Goal: Information Seeking & Learning: Learn about a topic

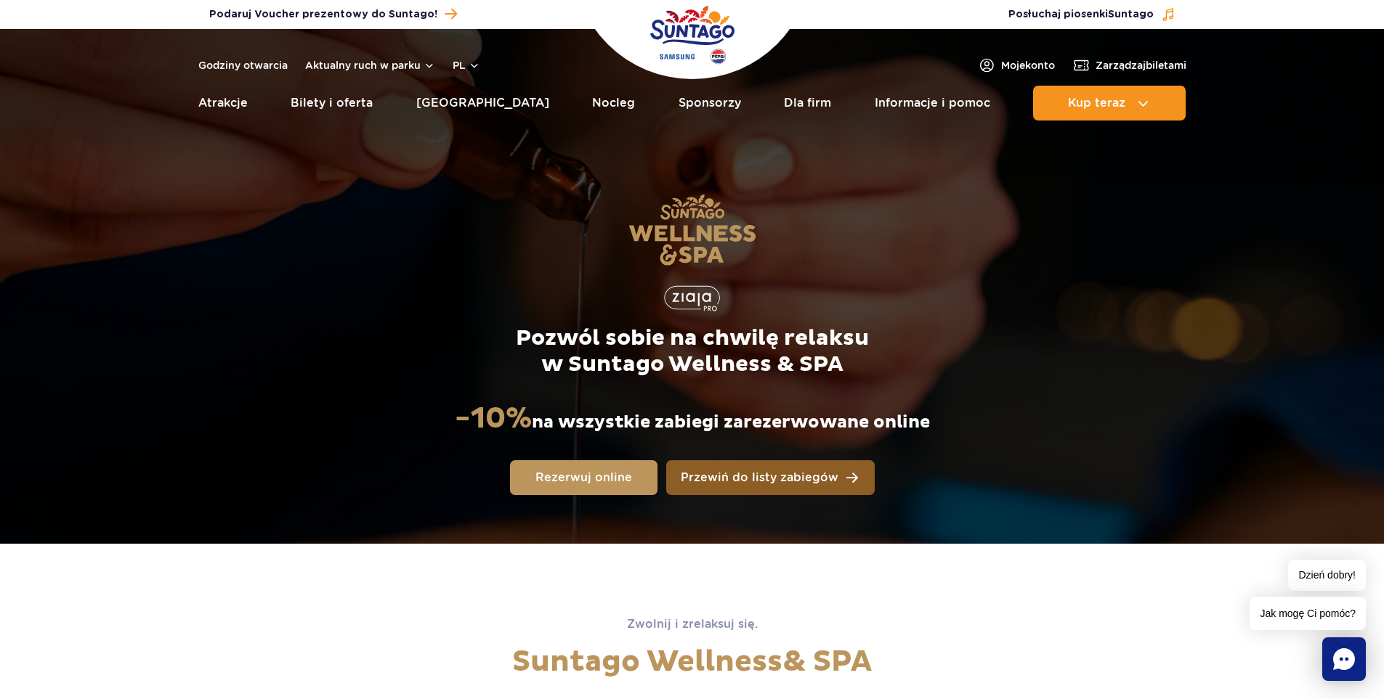
click at [765, 478] on span "Przewiń do listy zabiegów" at bounding box center [760, 478] width 158 height 12
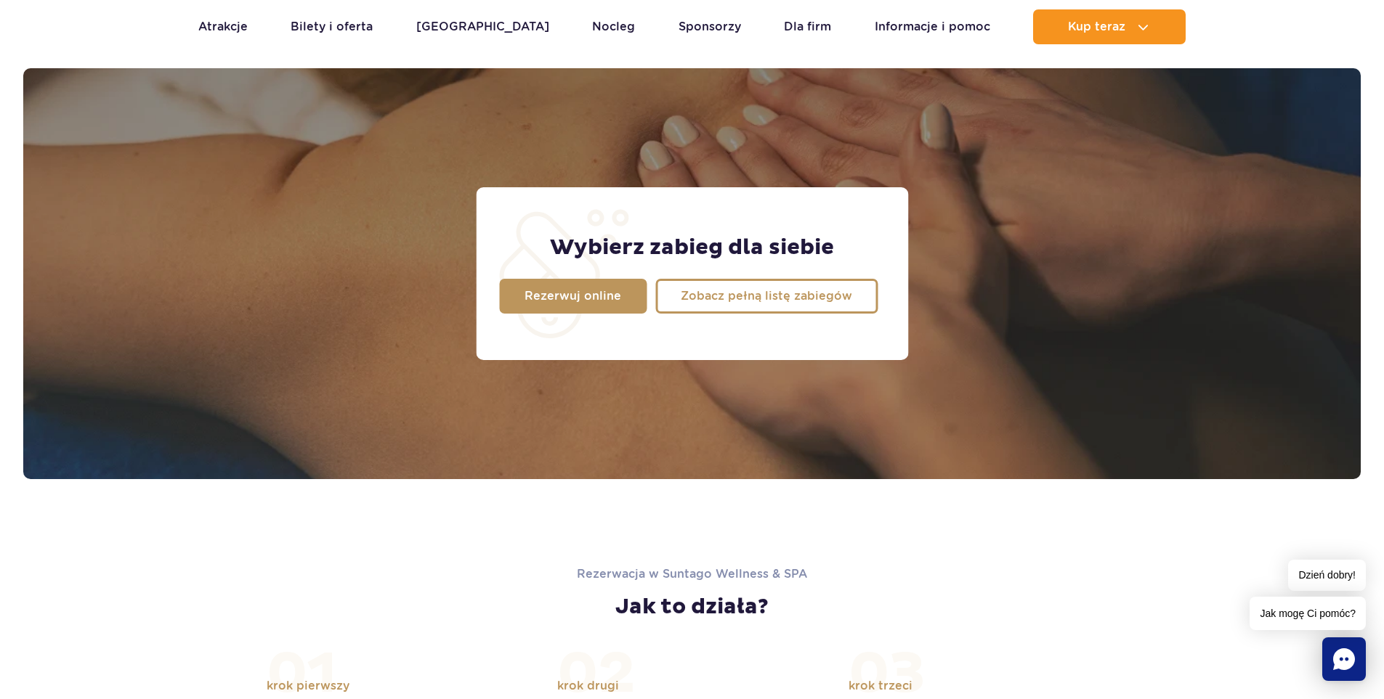
scroll to position [1145, 0]
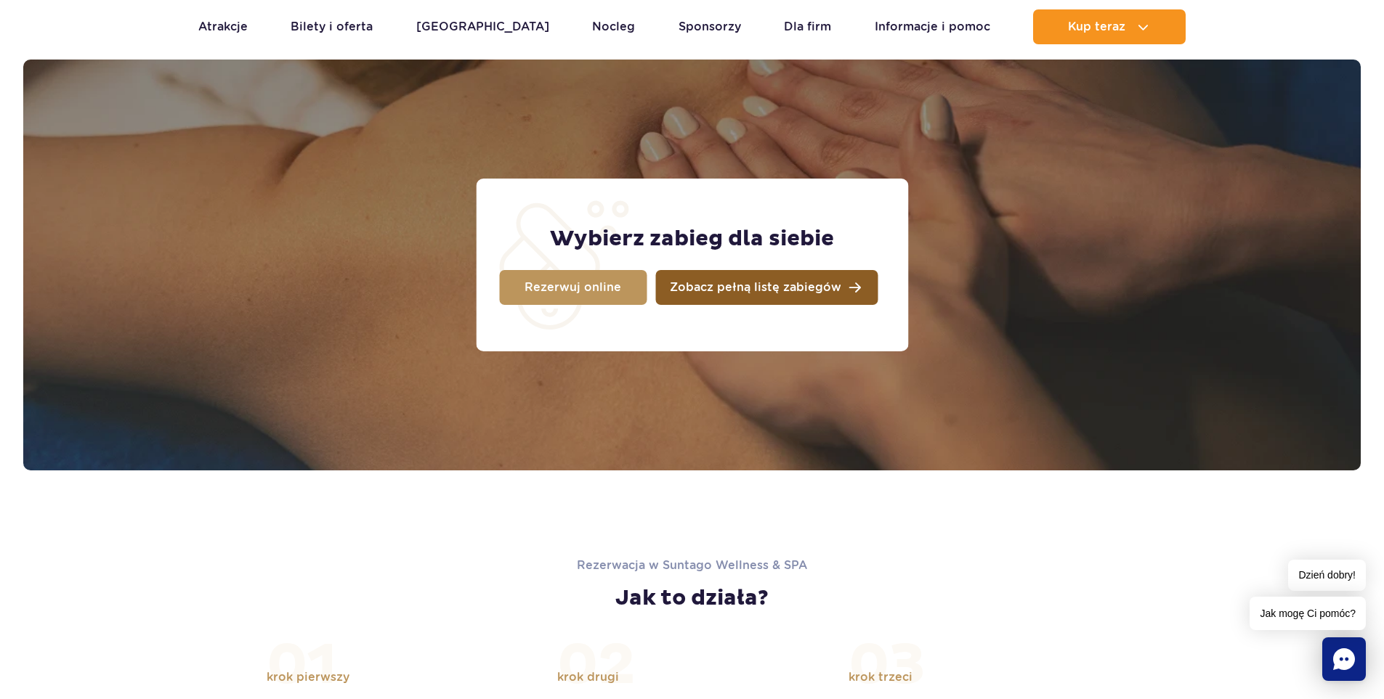
click at [726, 284] on span "Zobacz pełną listę zabiegów" at bounding box center [755, 288] width 171 height 12
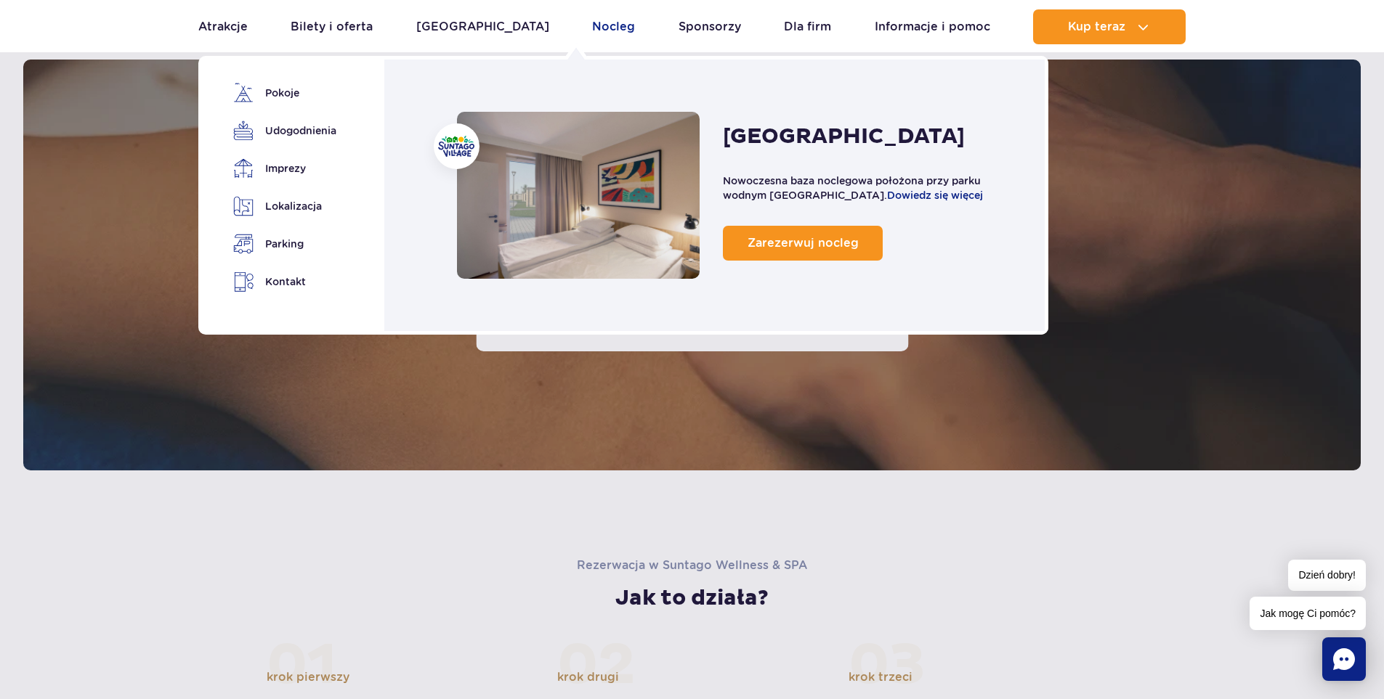
click at [592, 25] on link "Nocleg" at bounding box center [613, 26] width 43 height 35
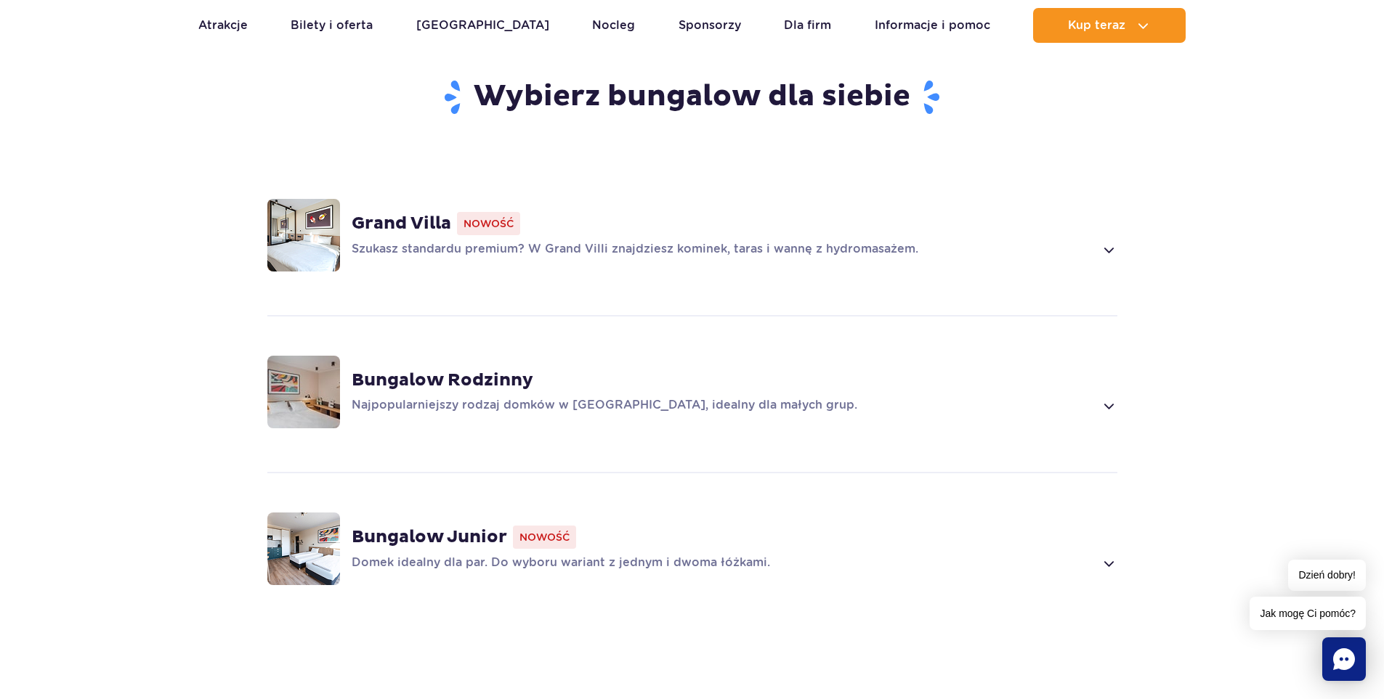
scroll to position [1017, 0]
click at [454, 525] on strong "Bungalow Junior" at bounding box center [429, 536] width 155 height 22
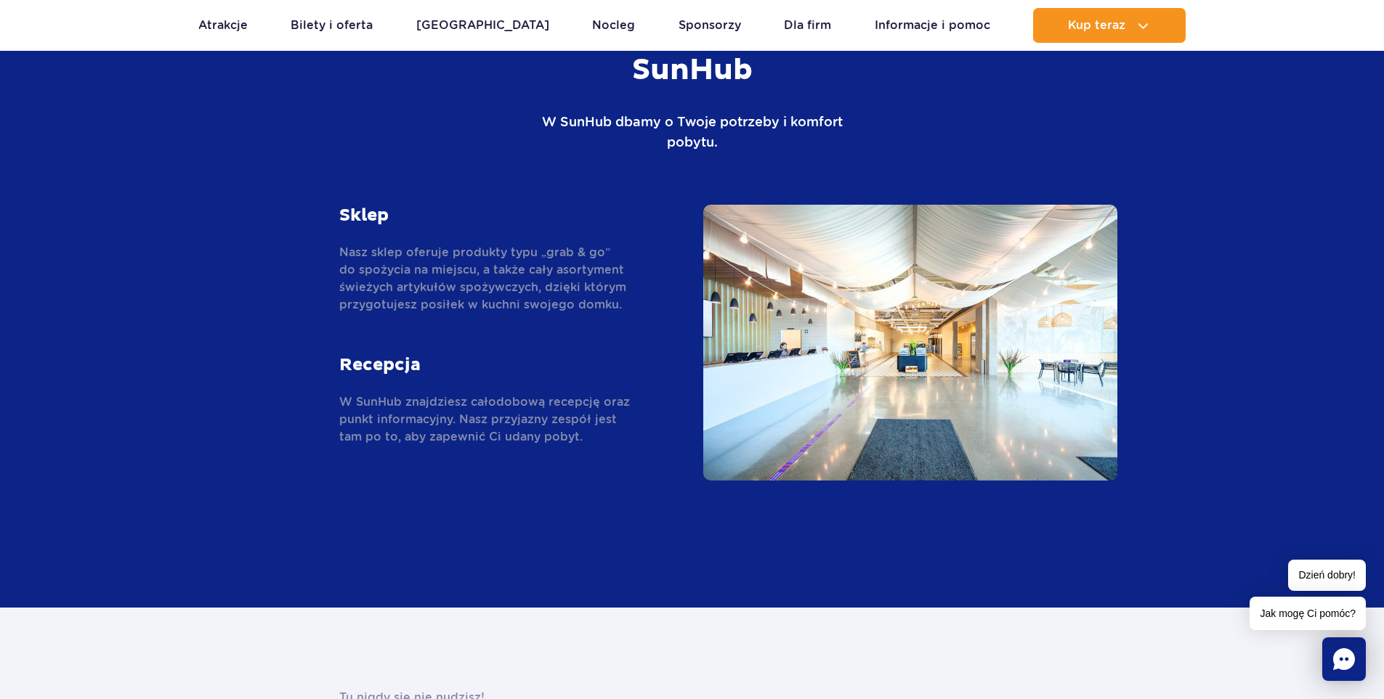
scroll to position [3141, 0]
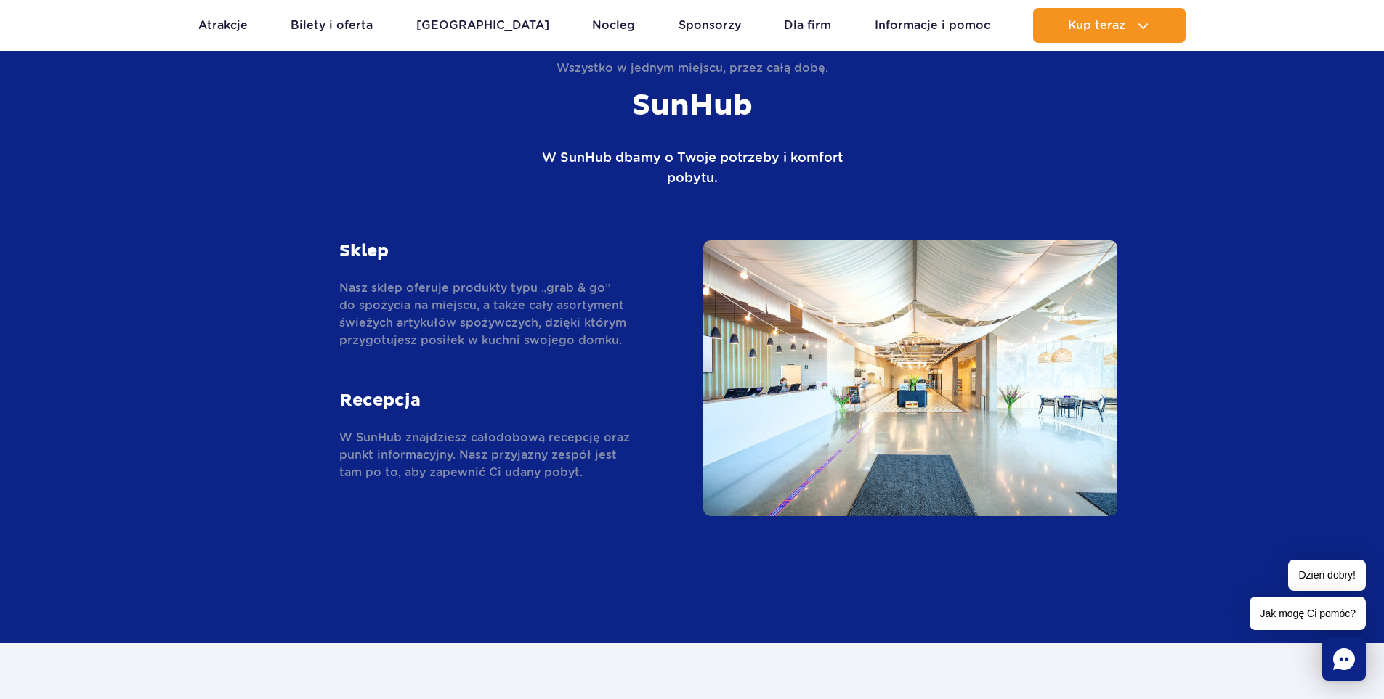
click at [947, 334] on img at bounding box center [910, 378] width 414 height 276
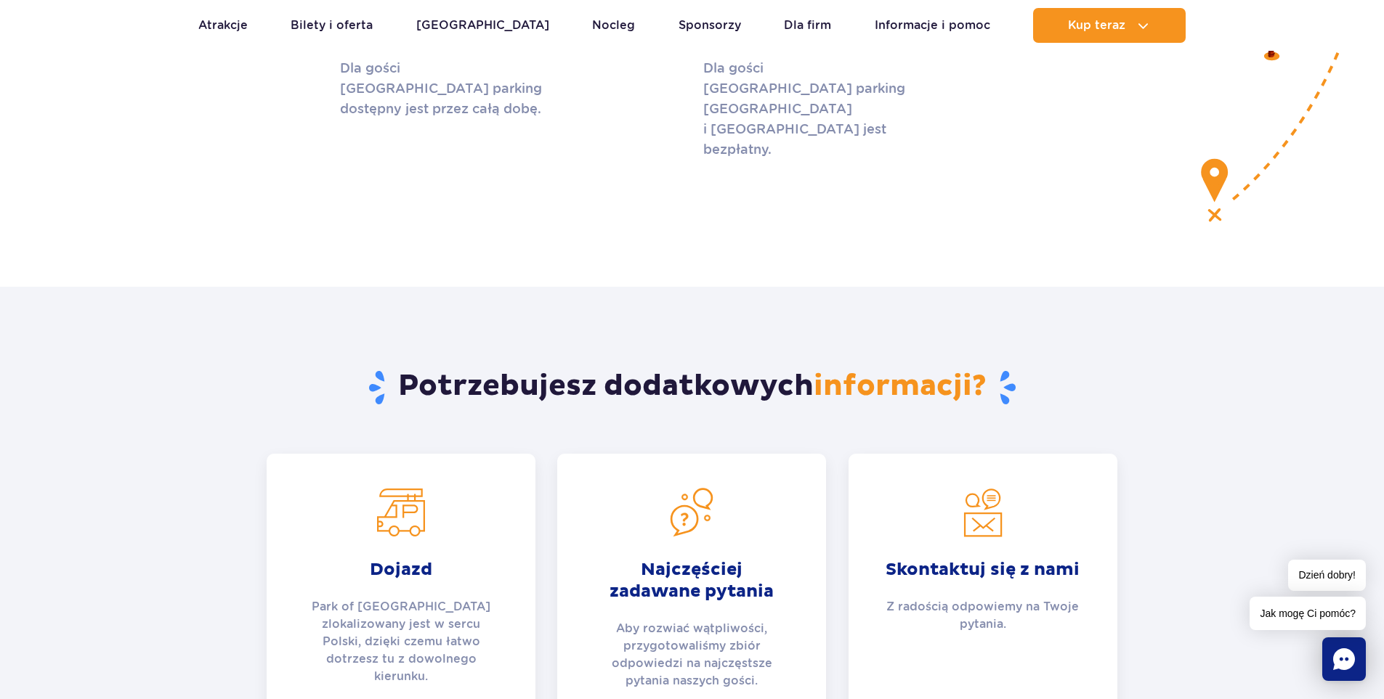
scroll to position [5683, 0]
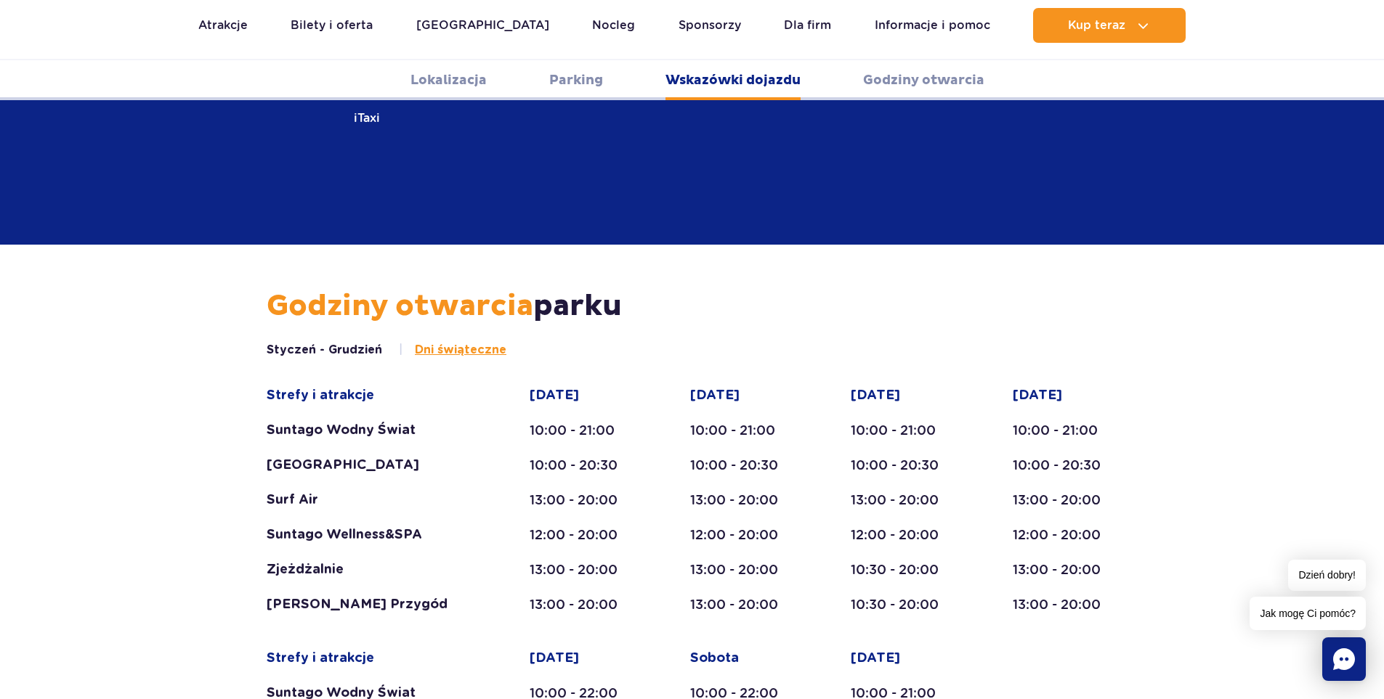
scroll to position [2441, 0]
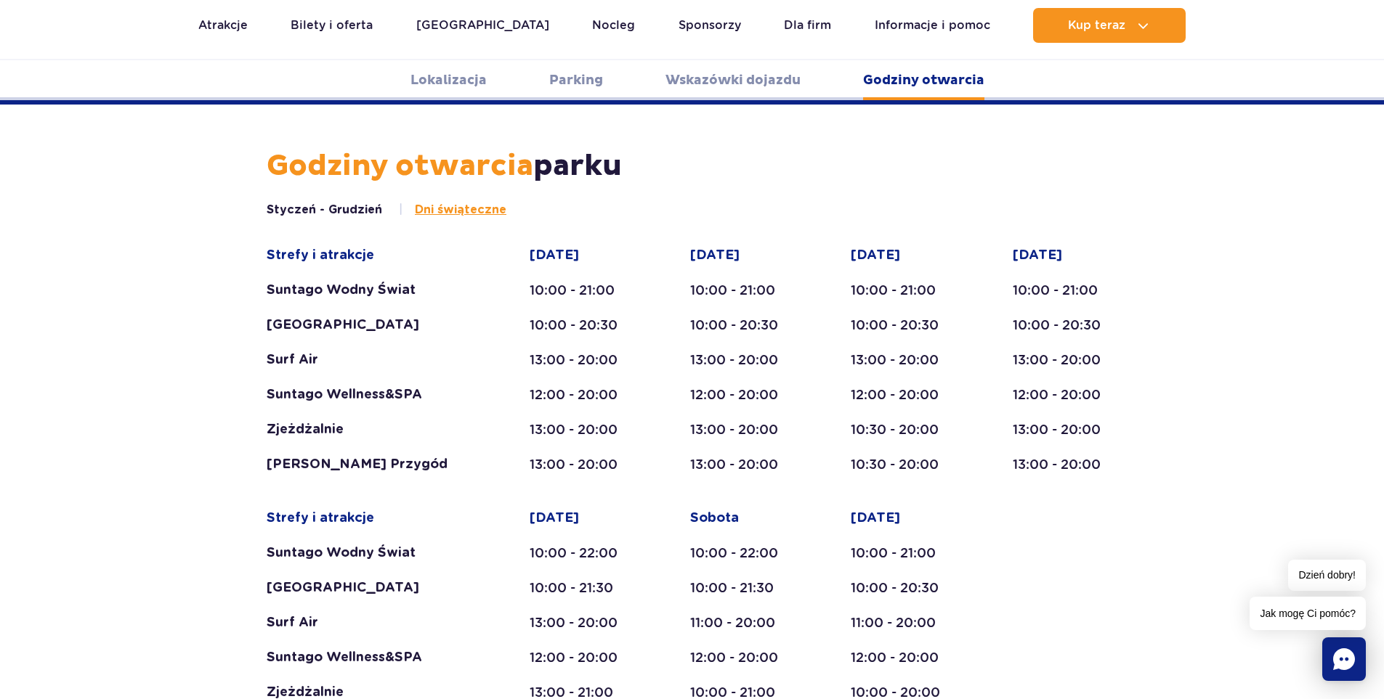
scroll to position [2441, 0]
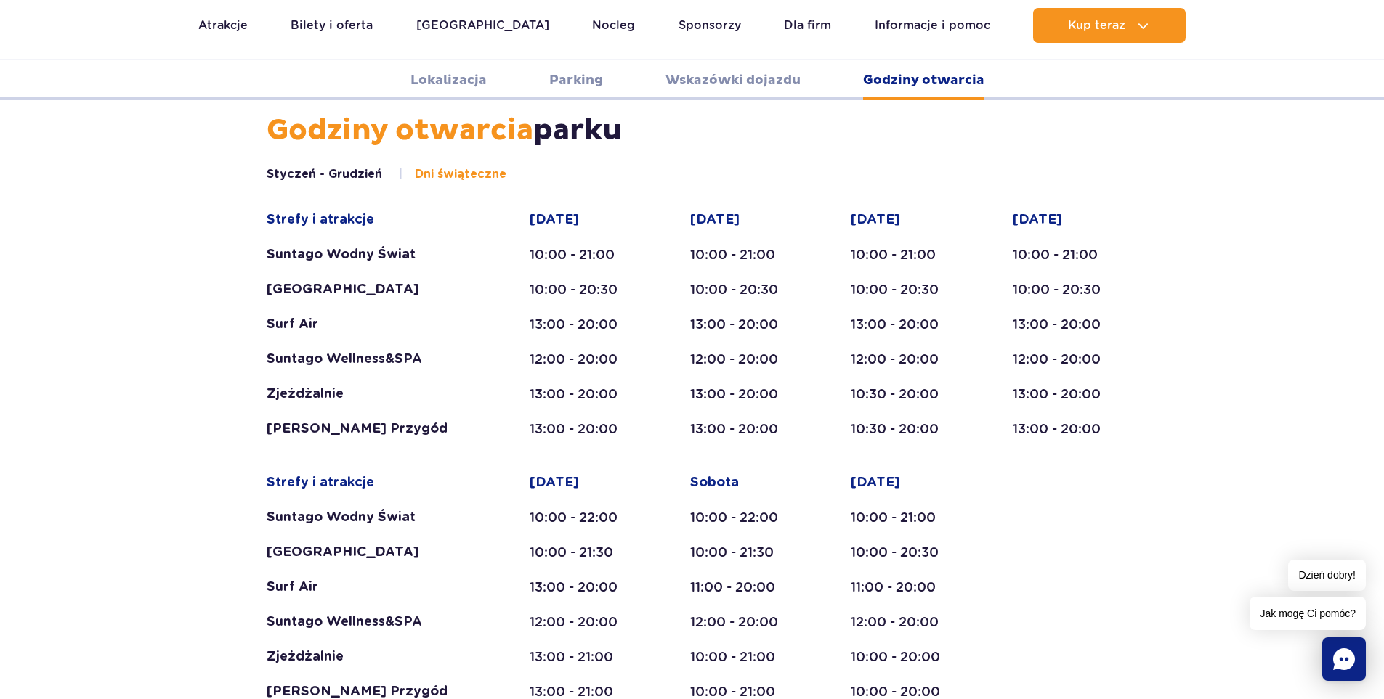
scroll to position [2586, 0]
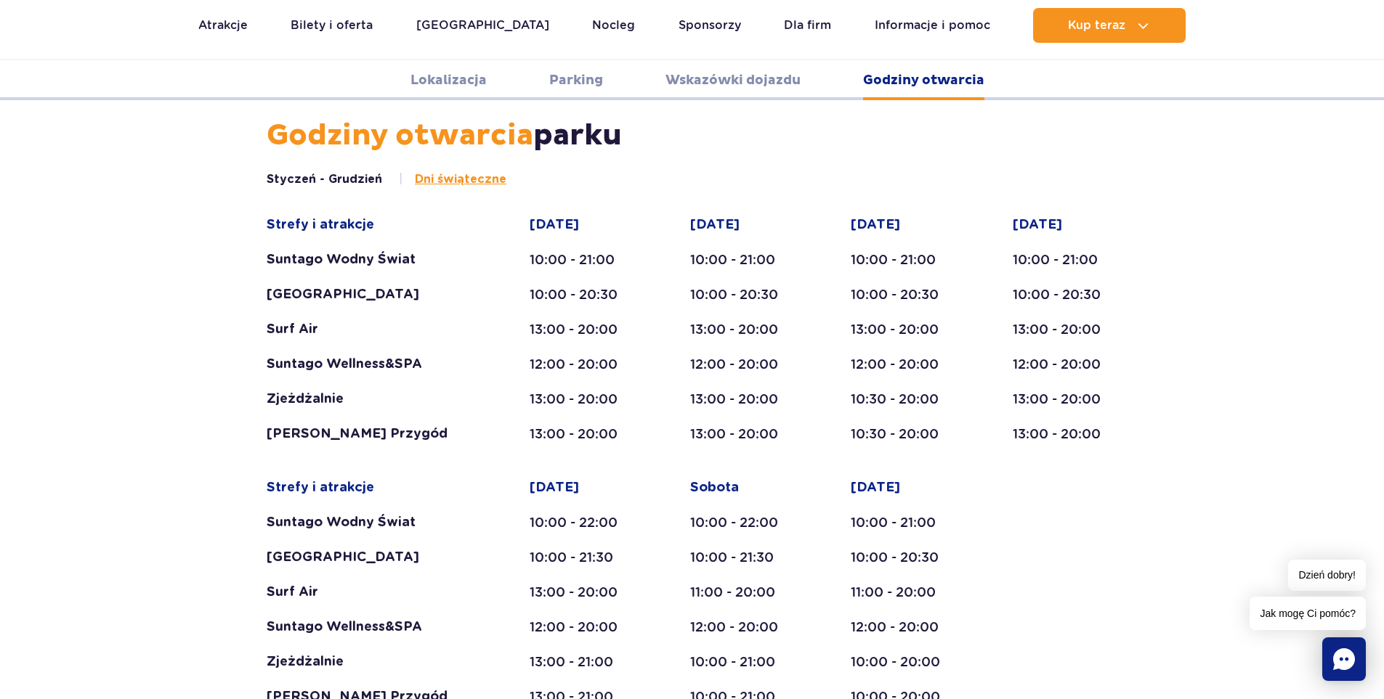
click at [375, 426] on div "[PERSON_NAME] Przygód" at bounding box center [370, 434] width 207 height 17
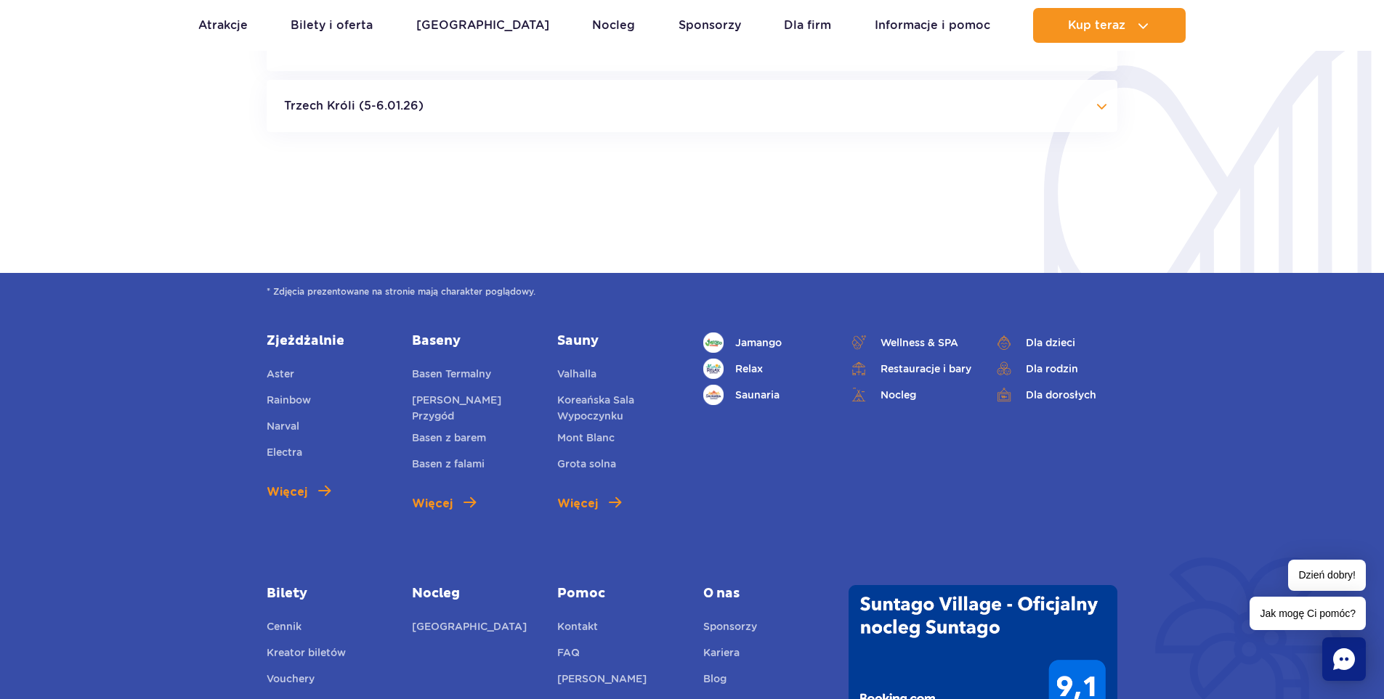
scroll to position [3531, 0]
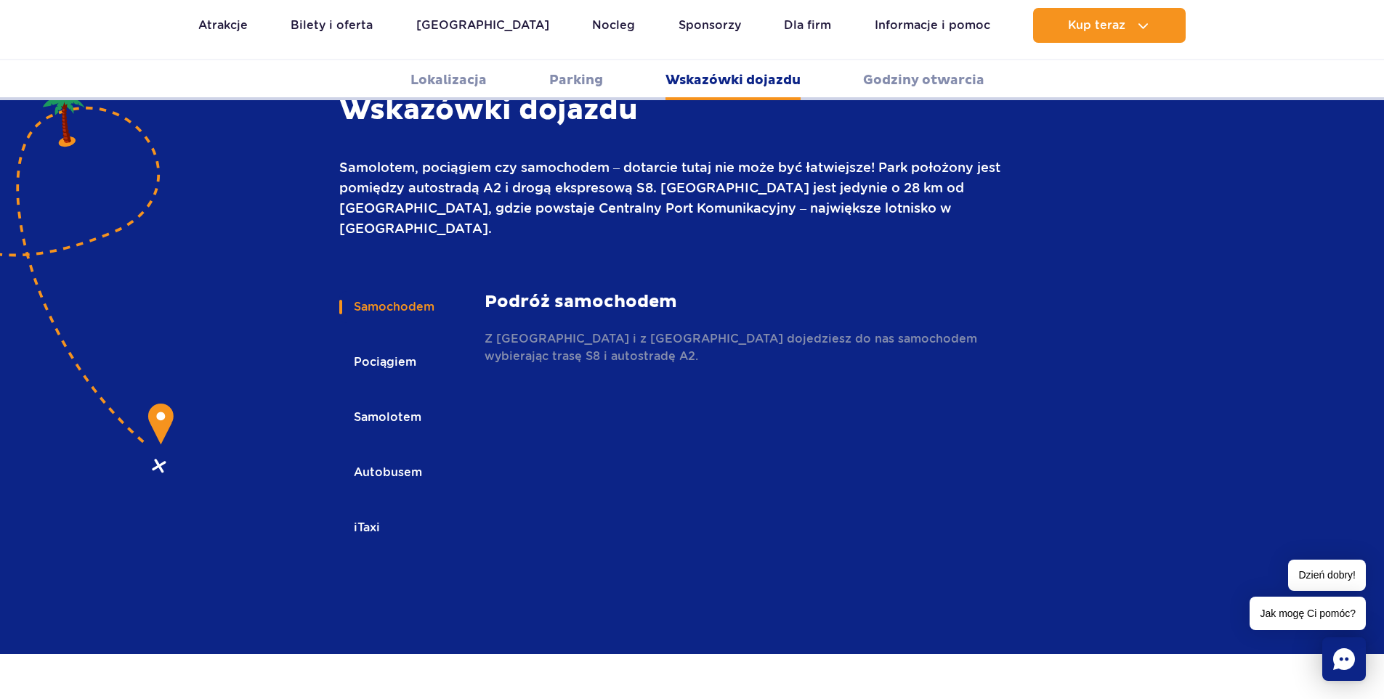
scroll to position [2005, 0]
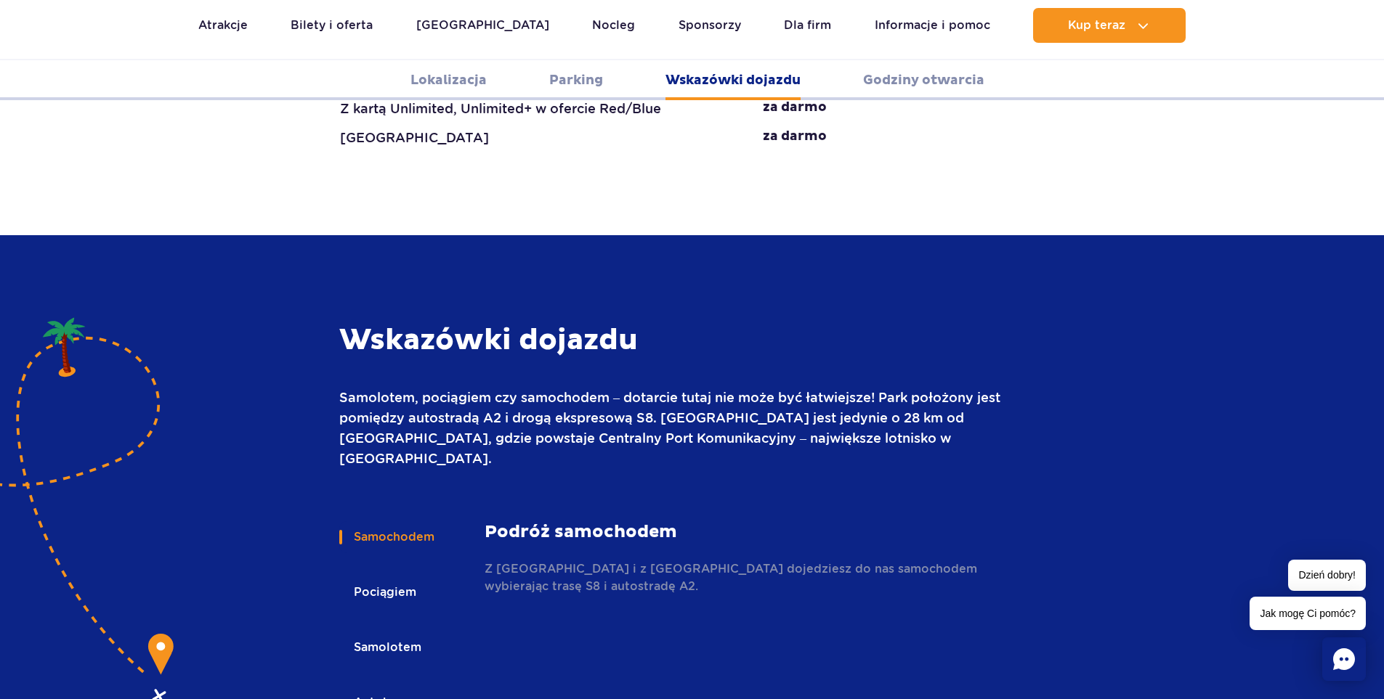
scroll to position [1860, 0]
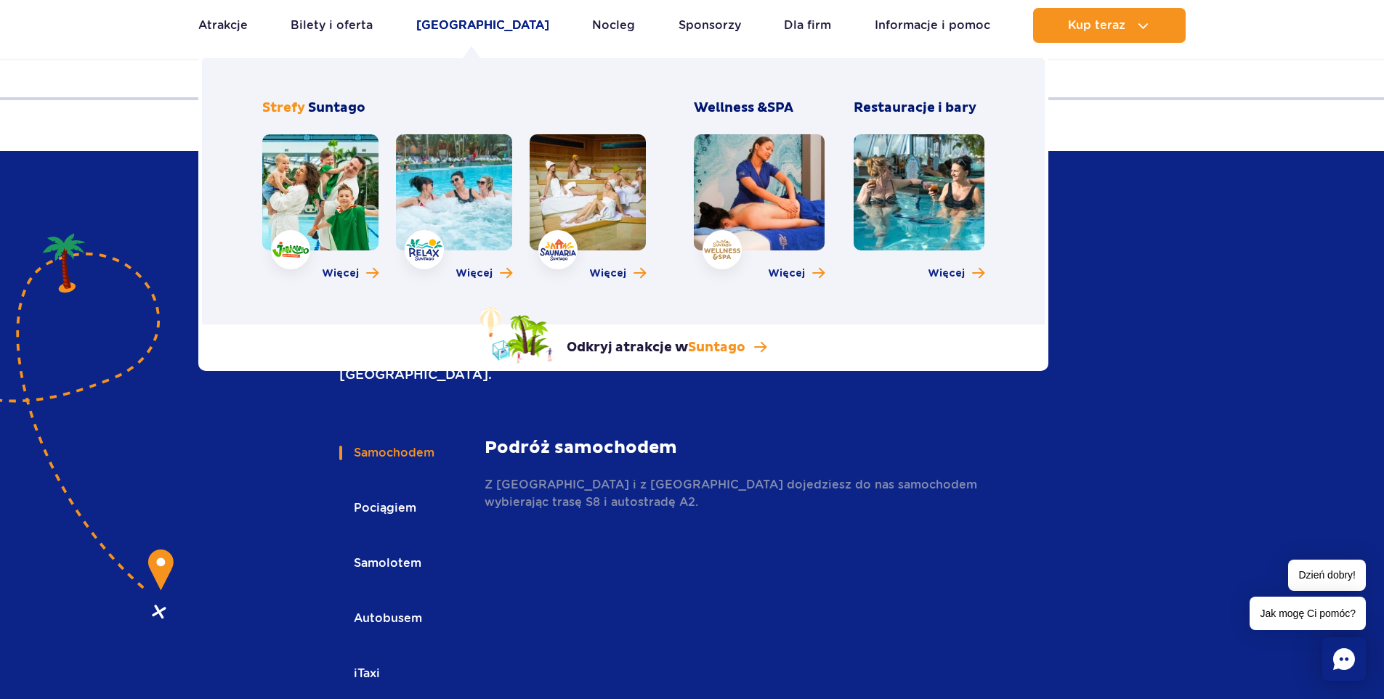
click at [460, 23] on link "[GEOGRAPHIC_DATA]" at bounding box center [482, 25] width 133 height 35
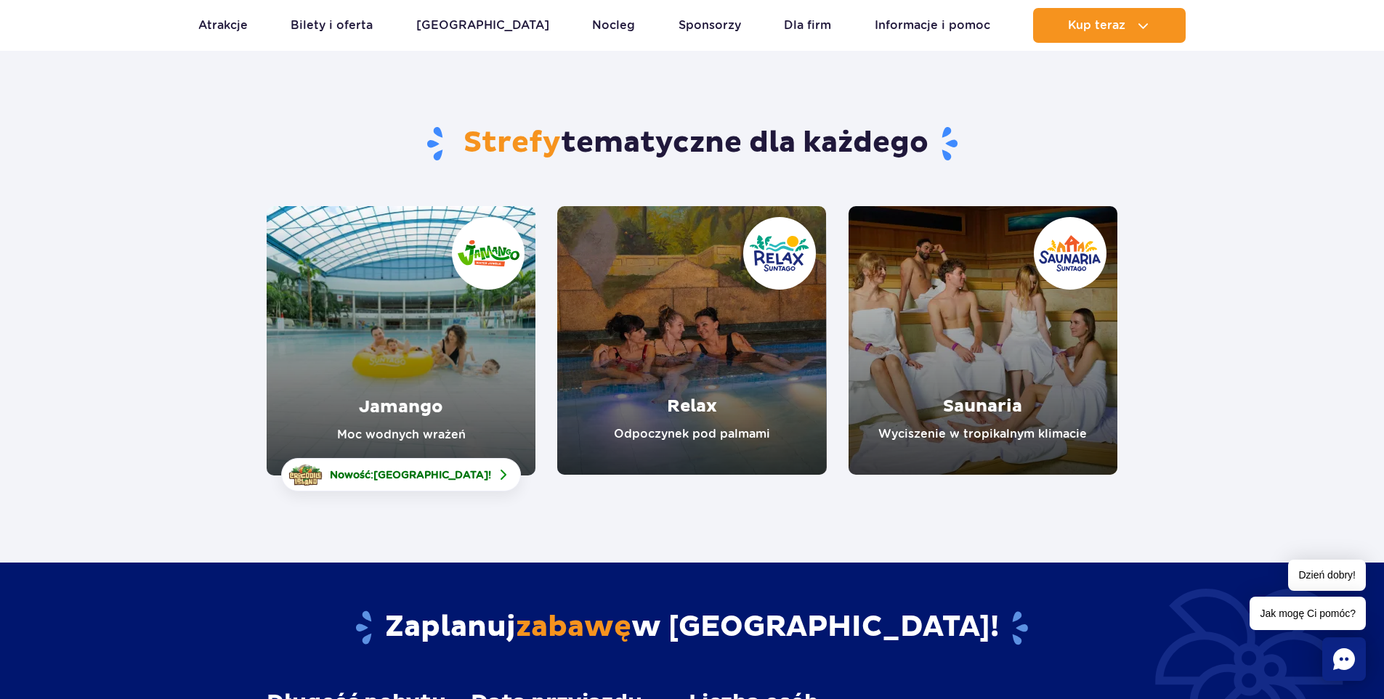
click at [699, 403] on link "Relax" at bounding box center [691, 340] width 269 height 269
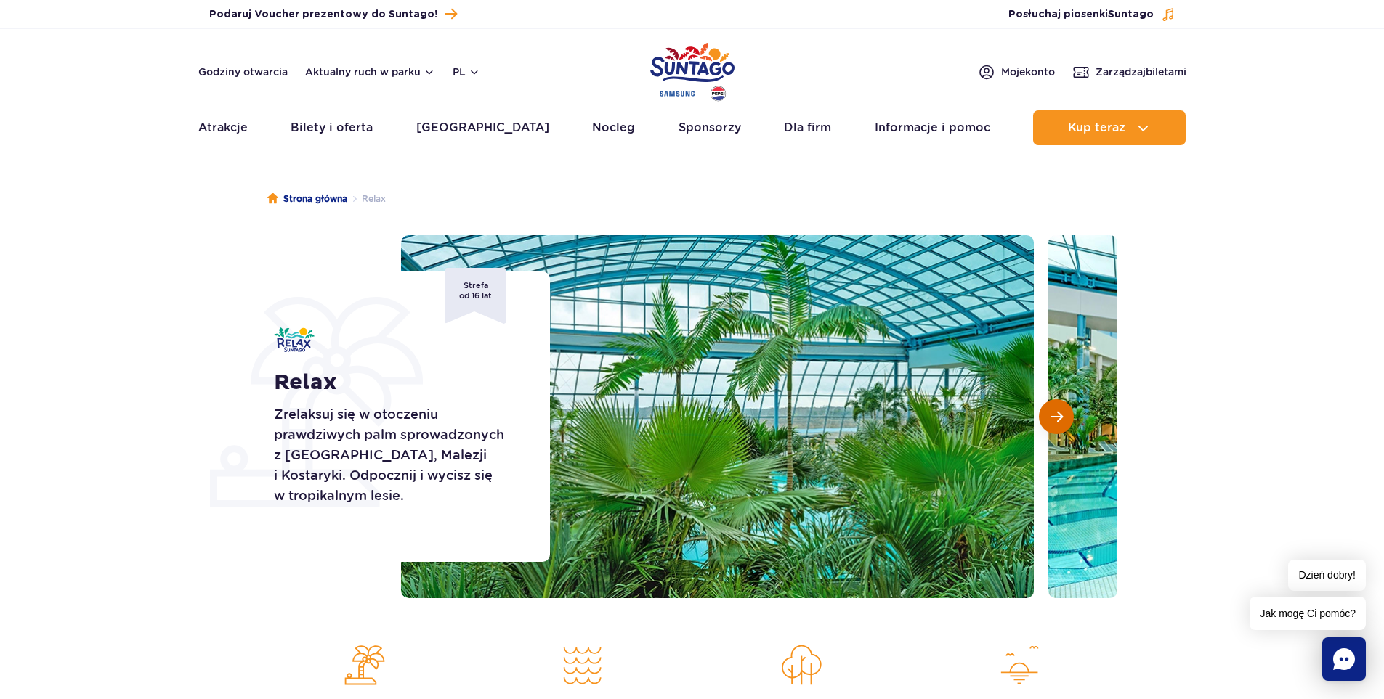
click at [1056, 410] on span "Następny slajd" at bounding box center [1056, 416] width 12 height 13
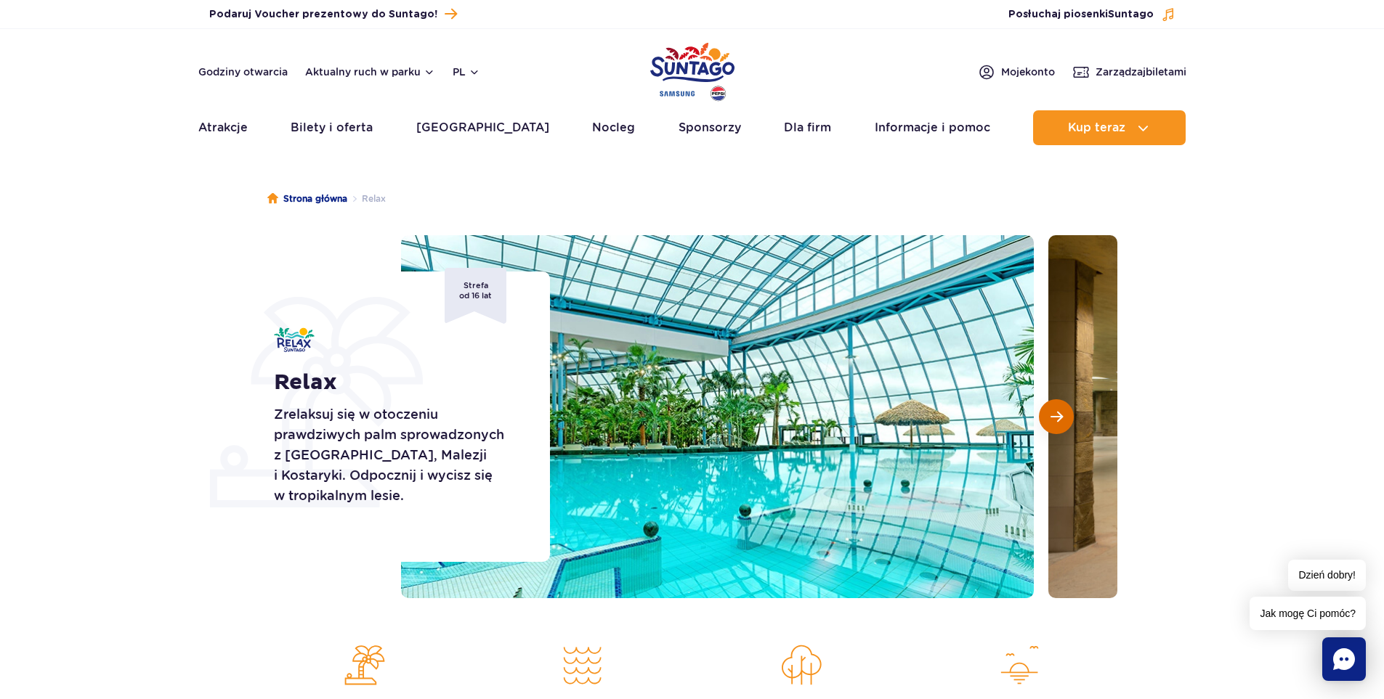
click at [1056, 410] on span "Następny slajd" at bounding box center [1056, 416] width 12 height 13
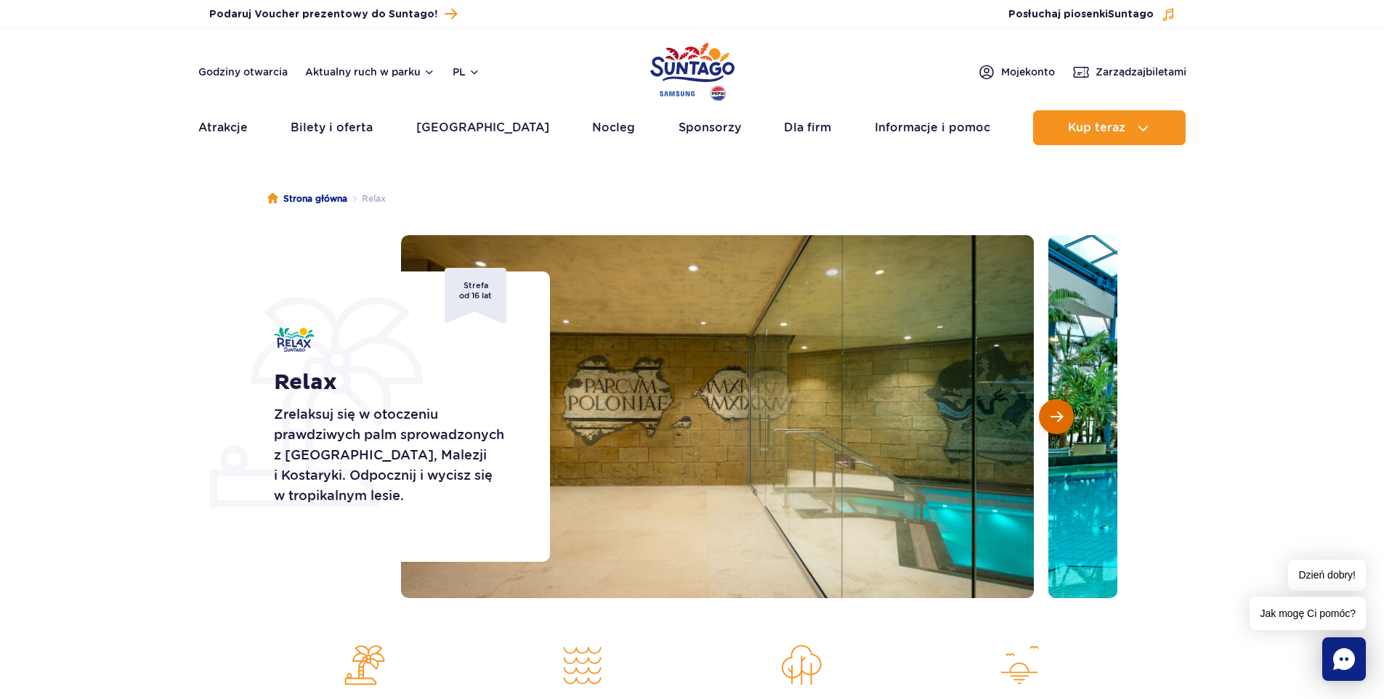
click at [1056, 410] on span "Następny slajd" at bounding box center [1056, 416] width 12 height 13
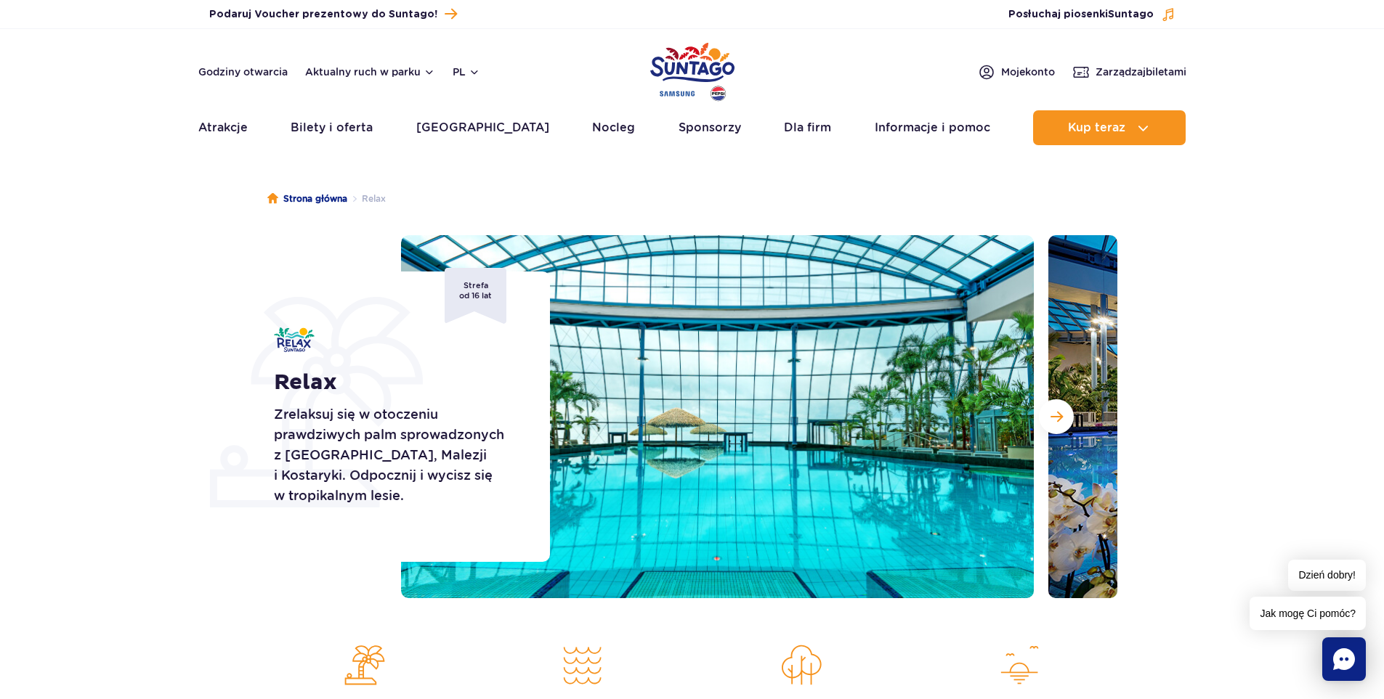
click at [397, 400] on div "Relax Zrelaksuj się w otoczeniu prawdziwych palm sprowadzonych z Florydy, Malez…" at bounding box center [403, 417] width 294 height 291
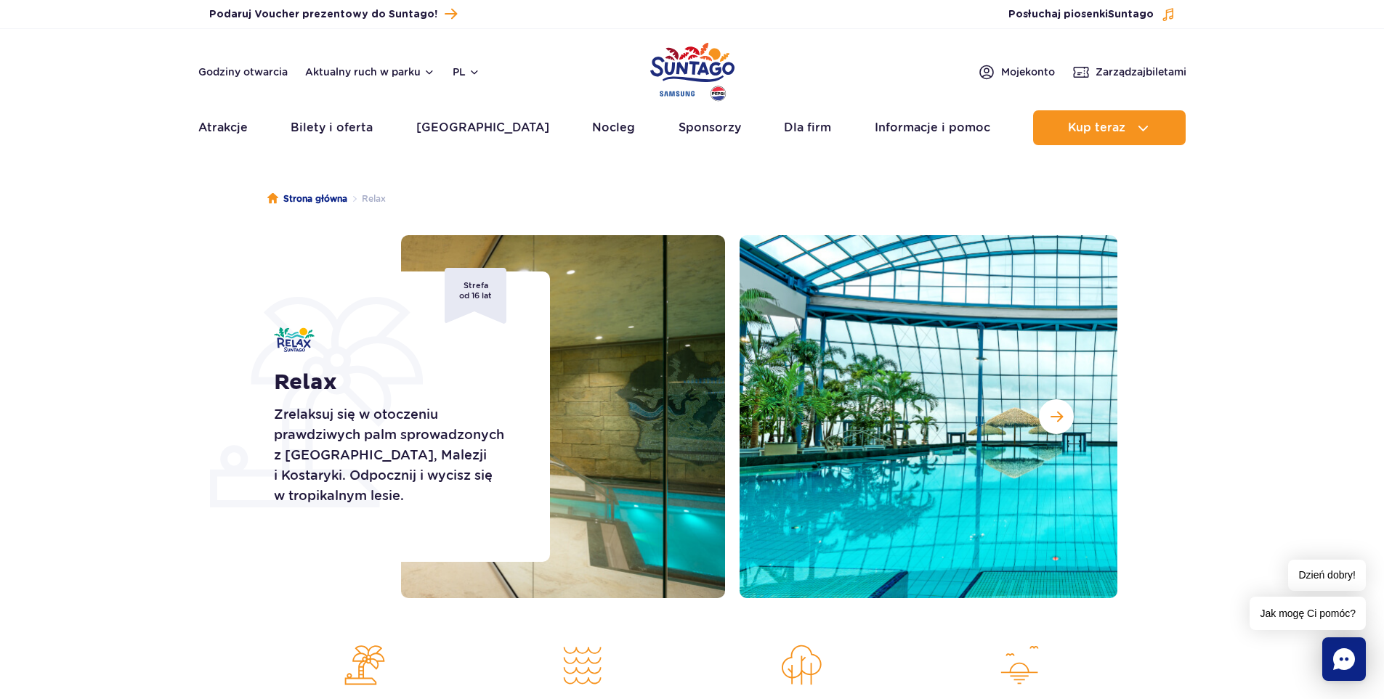
click at [1063, 307] on img at bounding box center [1055, 416] width 633 height 363
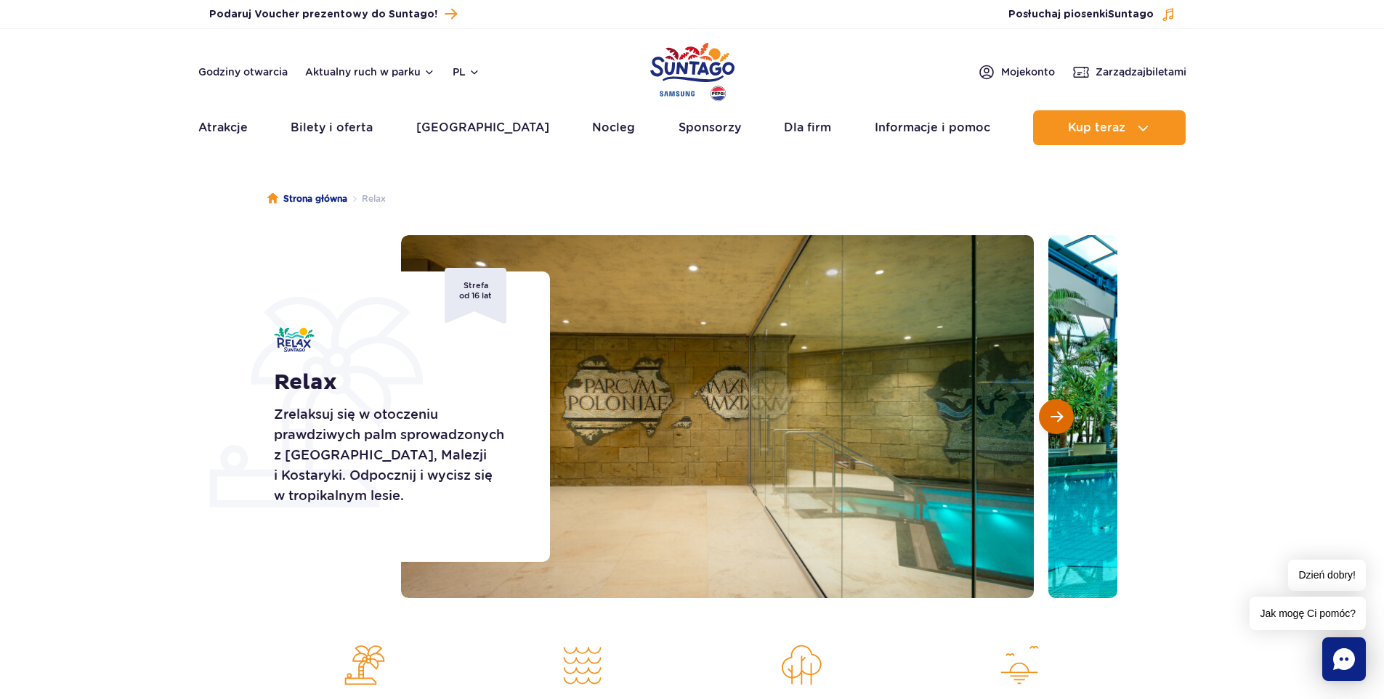
click at [1063, 420] on button "Następny slajd" at bounding box center [1056, 416] width 35 height 35
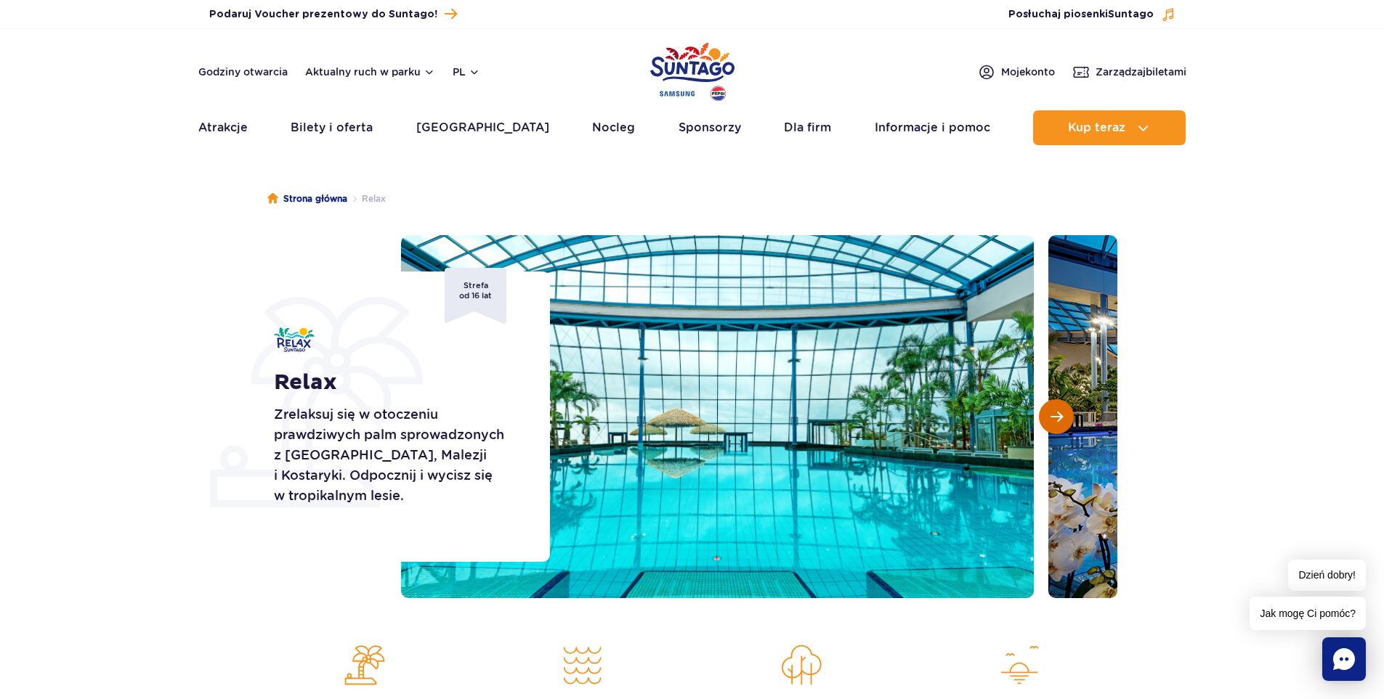
click at [1063, 420] on button "Następny slajd" at bounding box center [1056, 416] width 35 height 35
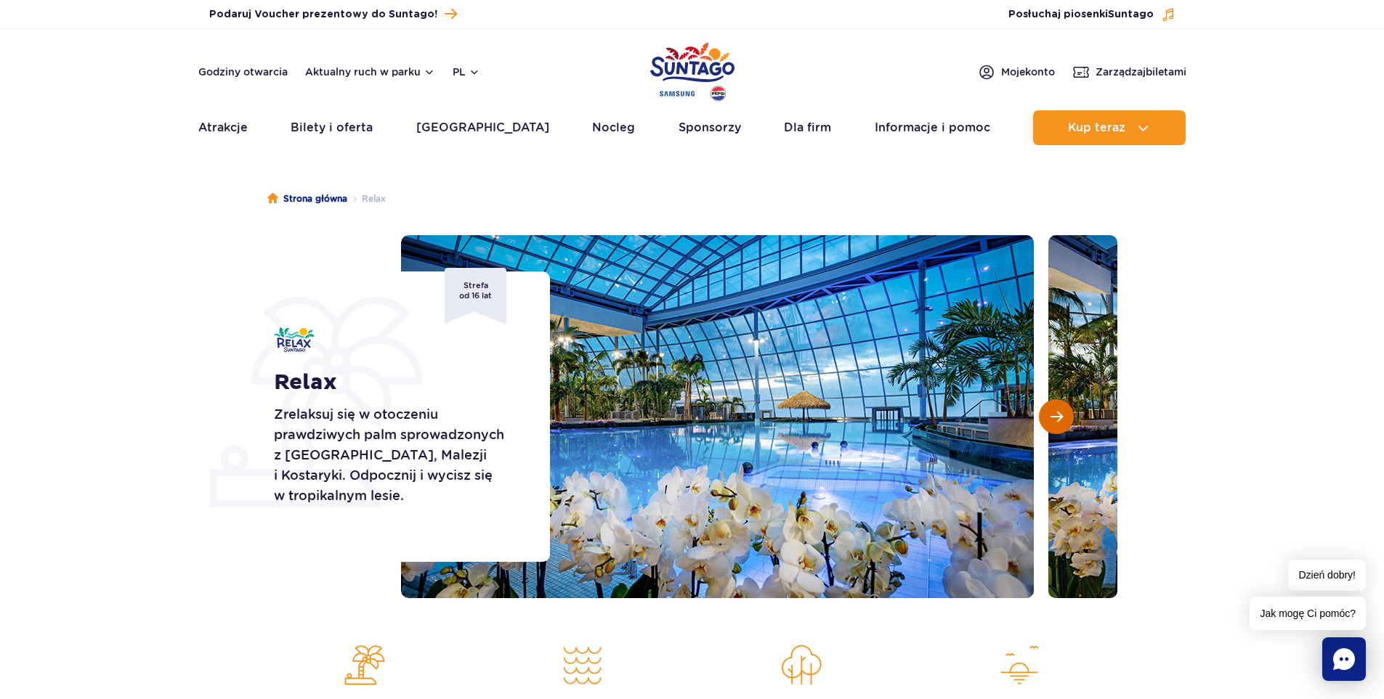
click at [1063, 420] on button "Następny slajd" at bounding box center [1056, 416] width 35 height 35
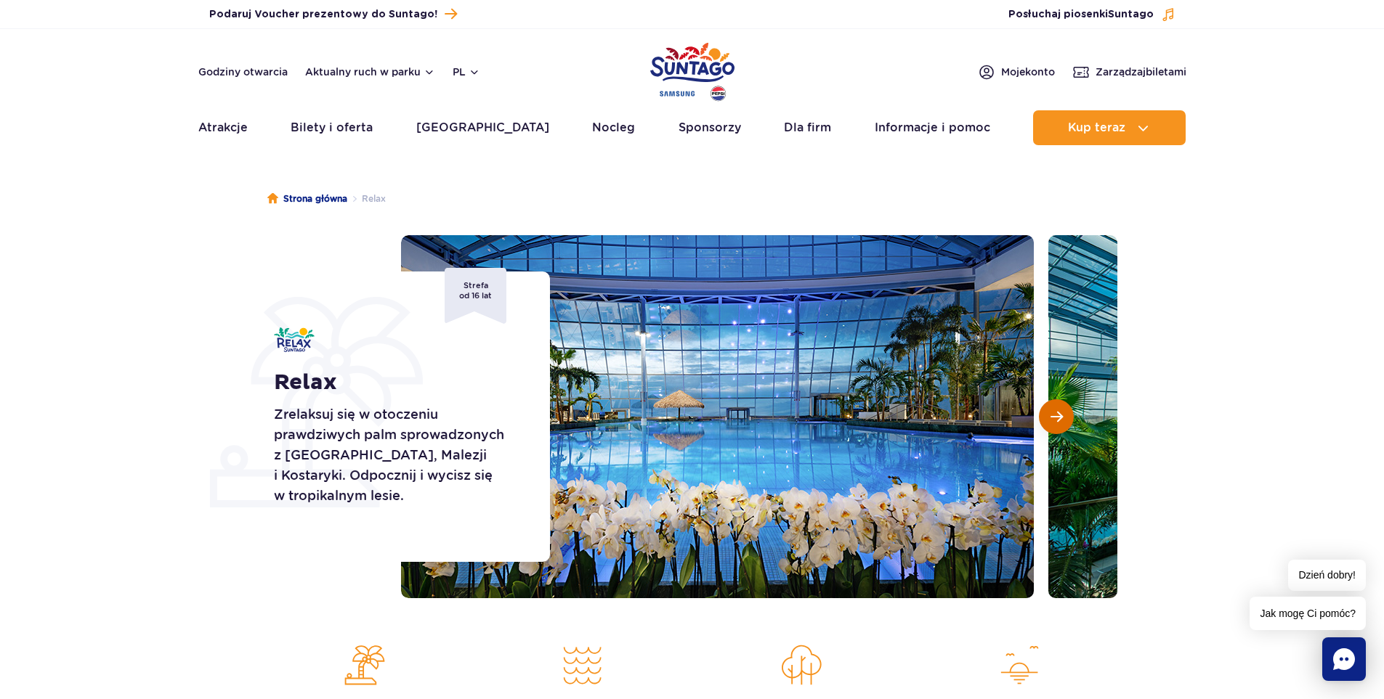
click at [1063, 420] on button "Następny slajd" at bounding box center [1056, 416] width 35 height 35
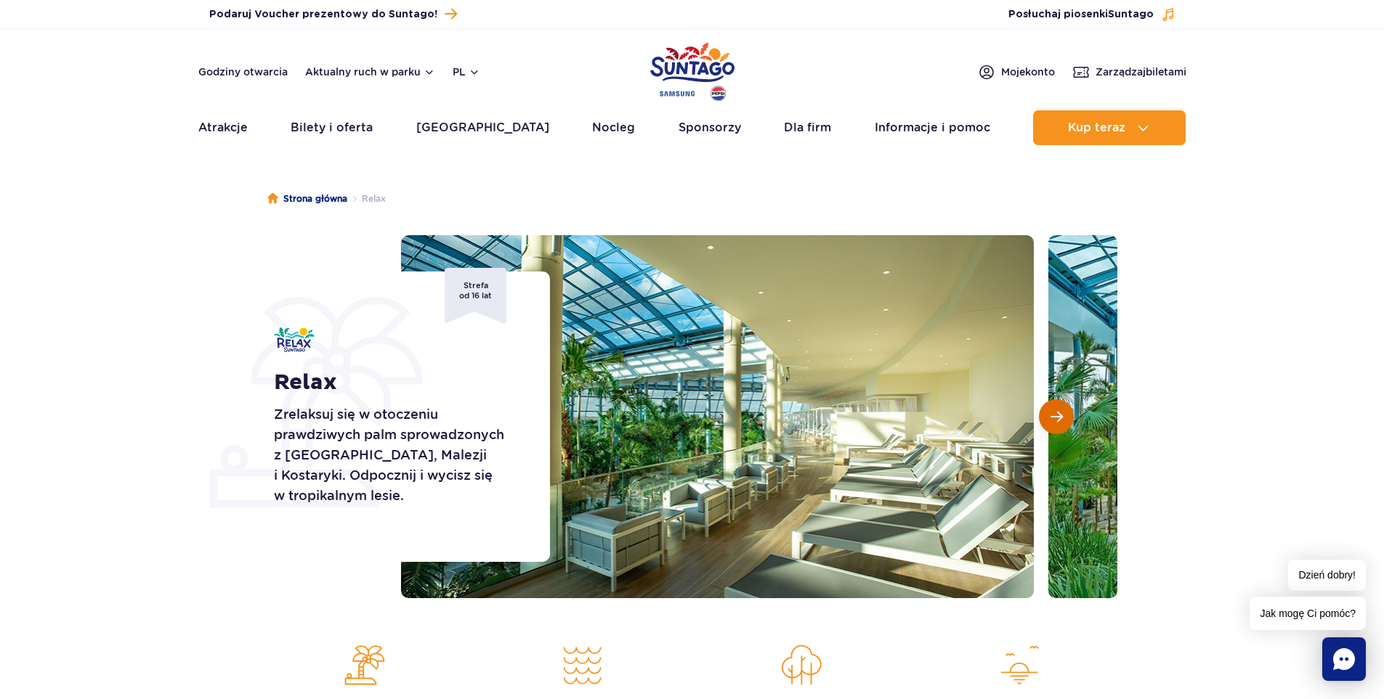
click at [1058, 415] on span "Następny slajd" at bounding box center [1056, 416] width 12 height 13
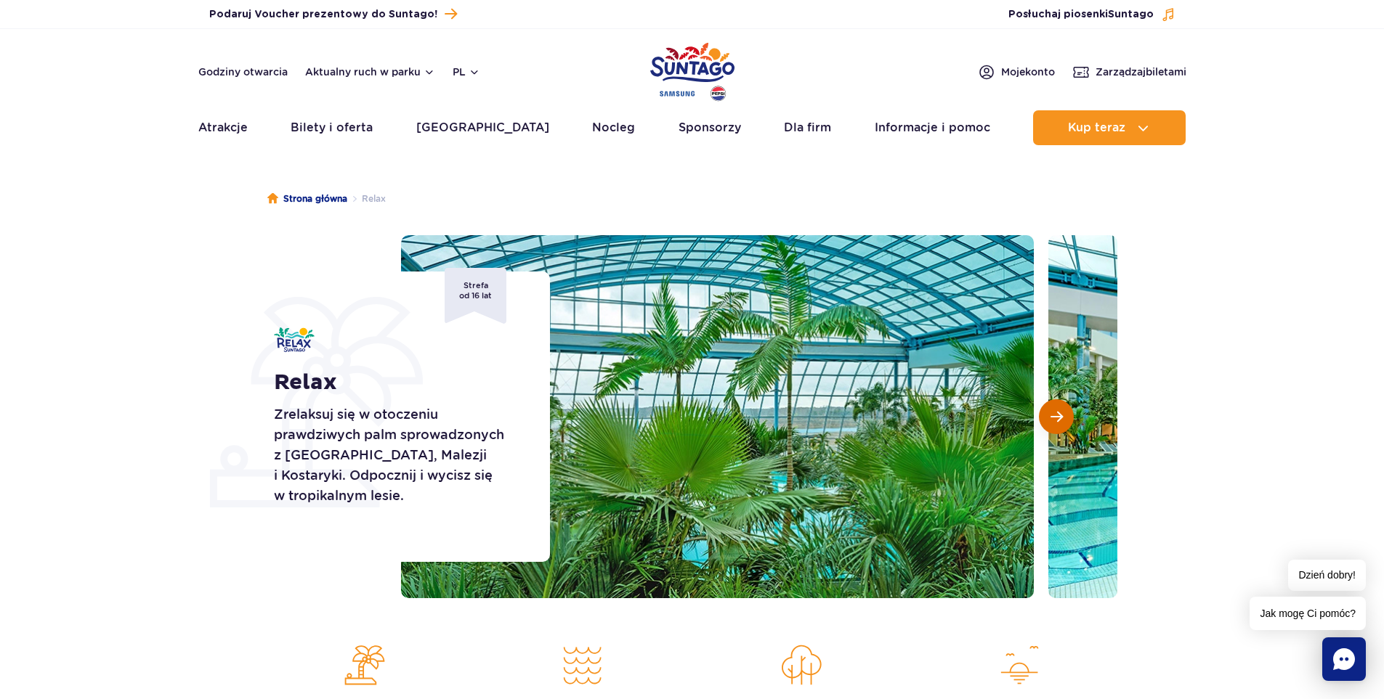
click at [1058, 415] on span "Następny slajd" at bounding box center [1056, 416] width 12 height 13
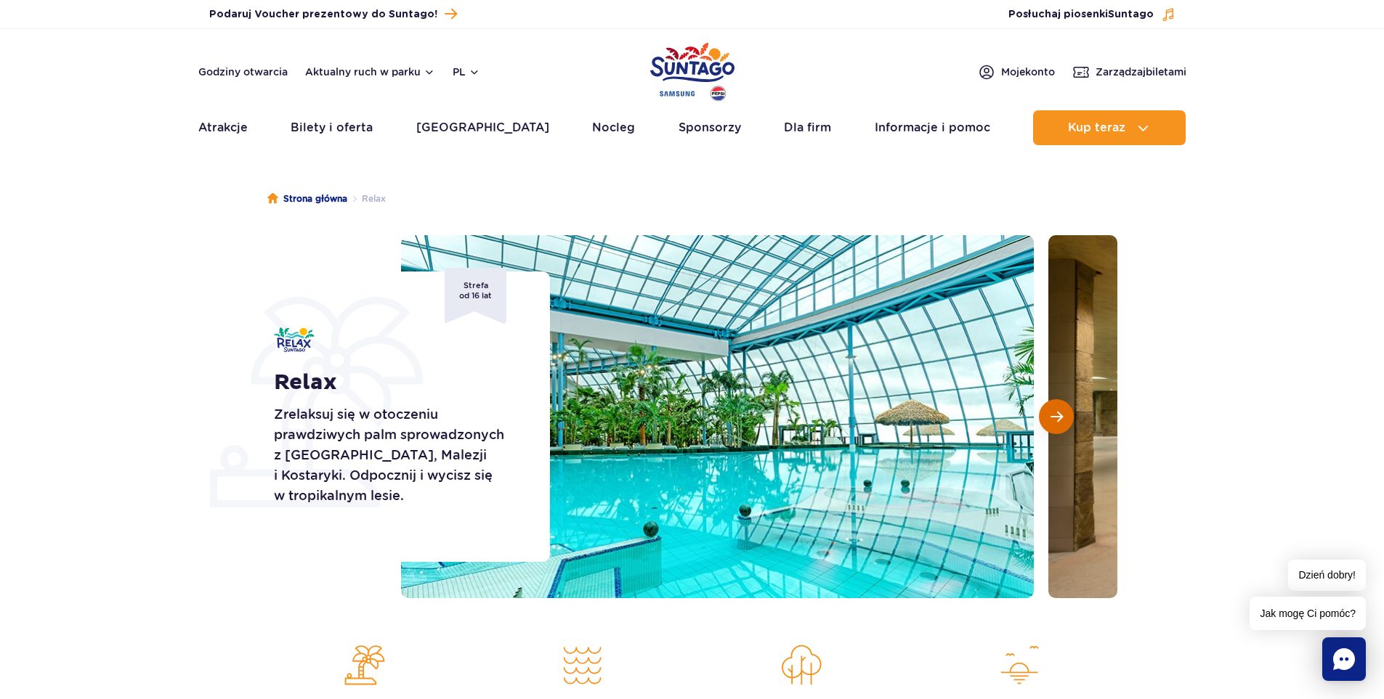
click at [1058, 415] on span "Następny slajd" at bounding box center [1056, 416] width 12 height 13
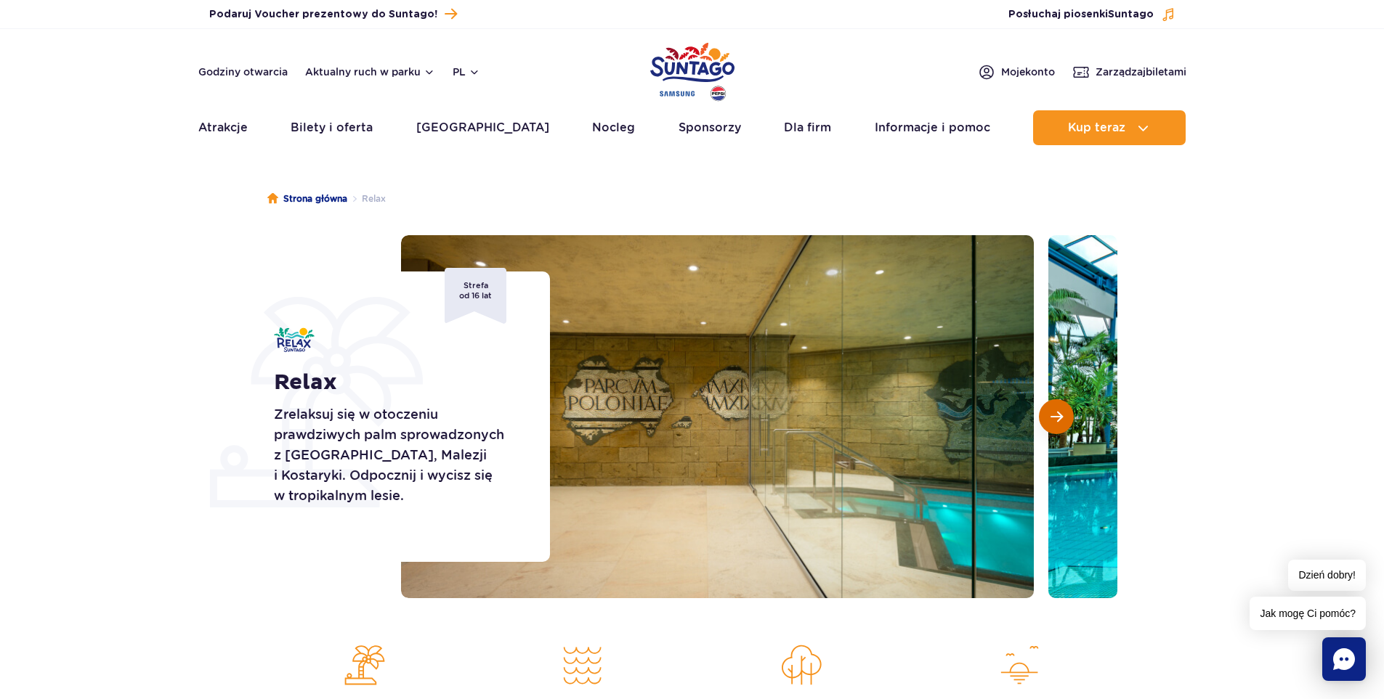
click at [1058, 415] on span "Następny slajd" at bounding box center [1056, 416] width 12 height 13
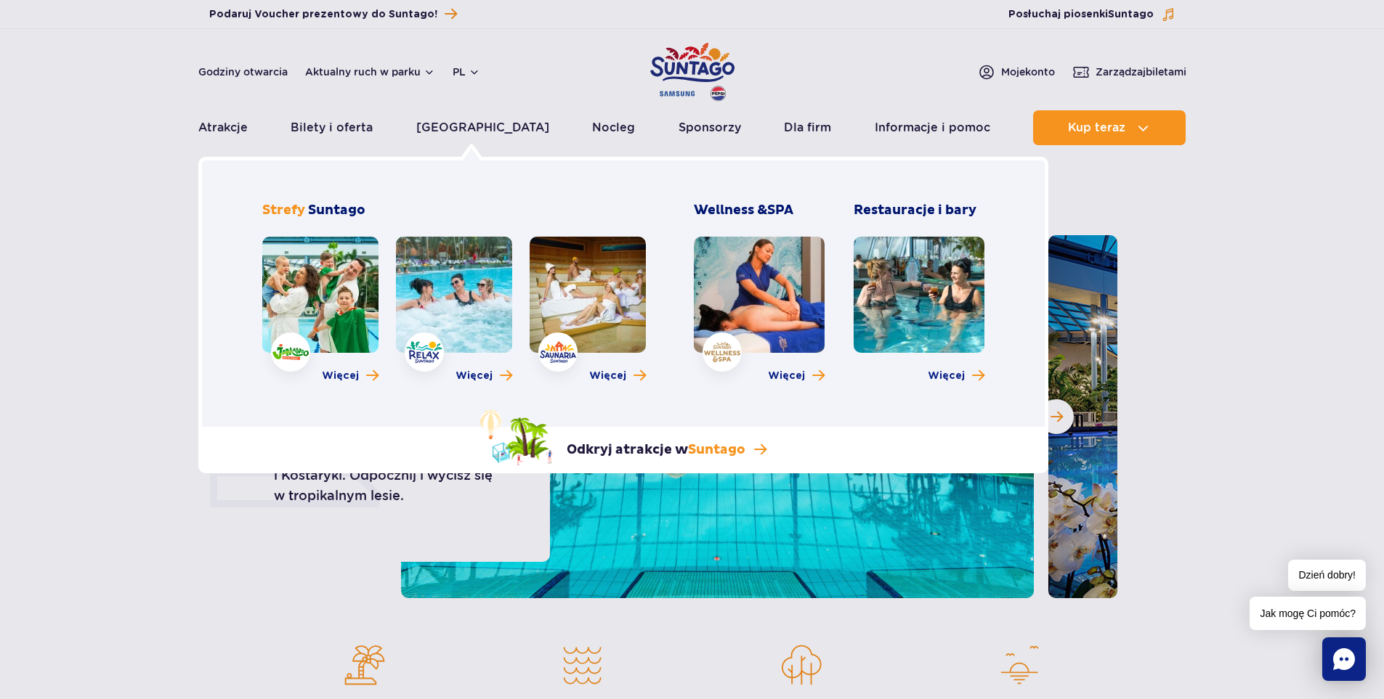
click at [440, 289] on link at bounding box center [454, 295] width 116 height 116
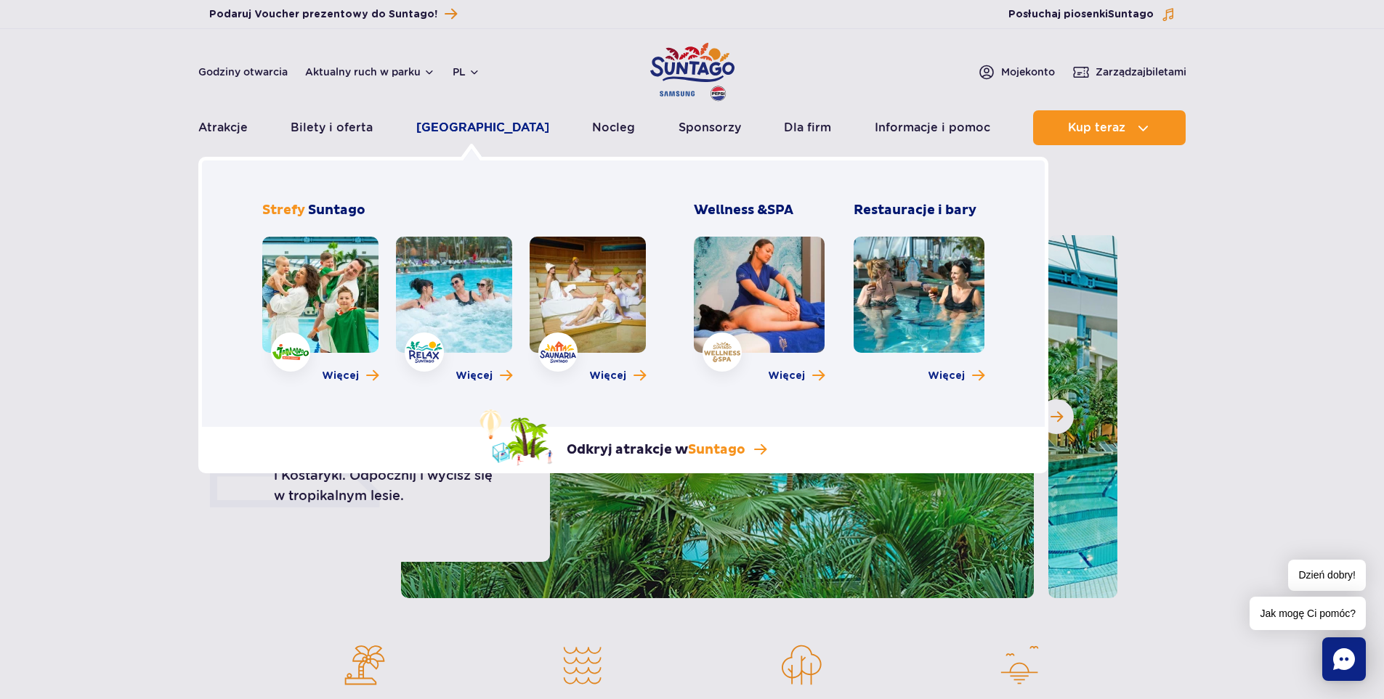
click at [483, 131] on link "[GEOGRAPHIC_DATA]" at bounding box center [482, 127] width 133 height 35
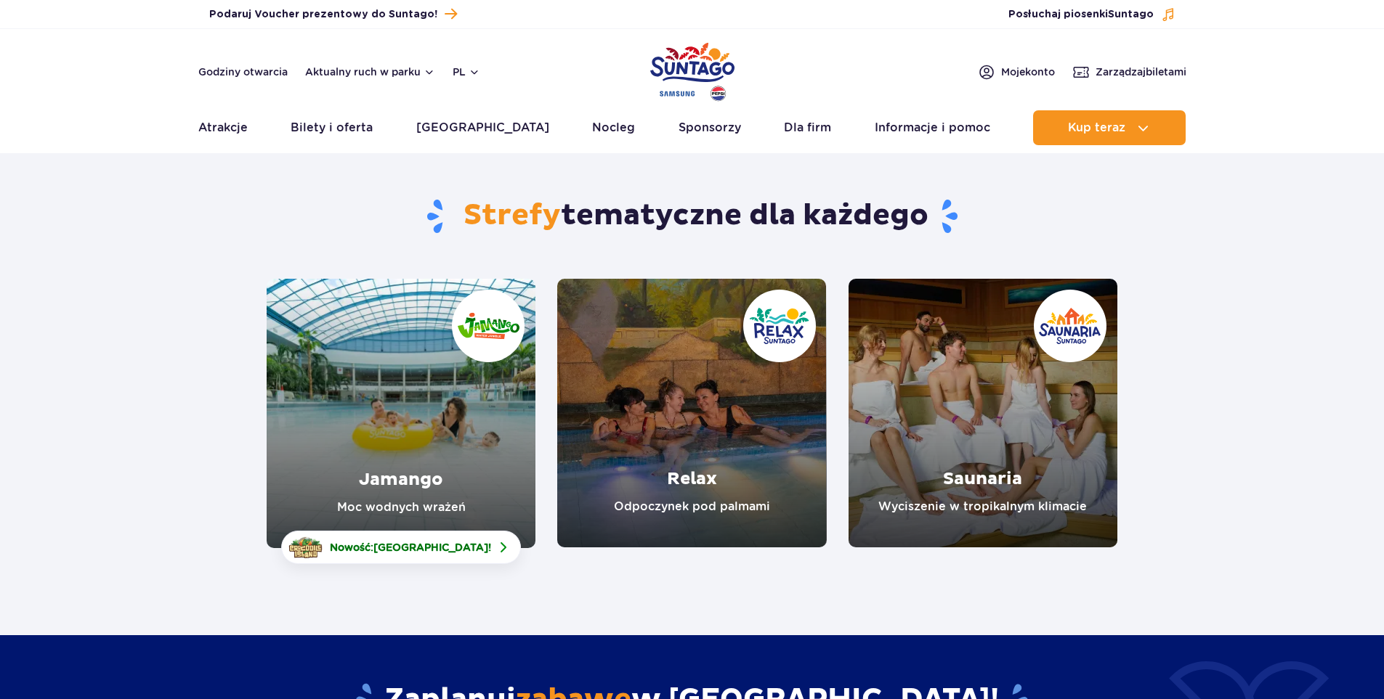
click at [970, 474] on link "Saunaria" at bounding box center [982, 413] width 269 height 269
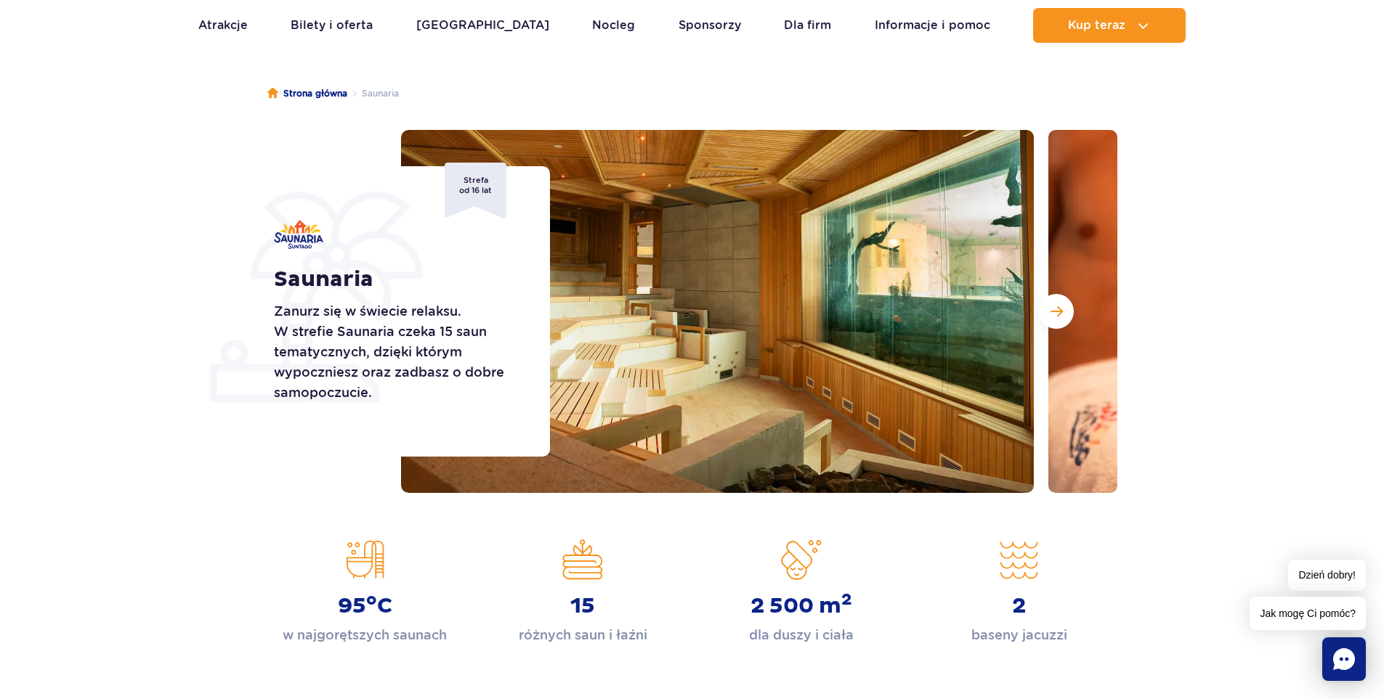
scroll to position [73, 0]
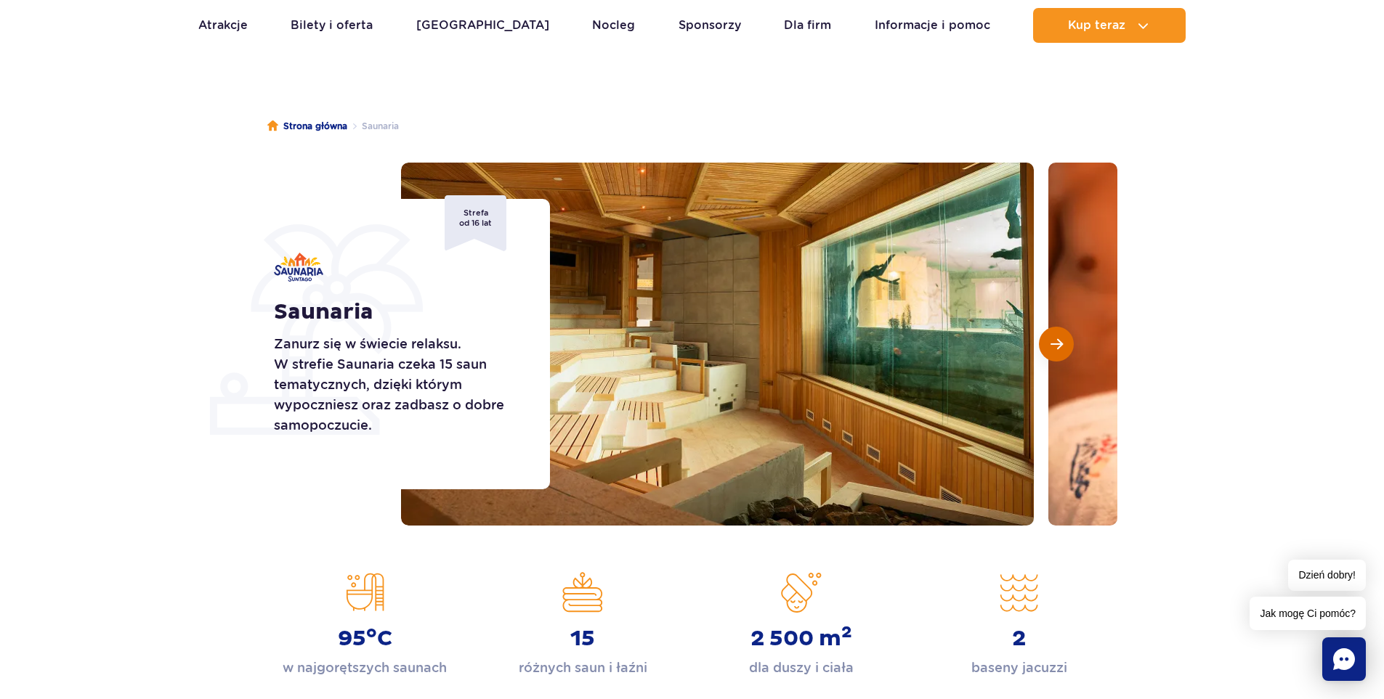
click at [1062, 339] on span "Następny slajd" at bounding box center [1056, 344] width 12 height 13
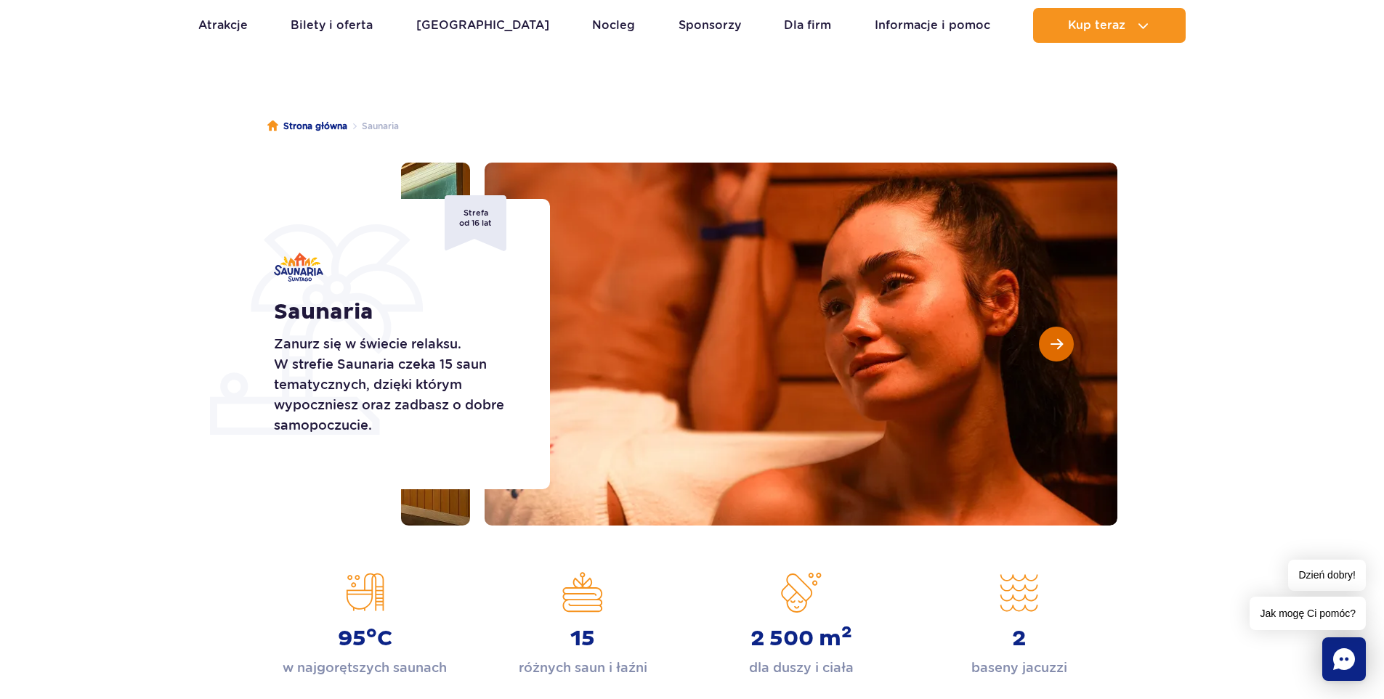
click at [1062, 339] on span "Następny slajd" at bounding box center [1056, 344] width 12 height 13
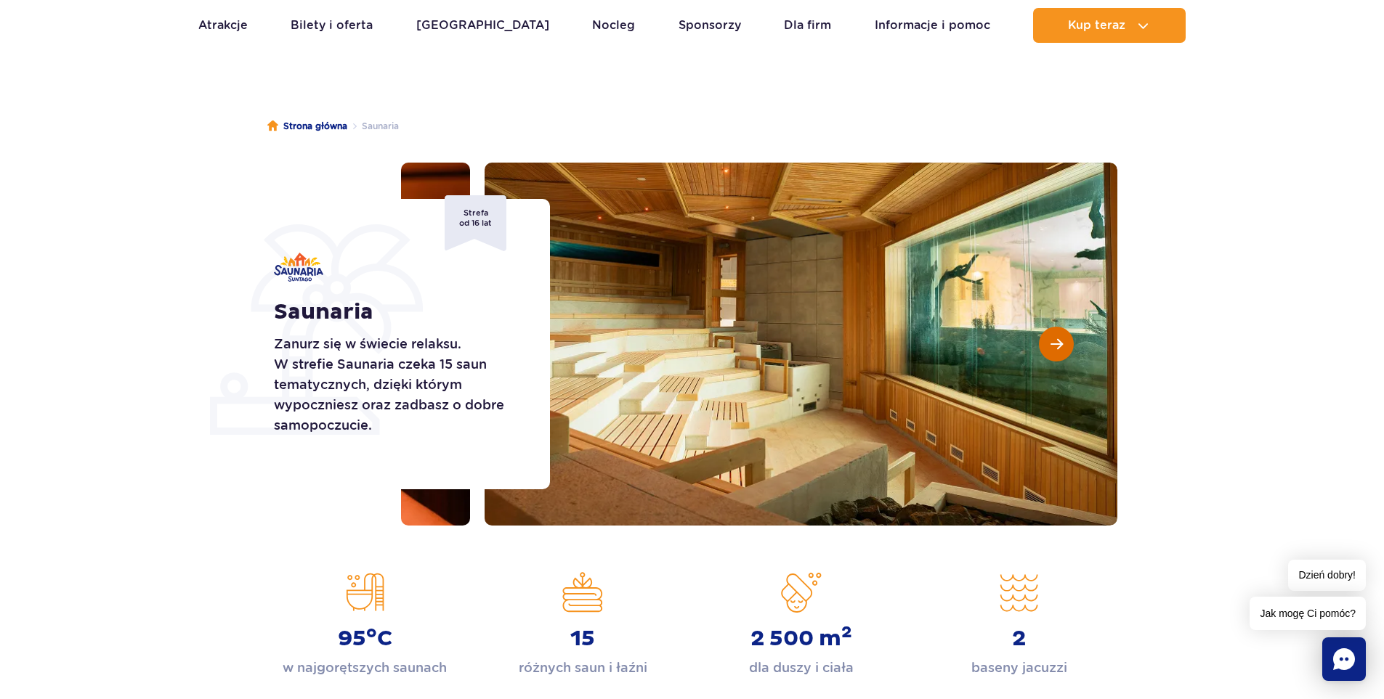
click at [1062, 339] on span "Następny slajd" at bounding box center [1056, 344] width 12 height 13
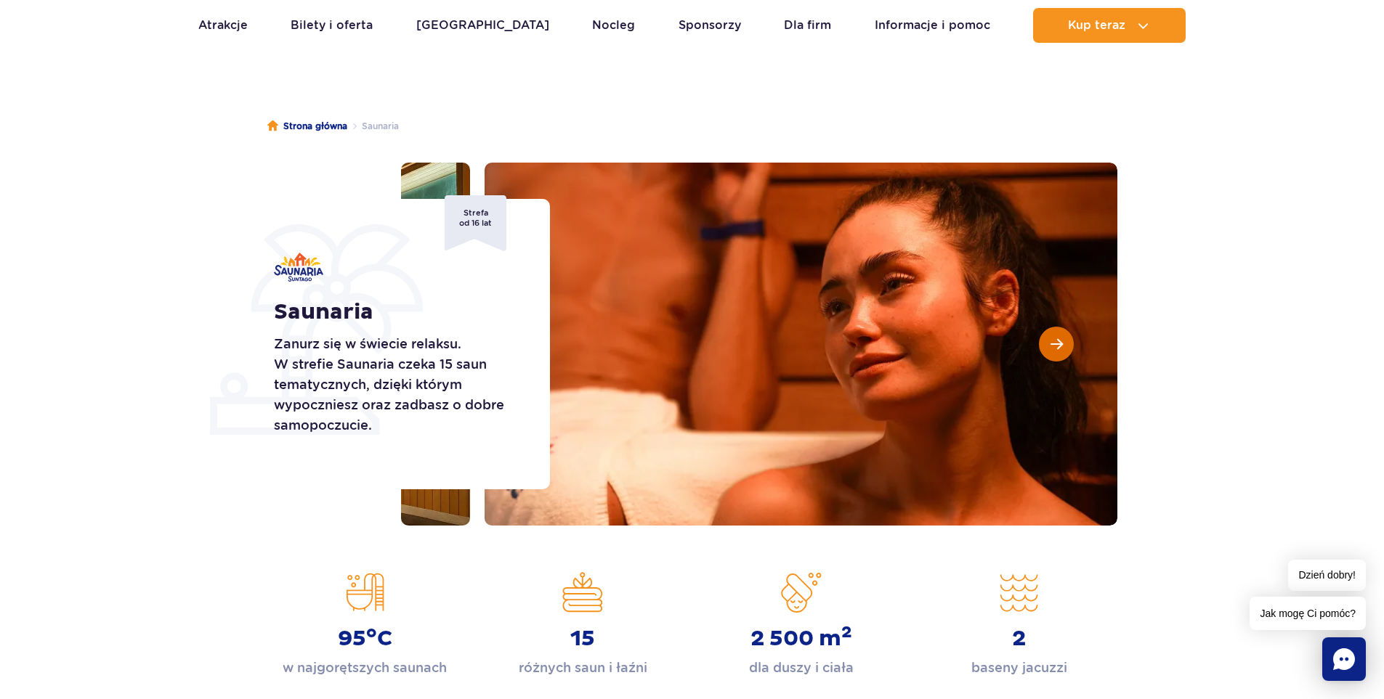
click at [1062, 339] on span "Następny slajd" at bounding box center [1056, 344] width 12 height 13
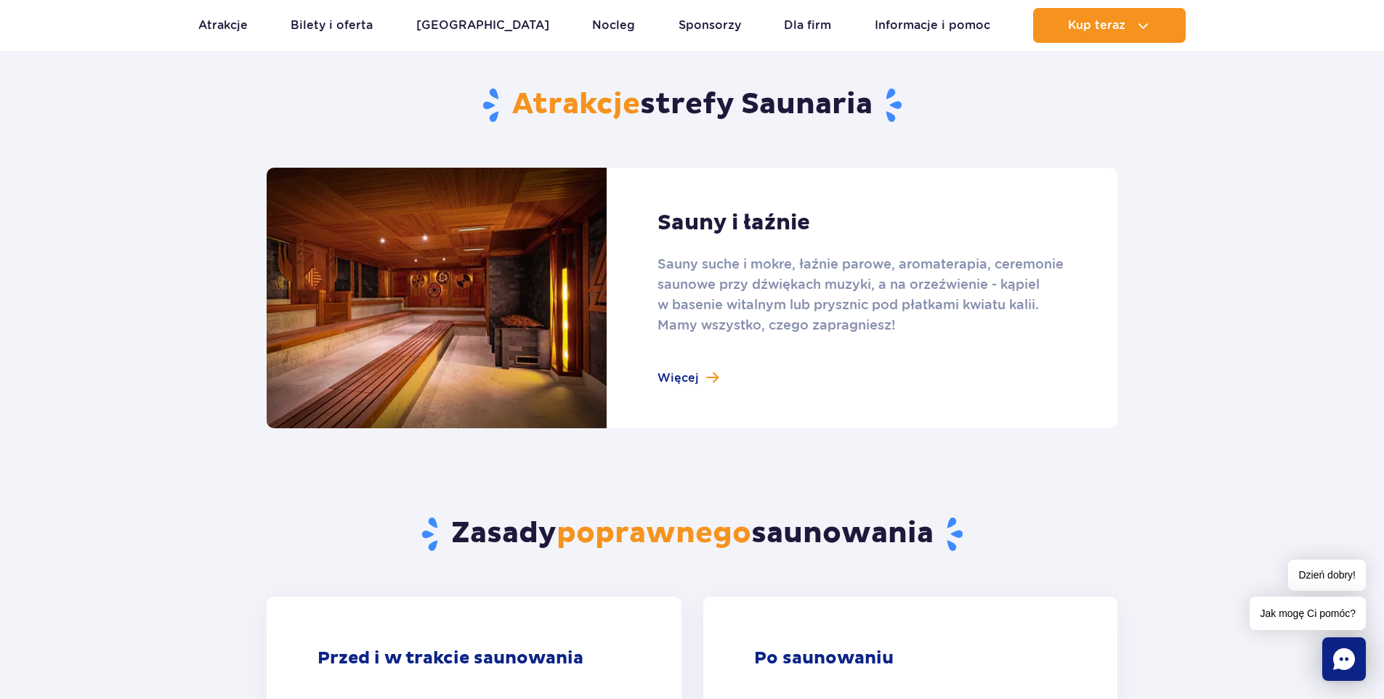
scroll to position [872, 0]
click at [680, 378] on link at bounding box center [692, 297] width 851 height 261
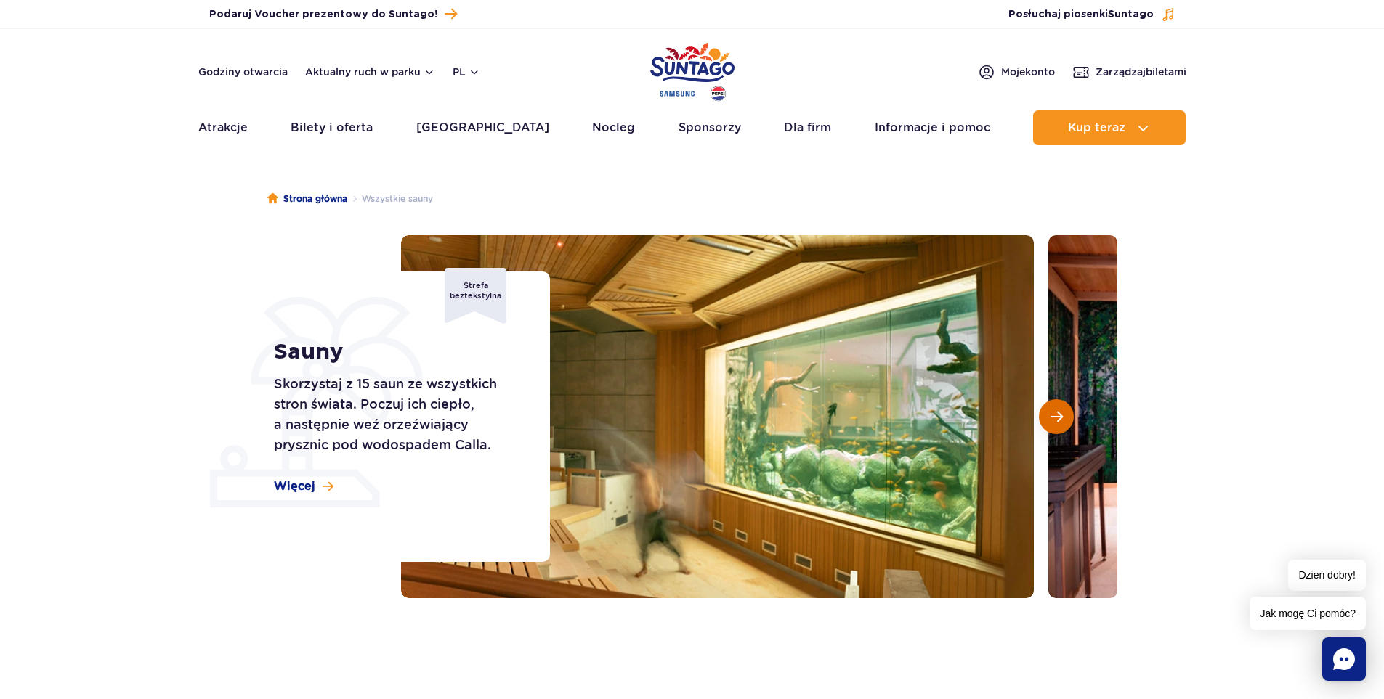
click at [1056, 418] on span "Następny slajd" at bounding box center [1056, 416] width 12 height 13
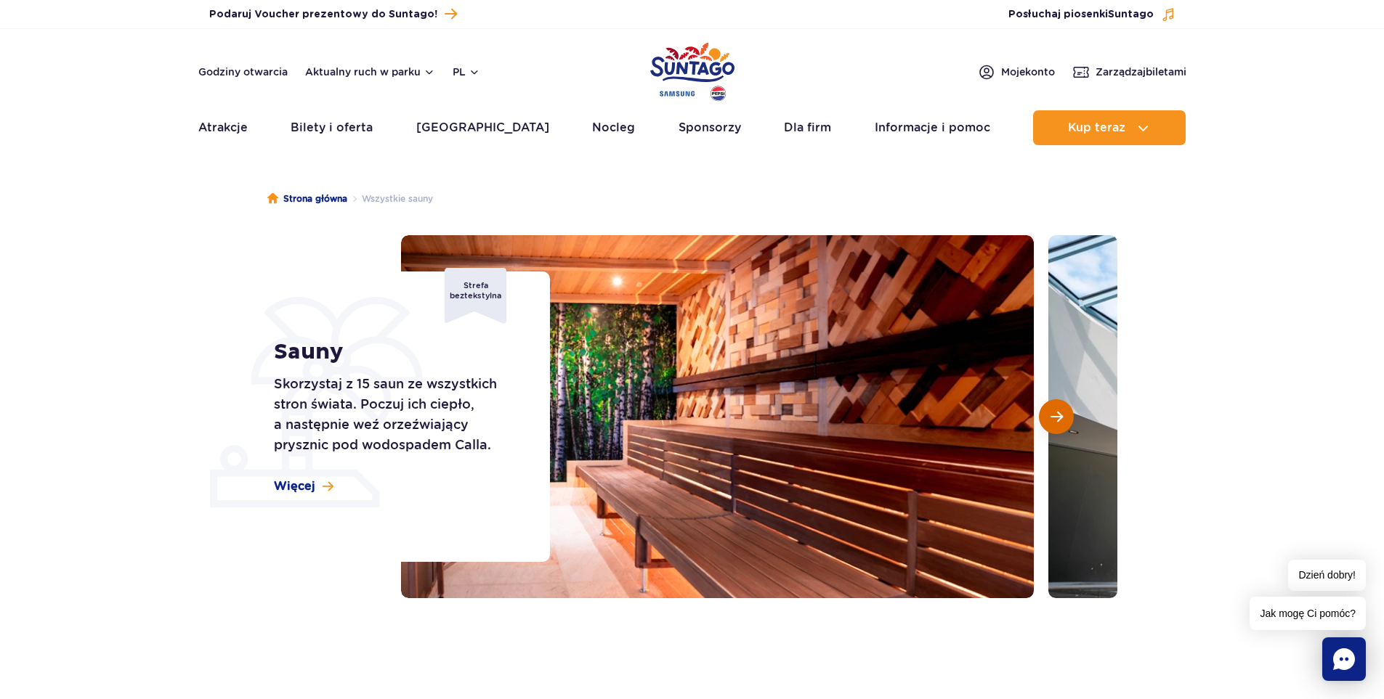
click at [1056, 418] on span "Następny slajd" at bounding box center [1056, 416] width 12 height 13
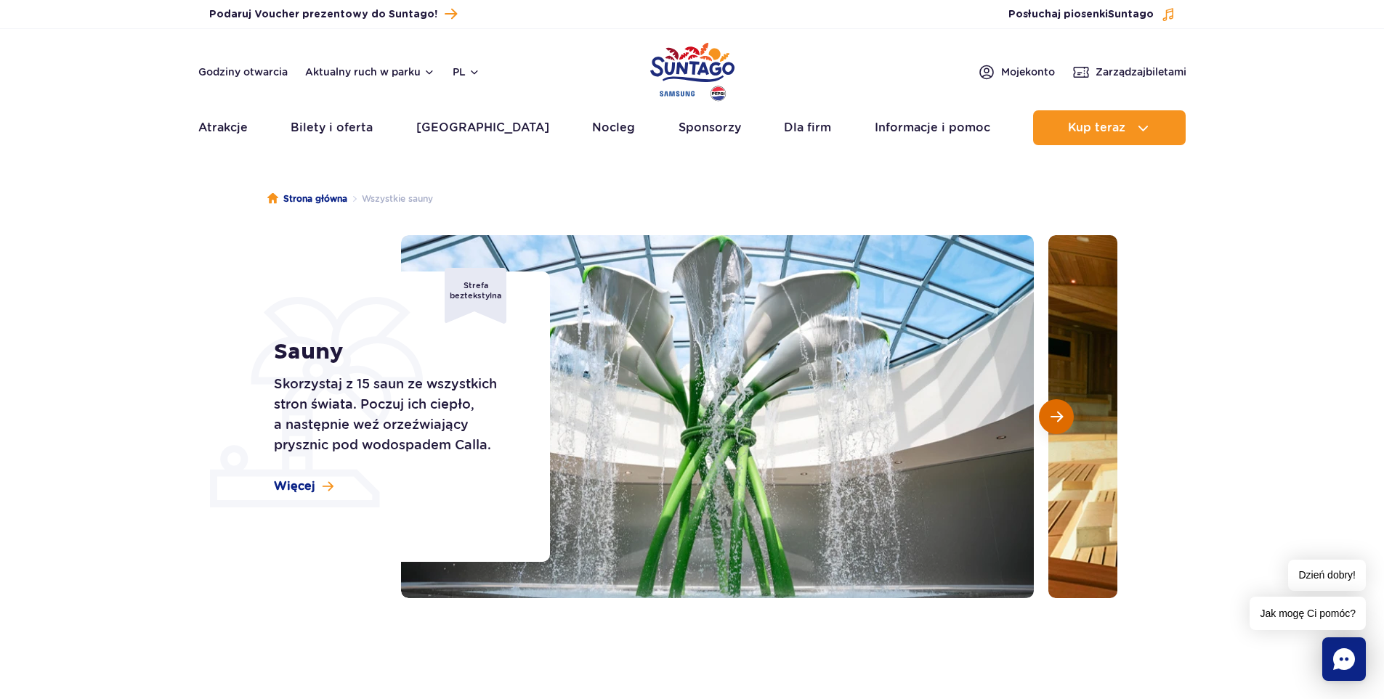
click at [1056, 418] on span "Następny slajd" at bounding box center [1056, 416] width 12 height 13
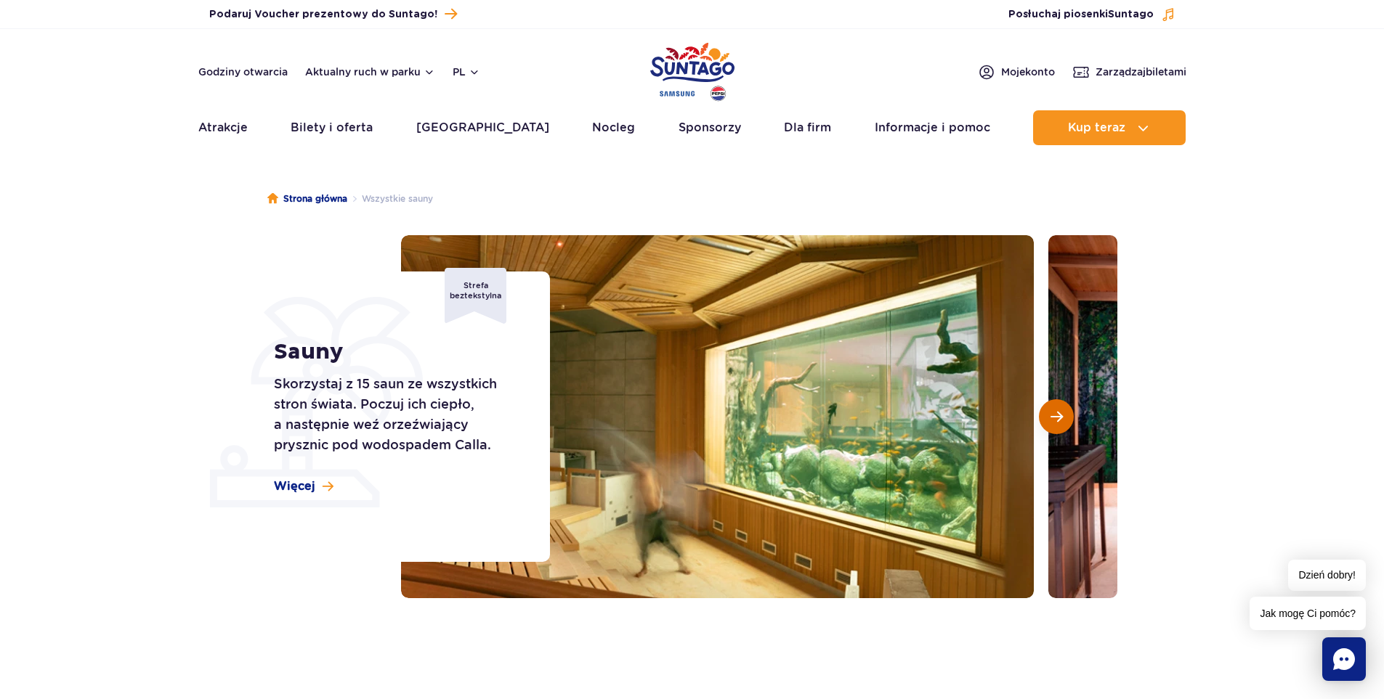
click at [1056, 418] on span "Następny slajd" at bounding box center [1056, 416] width 12 height 13
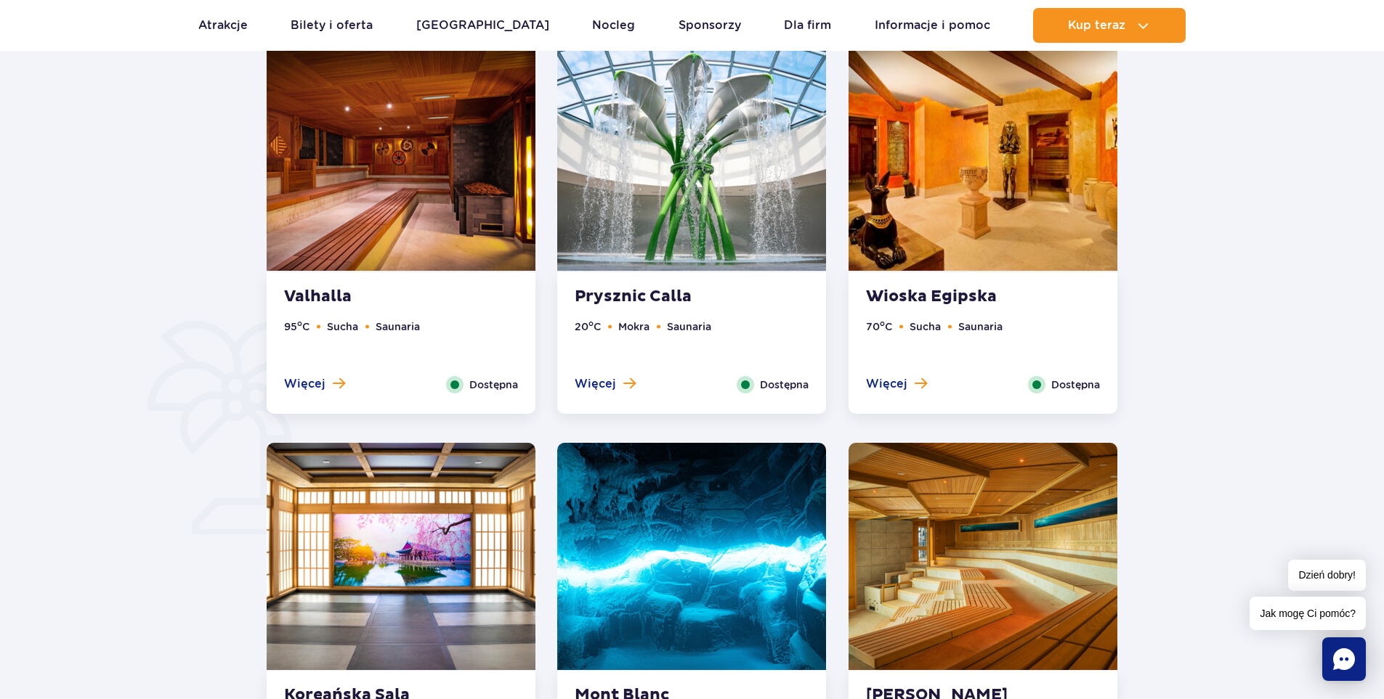
scroll to position [872, 0]
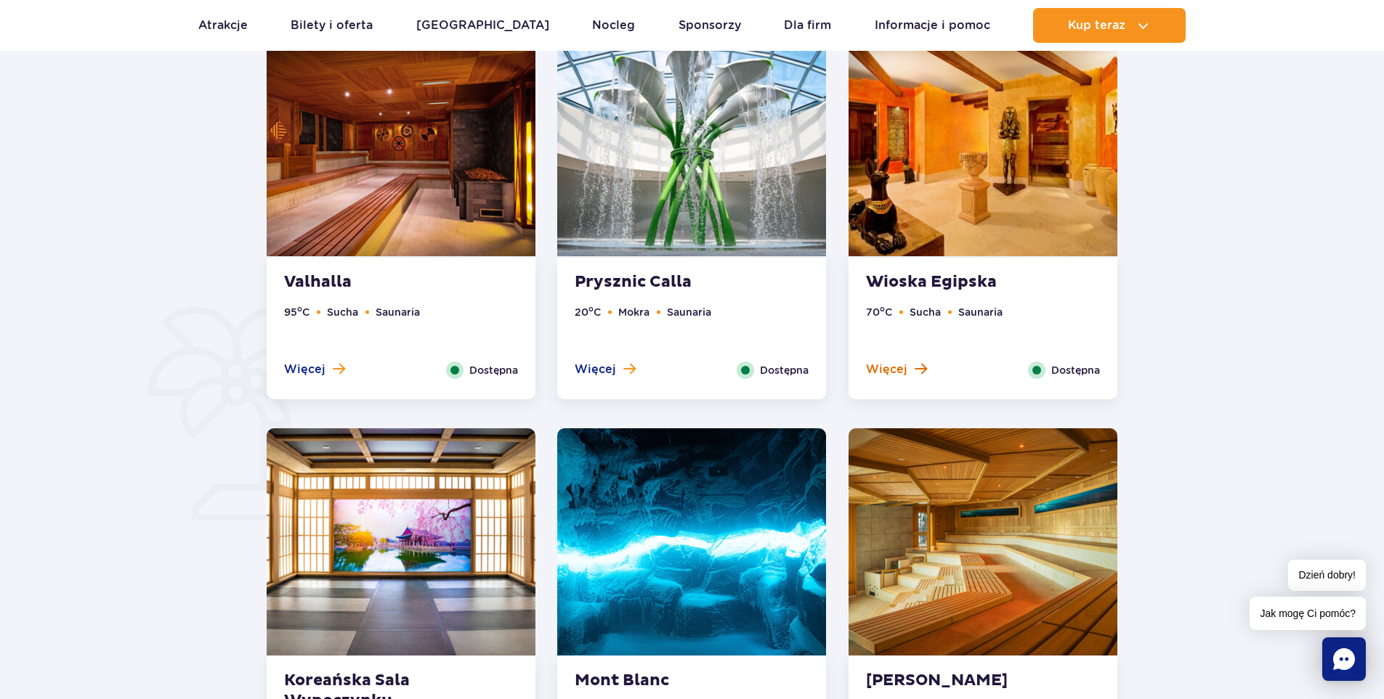
click at [890, 370] on span "Więcej" at bounding box center [886, 370] width 41 height 16
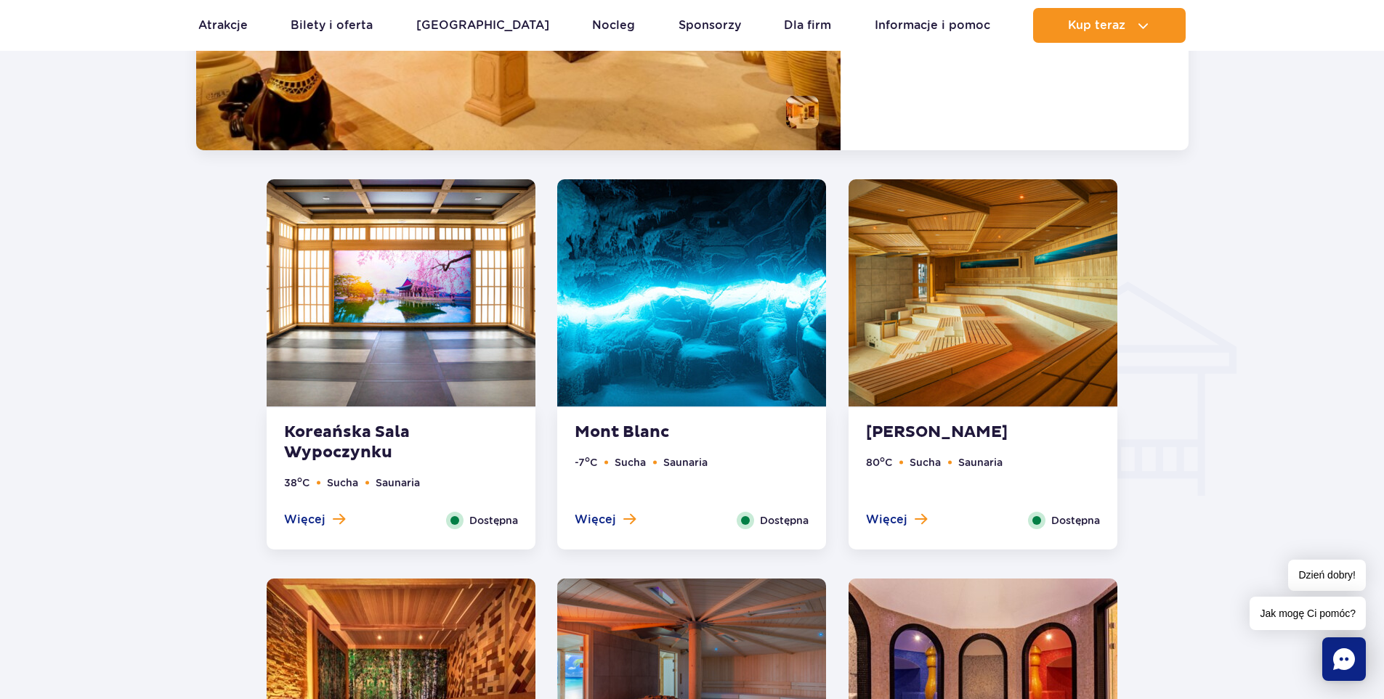
scroll to position [1580, 0]
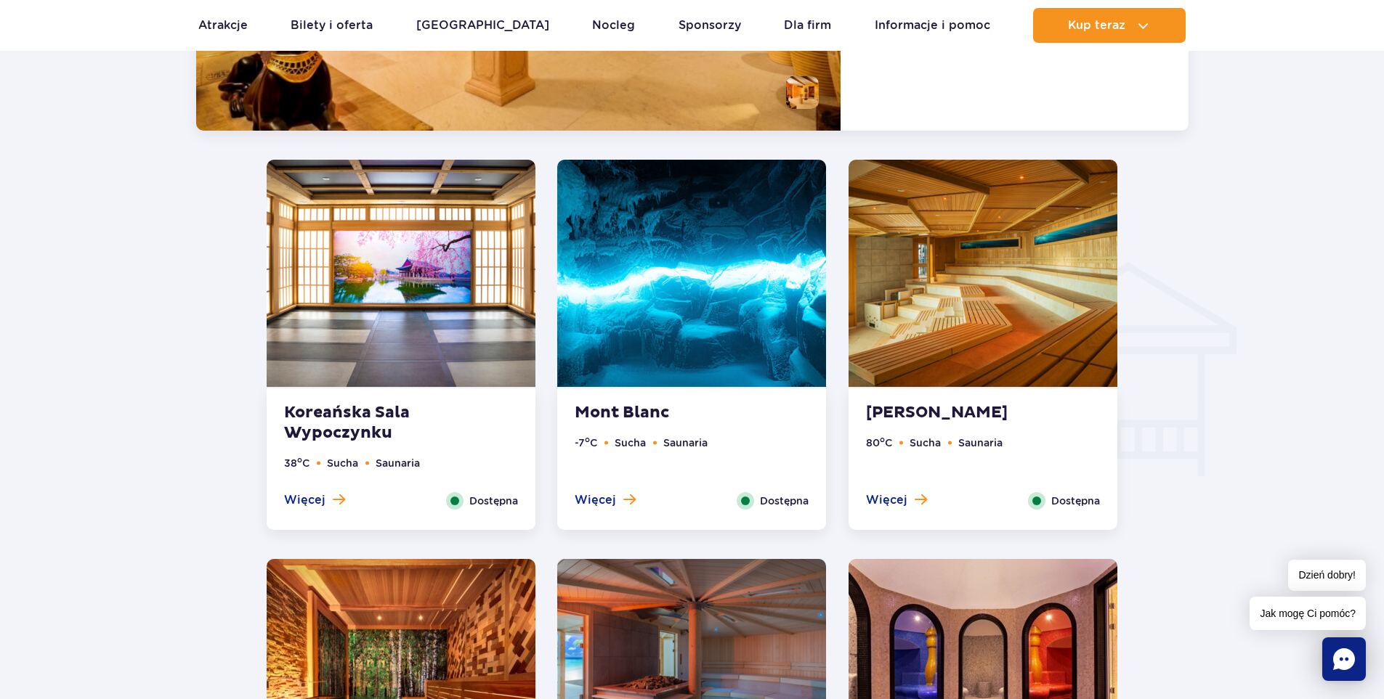
click at [630, 413] on strong "Mont Blanc" at bounding box center [663, 413] width 176 height 20
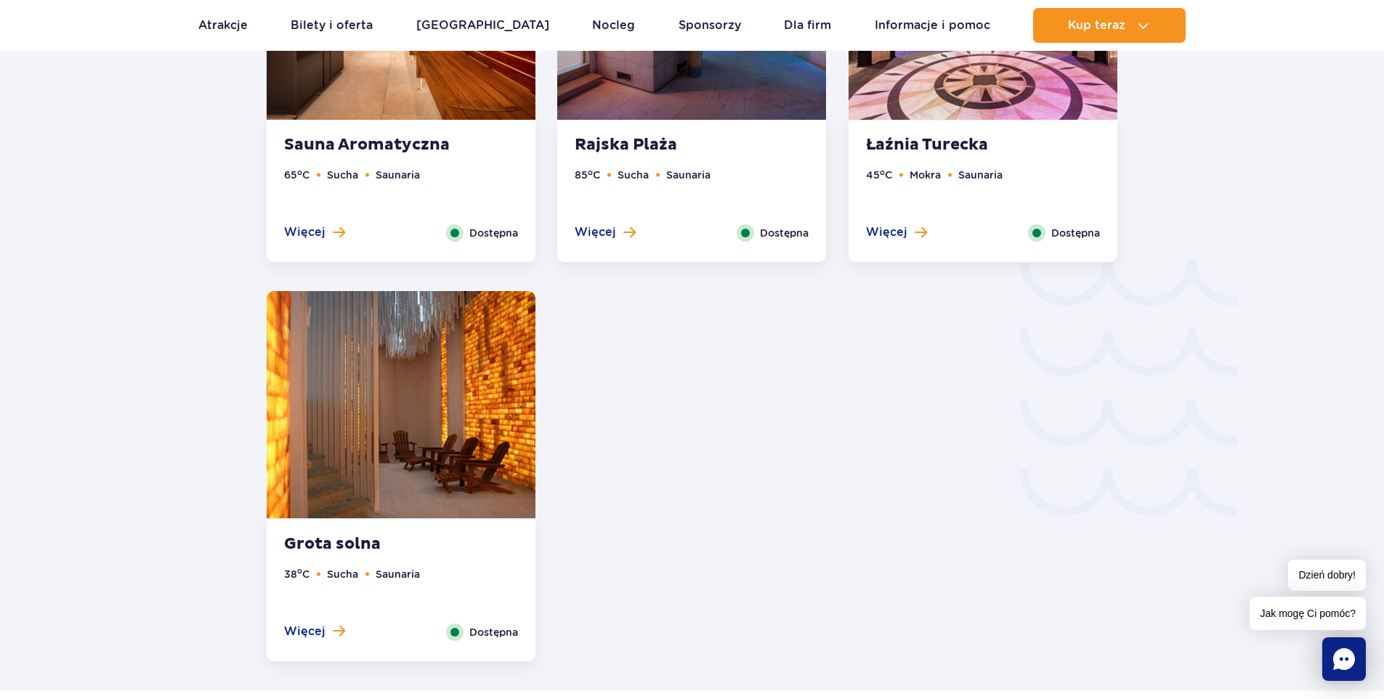
scroll to position [2270, 0]
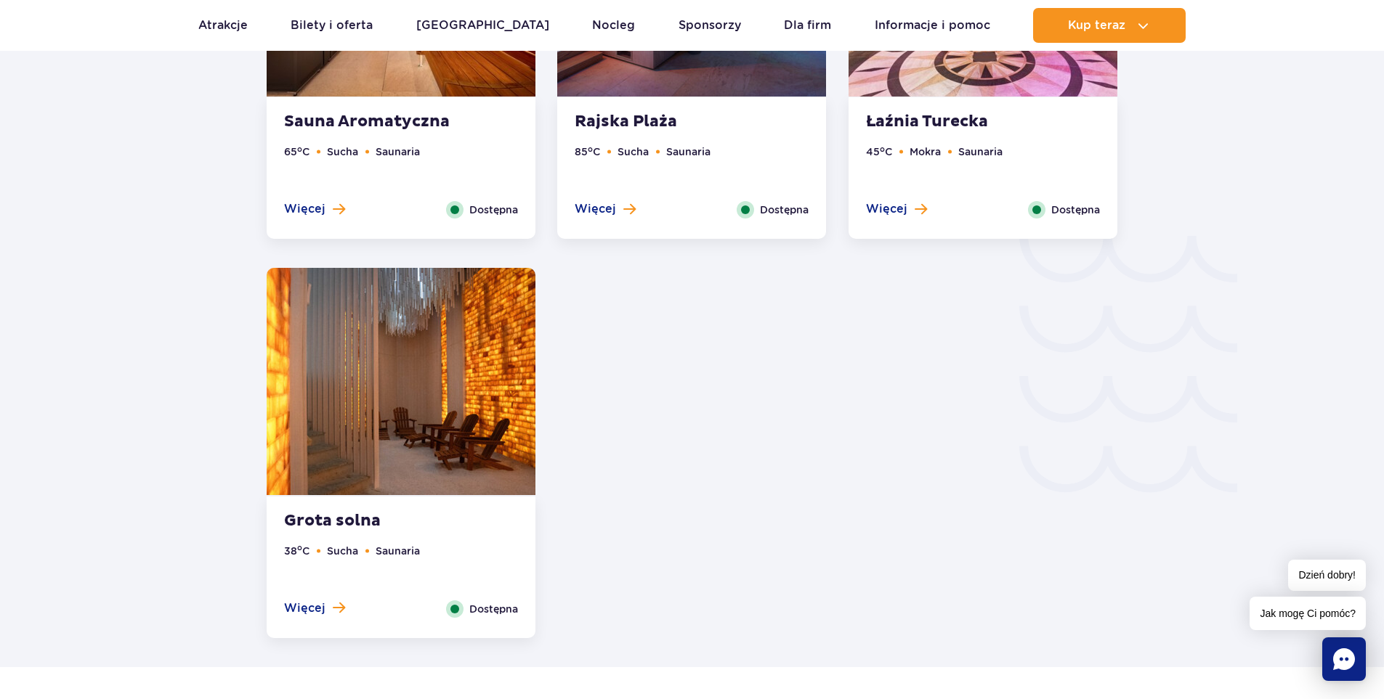
click at [339, 519] on strong "Grota solna" at bounding box center [372, 521] width 176 height 20
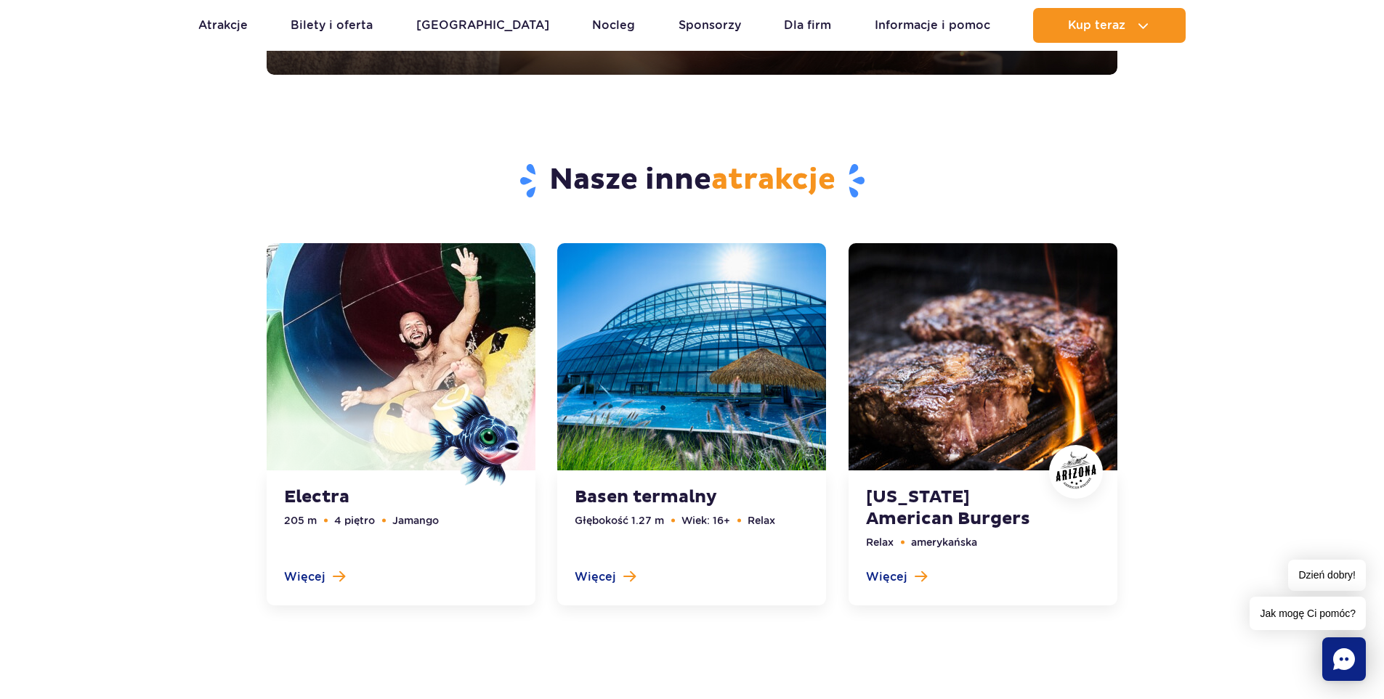
scroll to position [4448, 0]
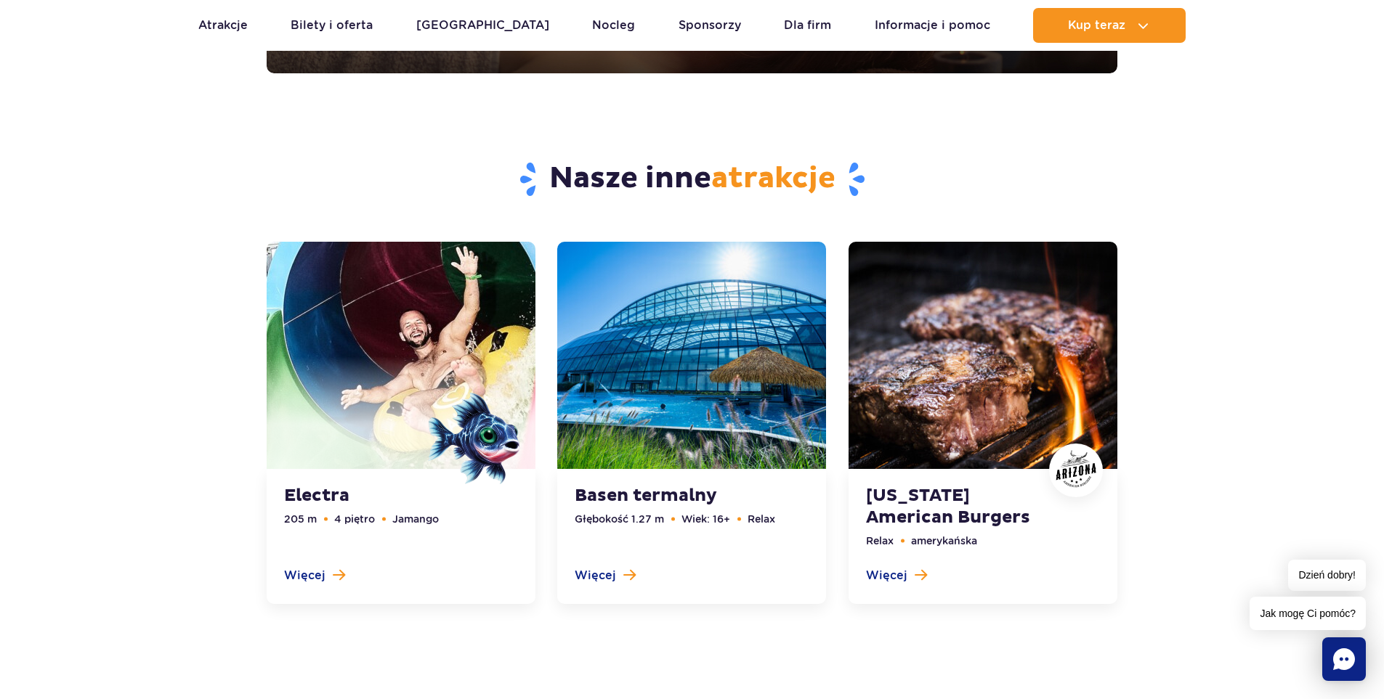
click at [602, 573] on link at bounding box center [691, 423] width 269 height 362
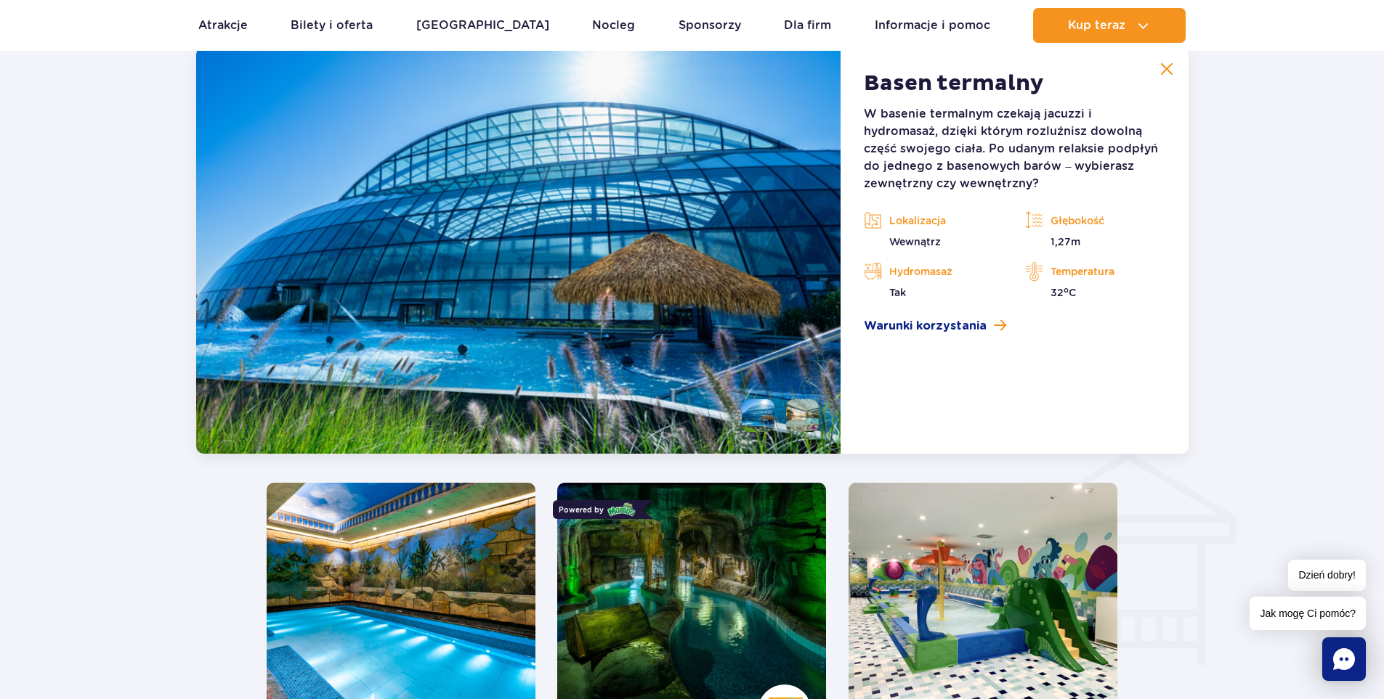
scroll to position [1423, 0]
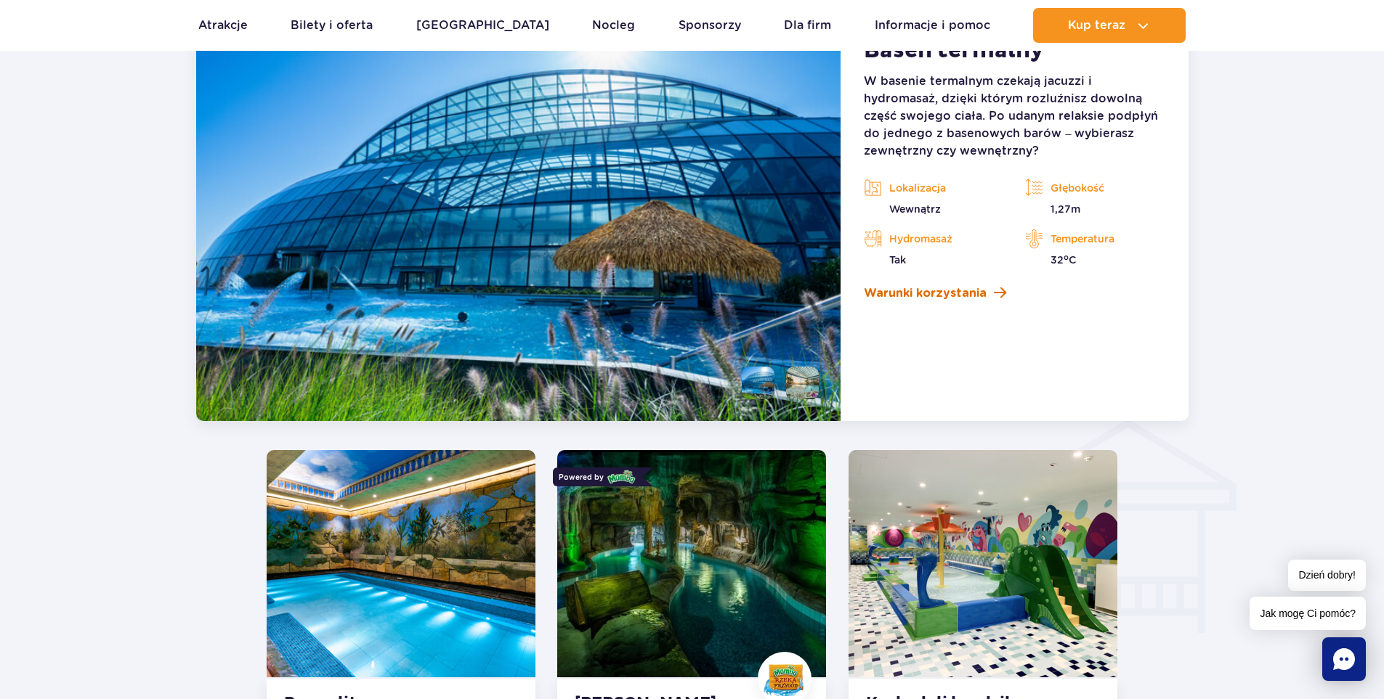
click at [933, 294] on span "Warunki korzystania" at bounding box center [925, 293] width 123 height 17
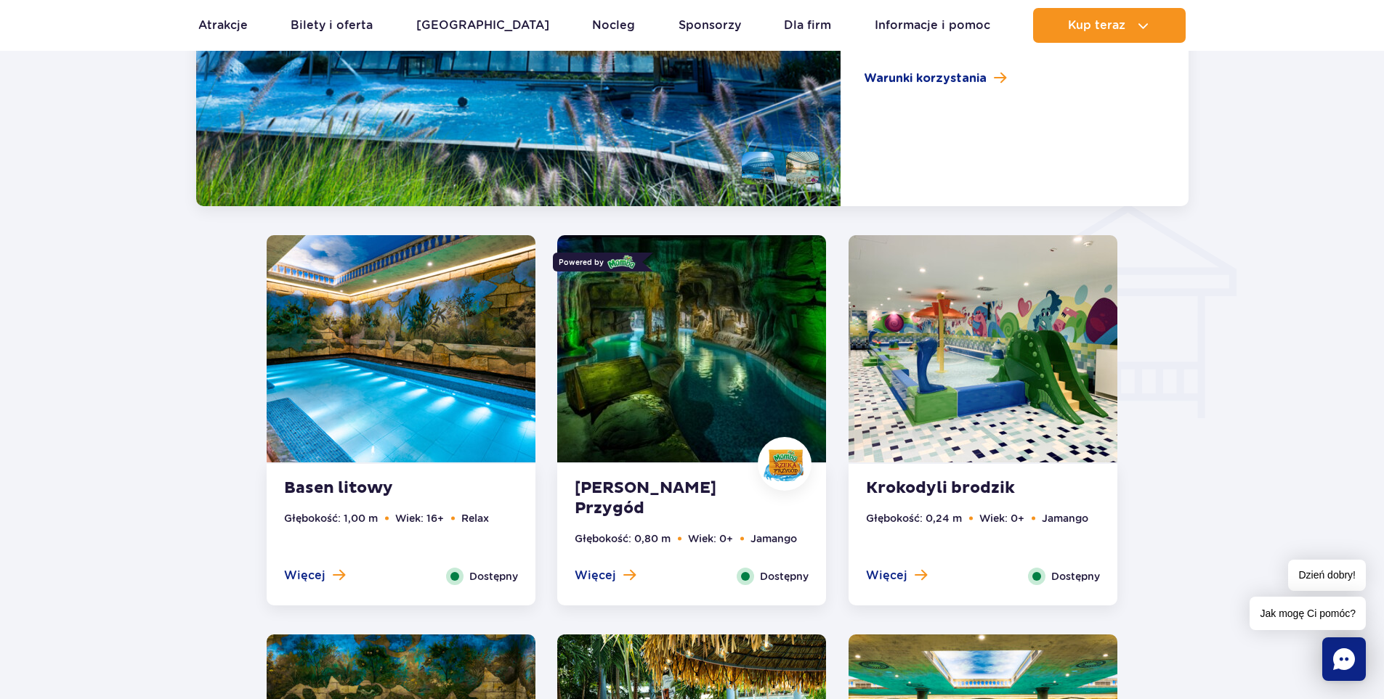
scroll to position [1641, 0]
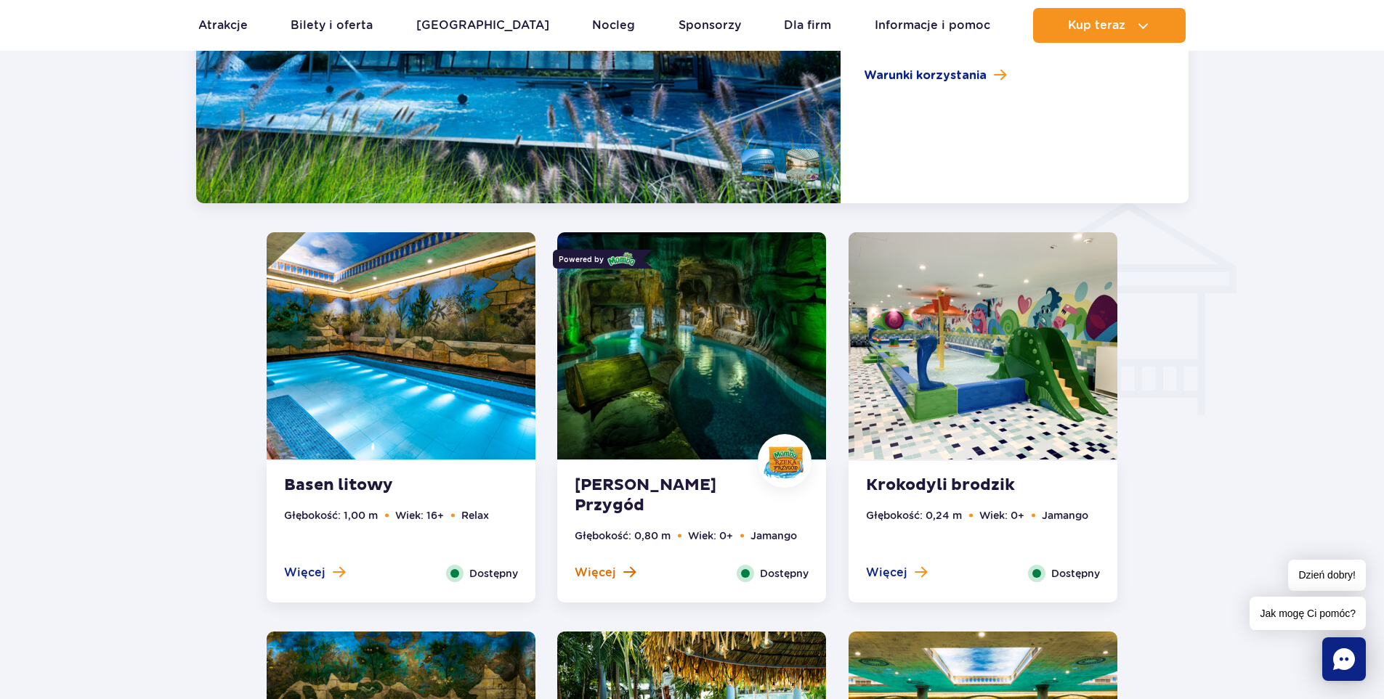
click at [618, 571] on button "Więcej" at bounding box center [605, 573] width 61 height 16
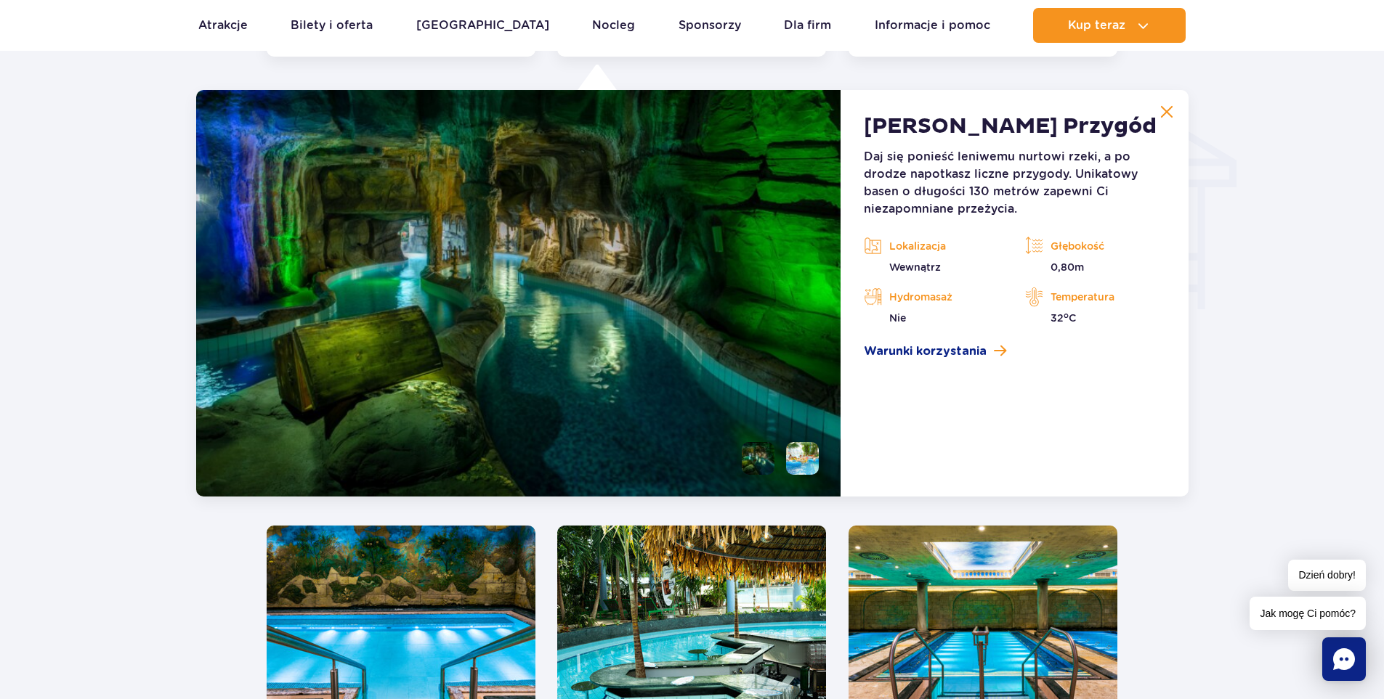
scroll to position [1750, 0]
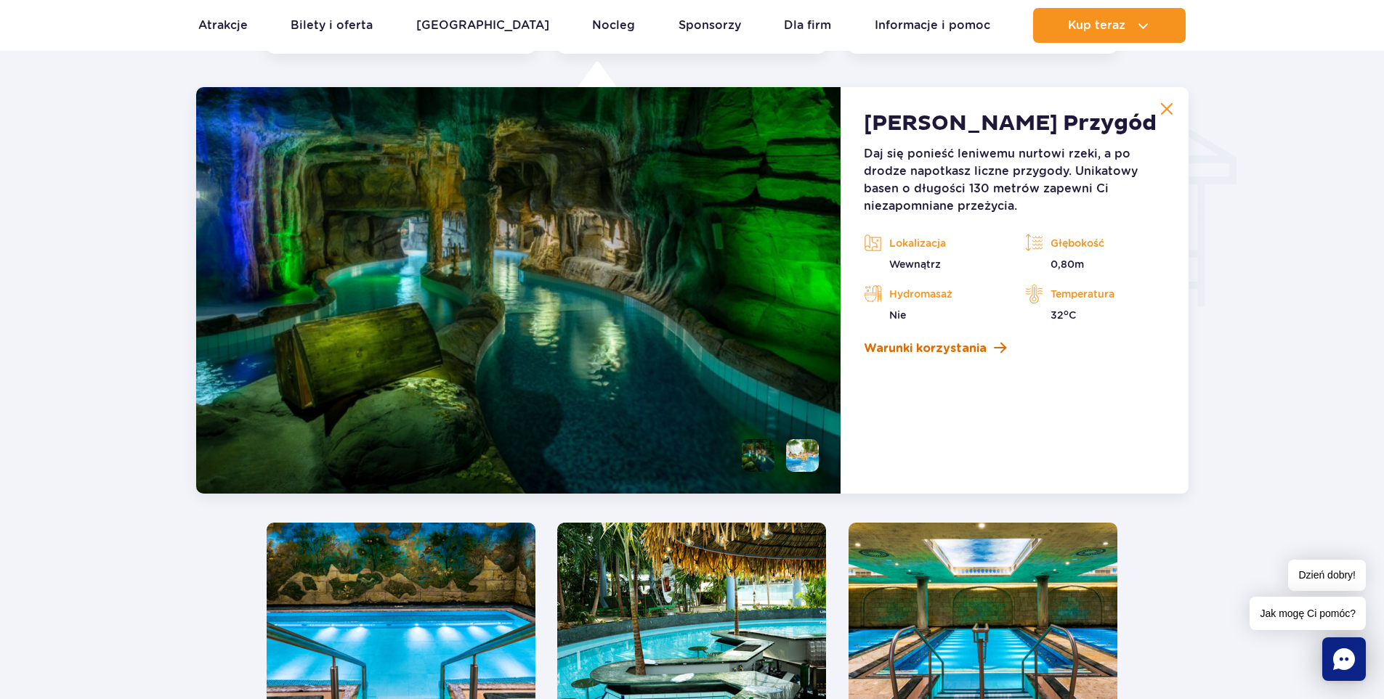
click at [898, 349] on span "Warunki korzystania" at bounding box center [925, 348] width 123 height 17
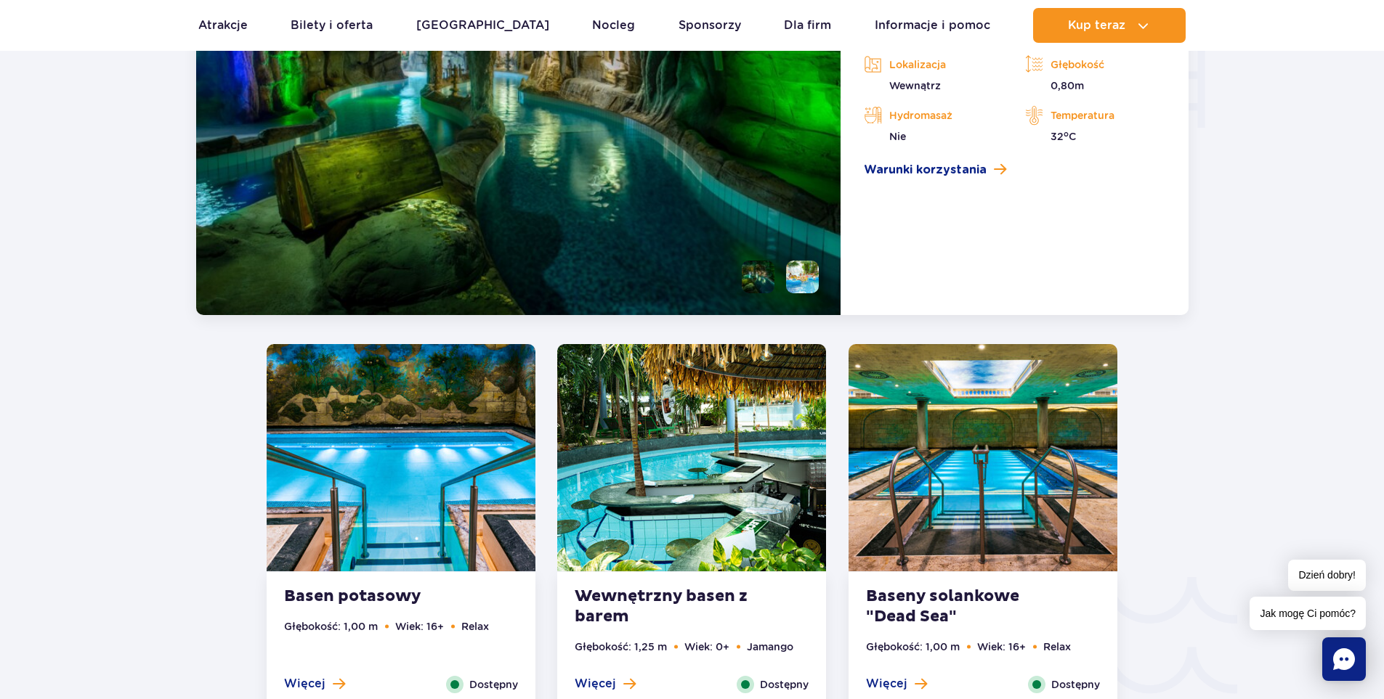
scroll to position [1968, 0]
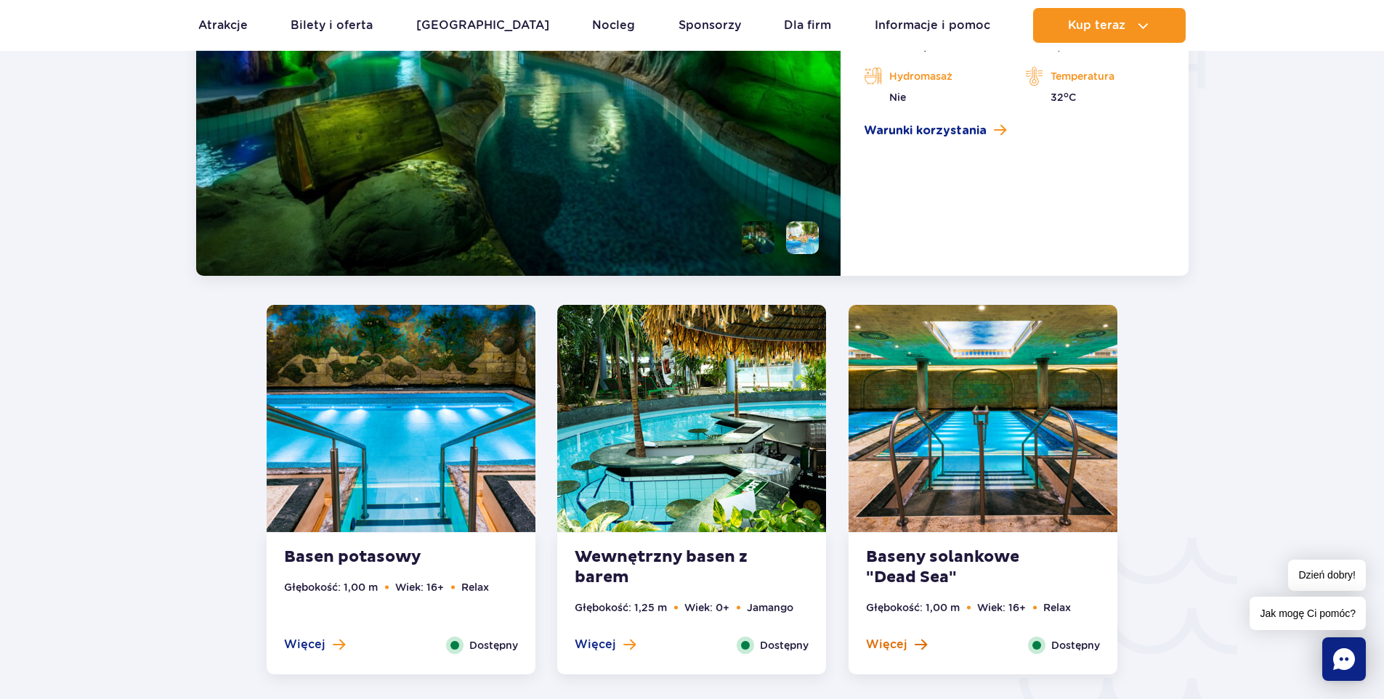
click at [896, 644] on span "Więcej" at bounding box center [886, 645] width 41 height 16
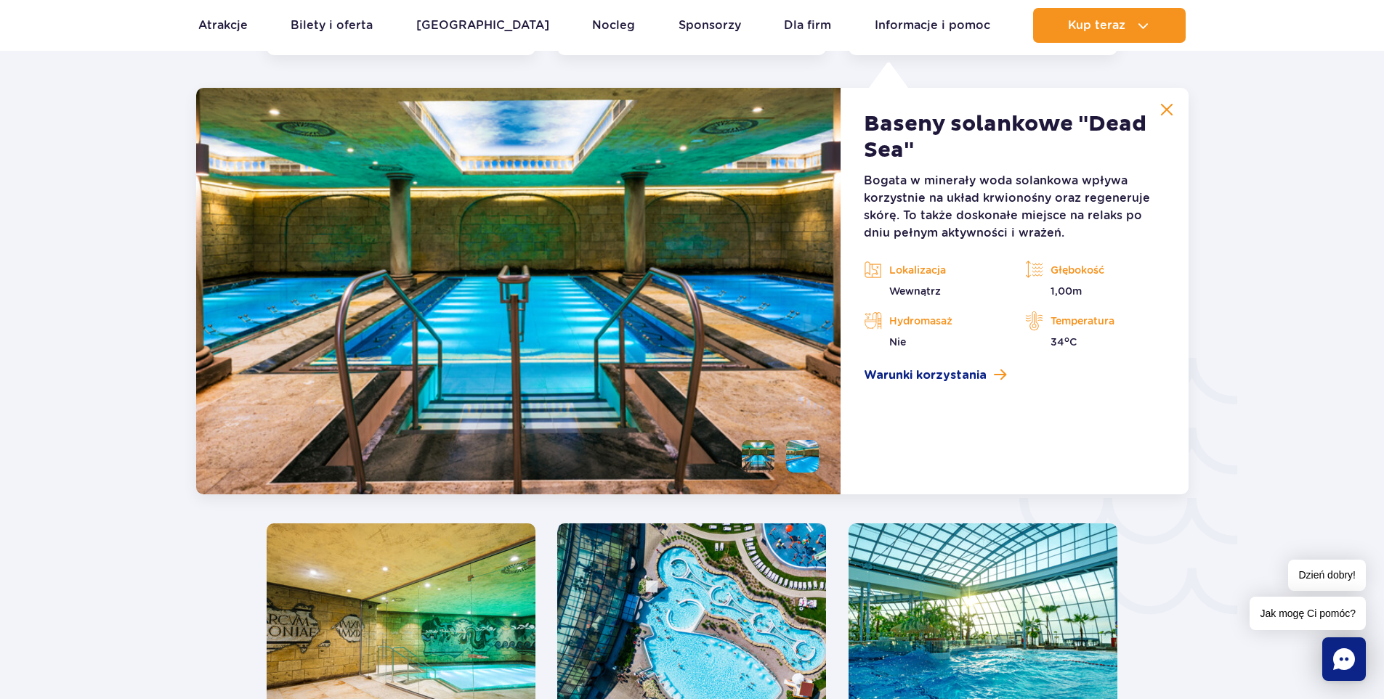
scroll to position [2148, 0]
click at [930, 376] on span "Warunki korzystania" at bounding box center [925, 374] width 123 height 17
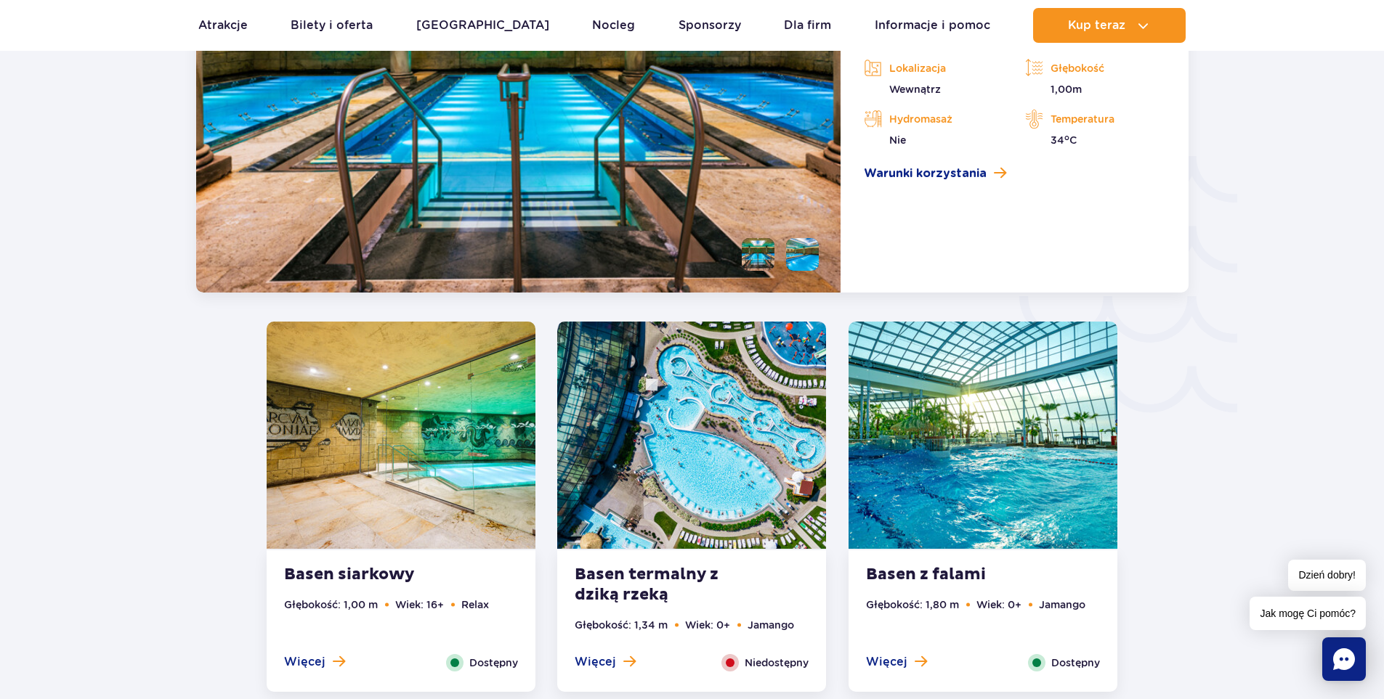
scroll to position [2366, 0]
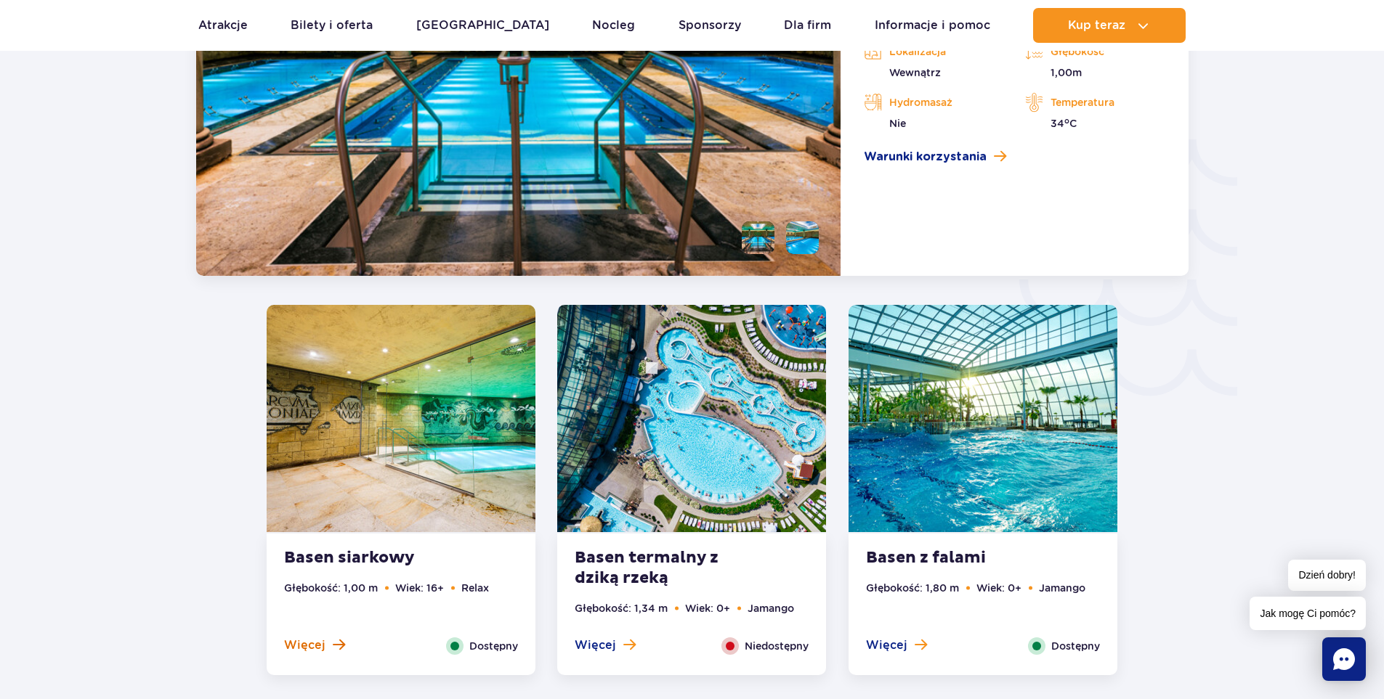
click at [299, 641] on span "Więcej" at bounding box center [304, 646] width 41 height 16
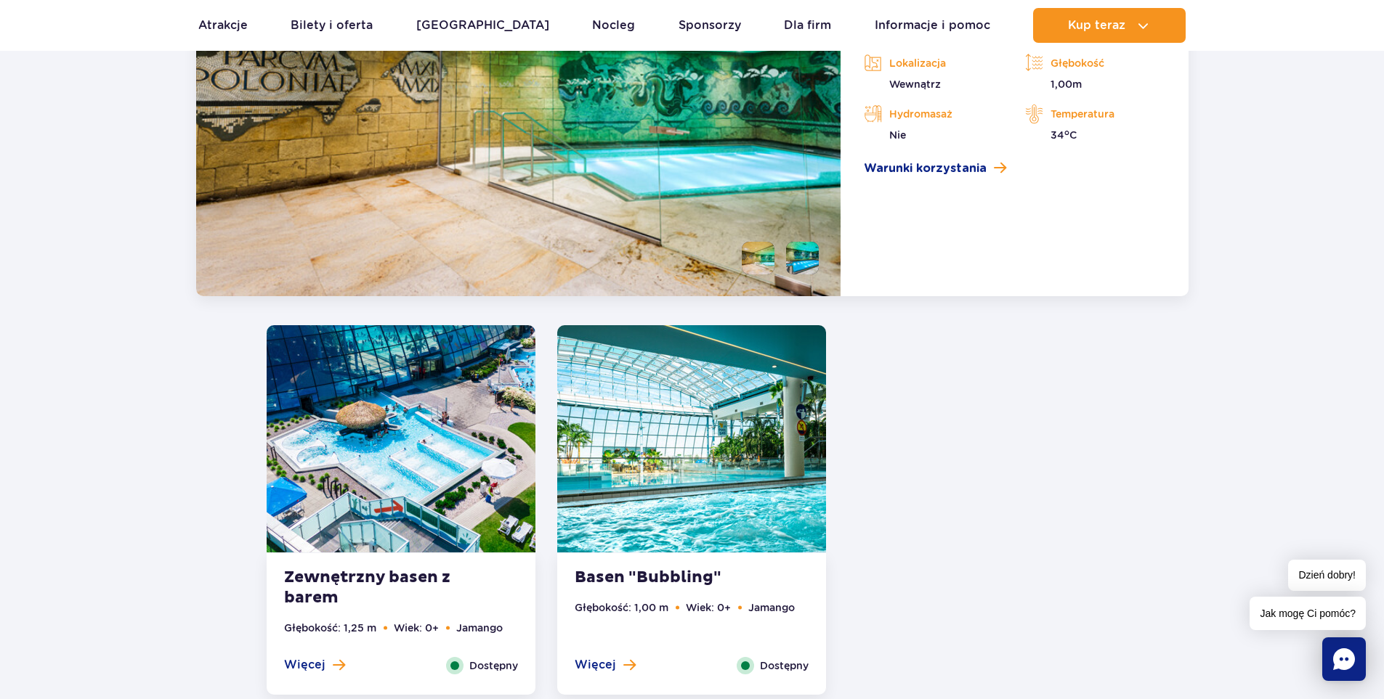
scroll to position [2621, 0]
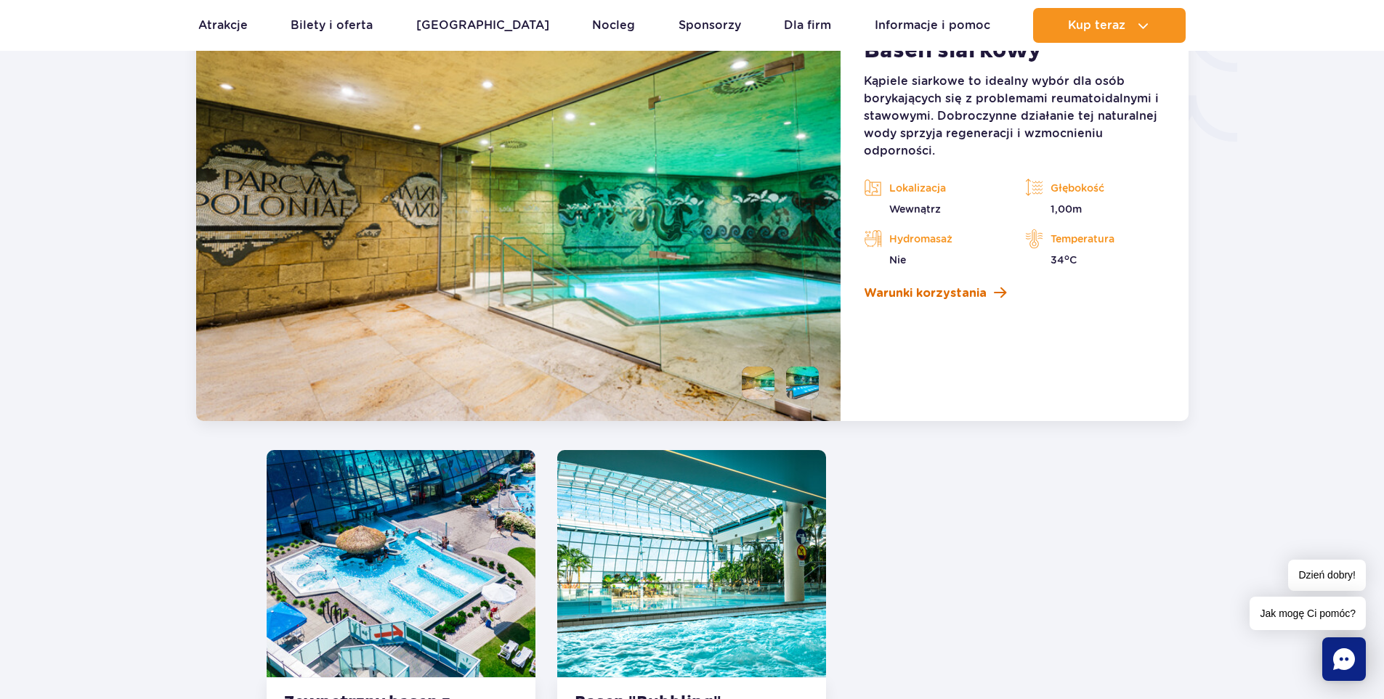
click at [972, 296] on span "Warunki korzystania" at bounding box center [925, 293] width 123 height 17
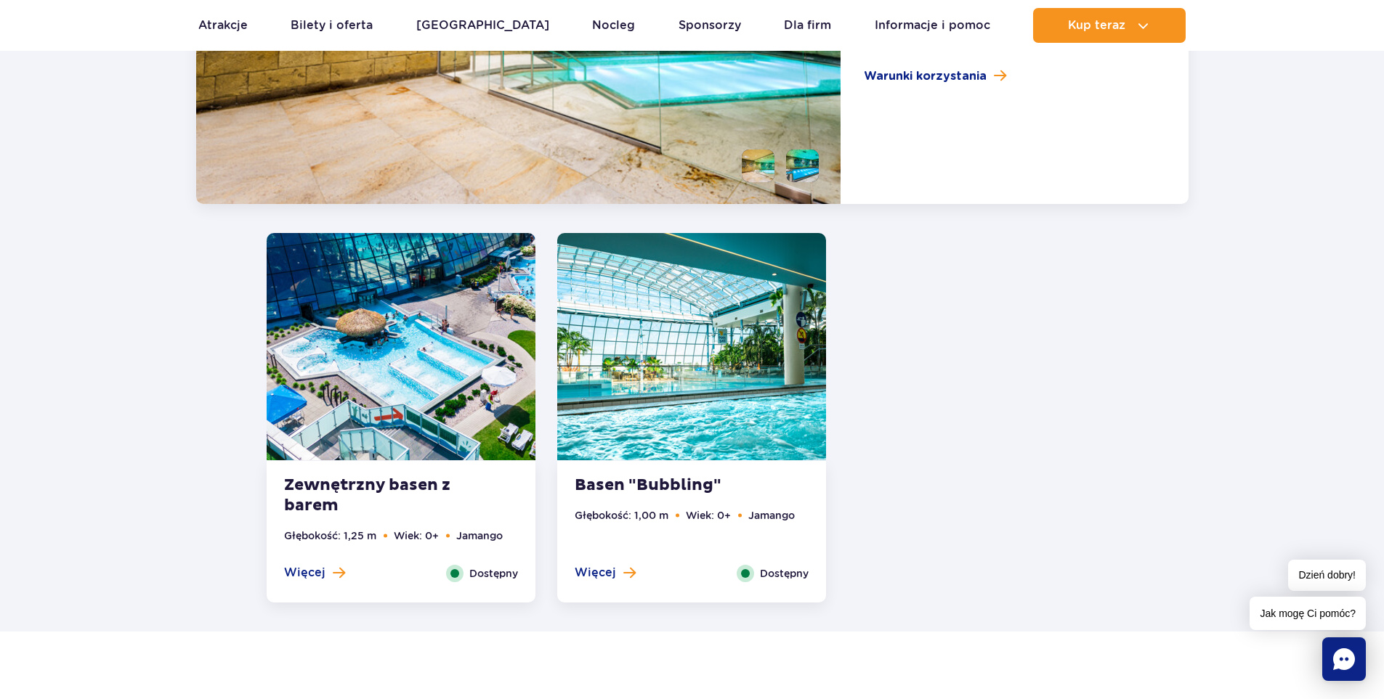
scroll to position [2838, 0]
click at [604, 569] on span "Więcej" at bounding box center [595, 572] width 41 height 16
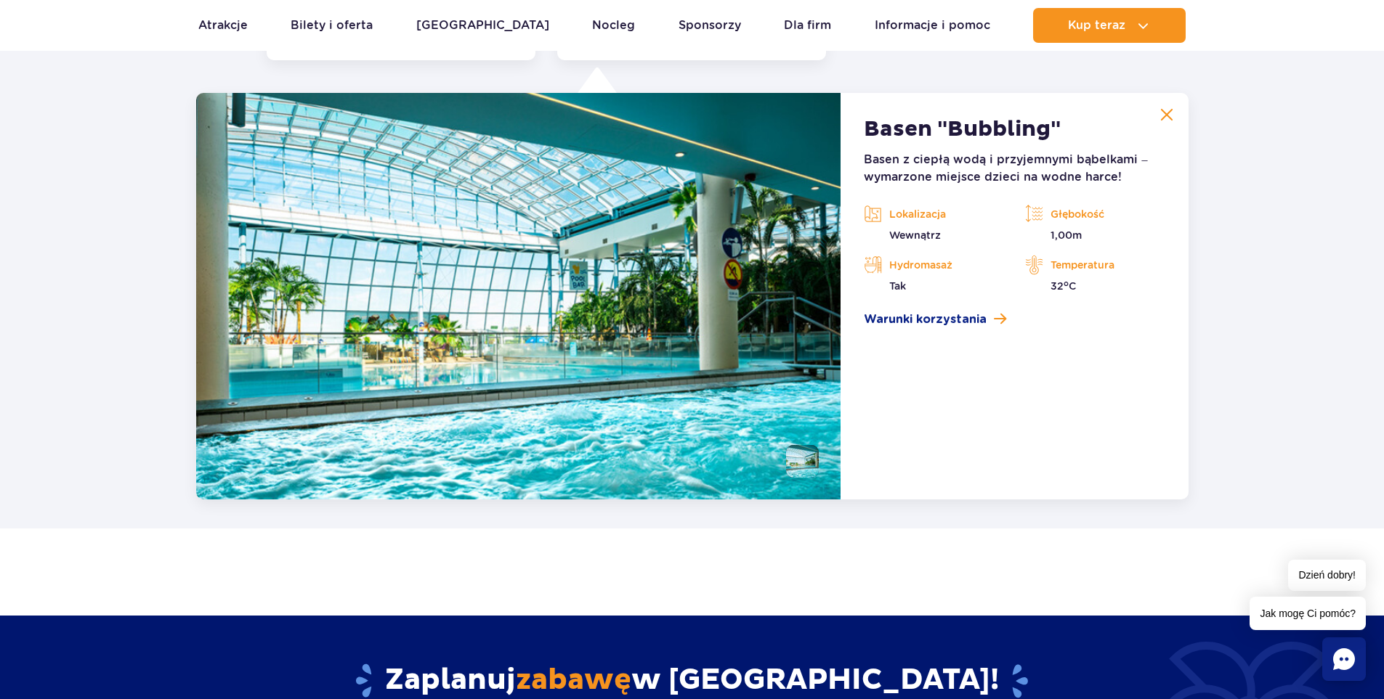
scroll to position [2947, 0]
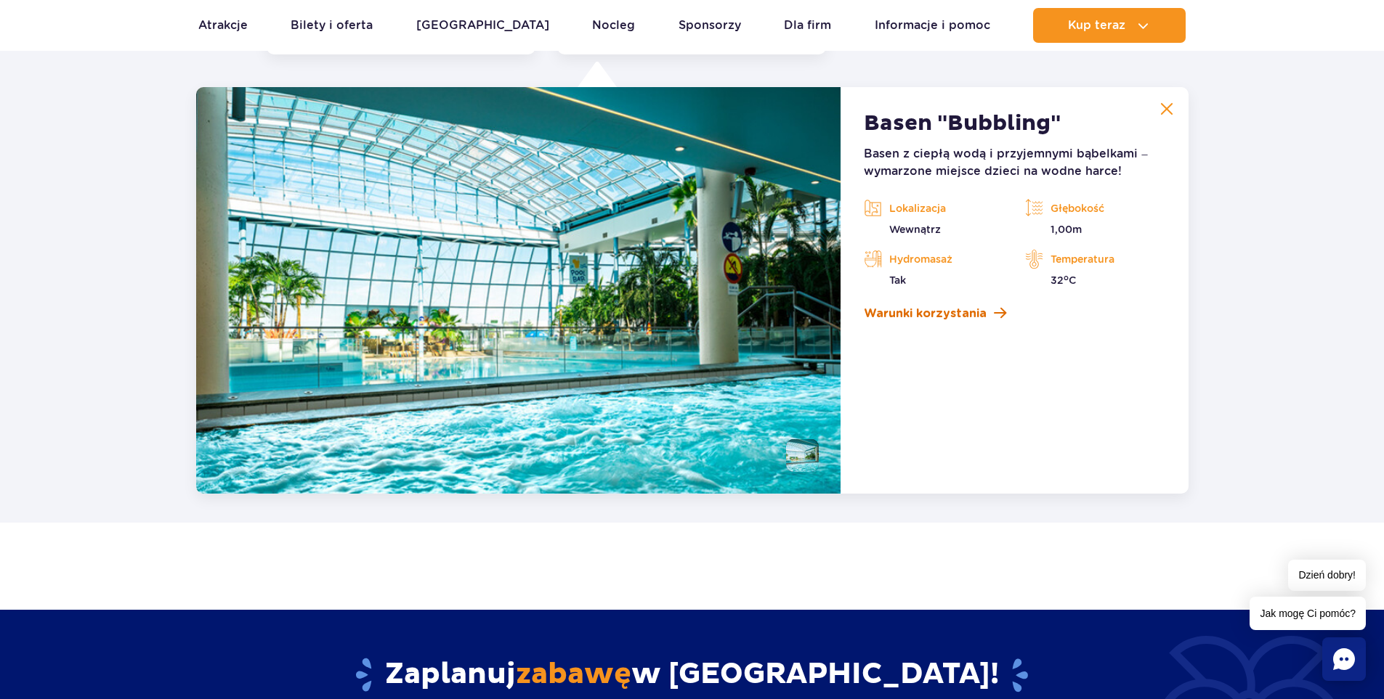
click at [917, 312] on span "Warunki korzystania" at bounding box center [925, 313] width 123 height 17
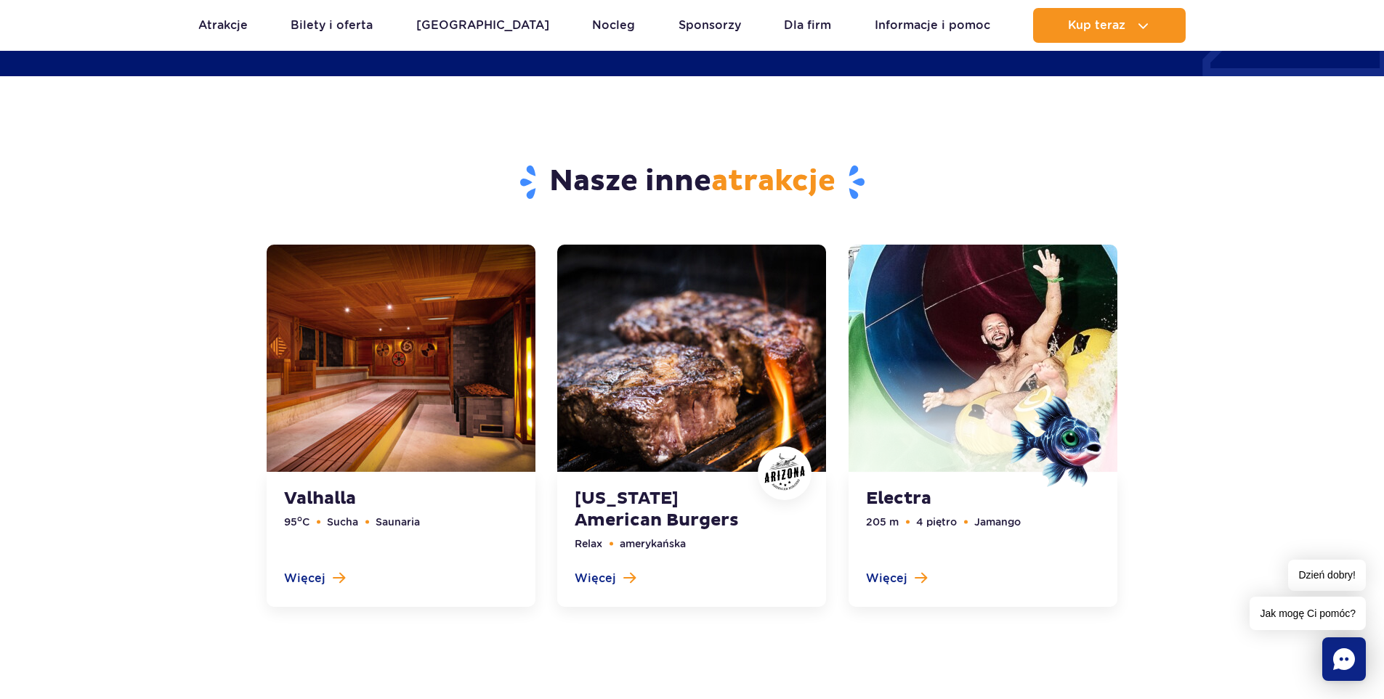
scroll to position [3746, 0]
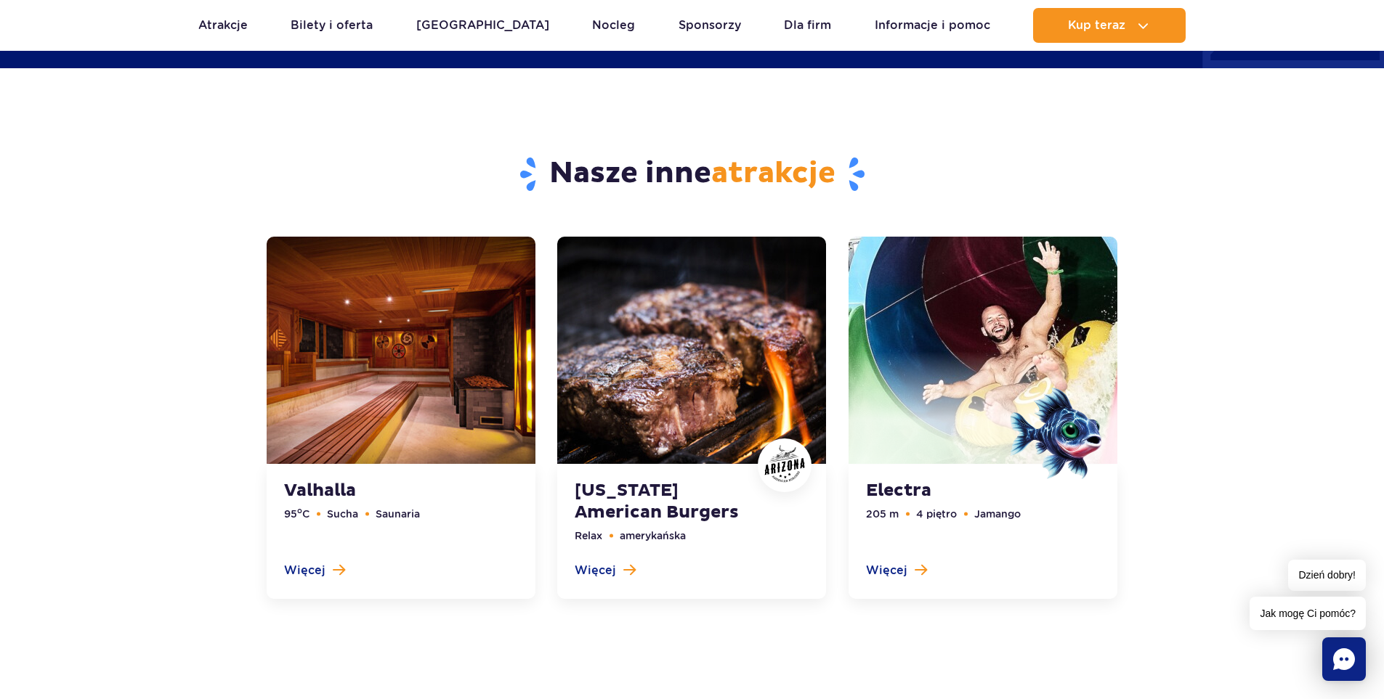
click at [596, 570] on link at bounding box center [691, 418] width 269 height 362
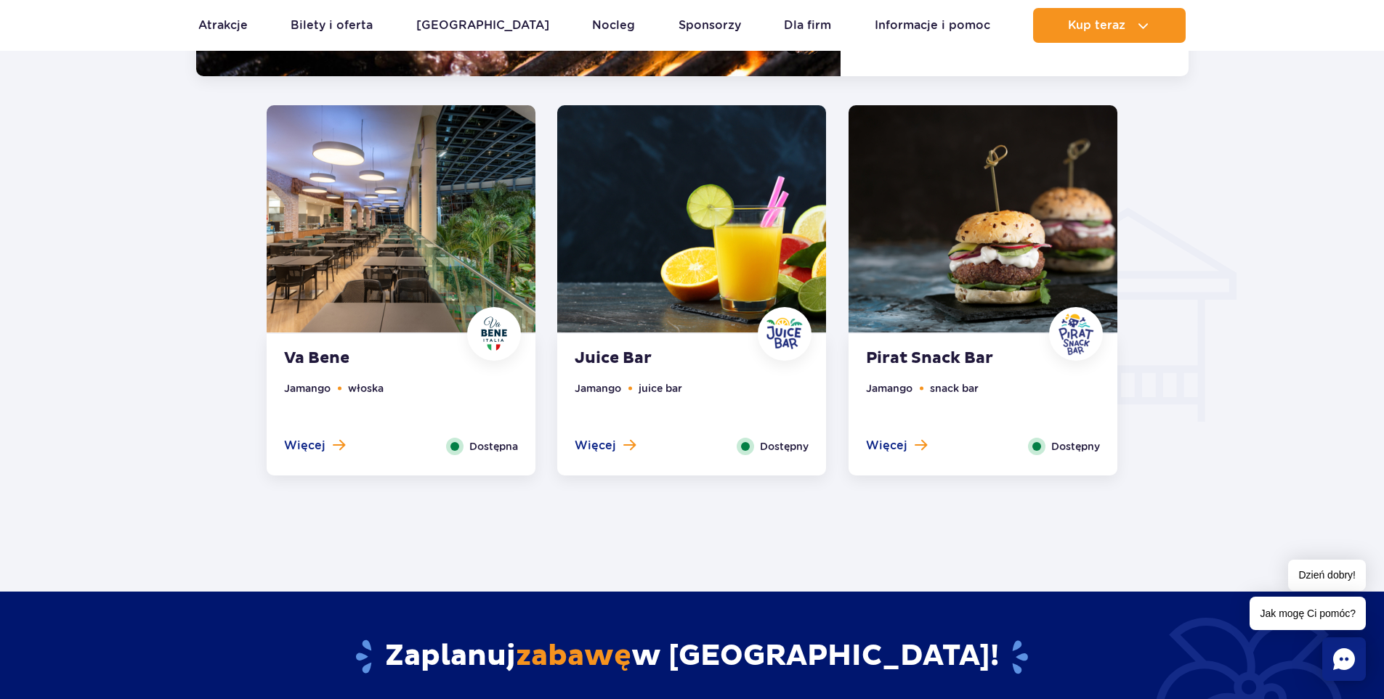
scroll to position [1565, 0]
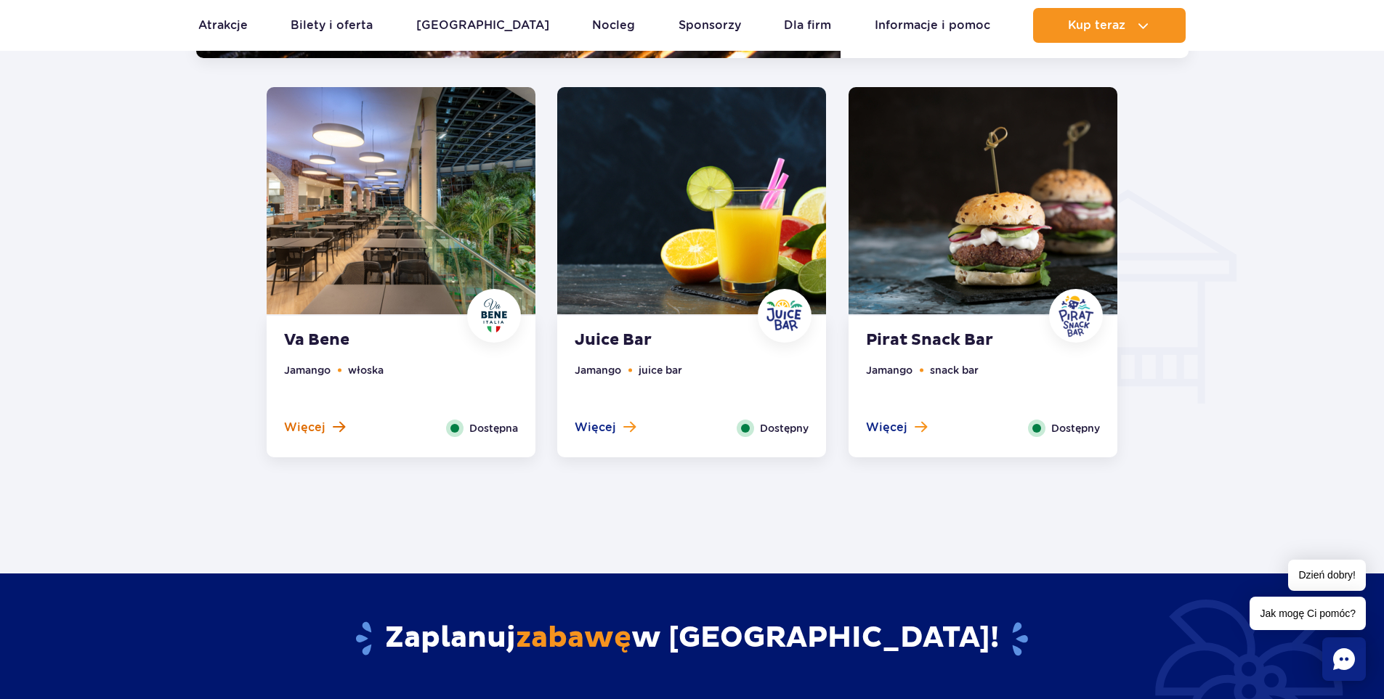
click at [314, 424] on span "Więcej" at bounding box center [304, 428] width 41 height 16
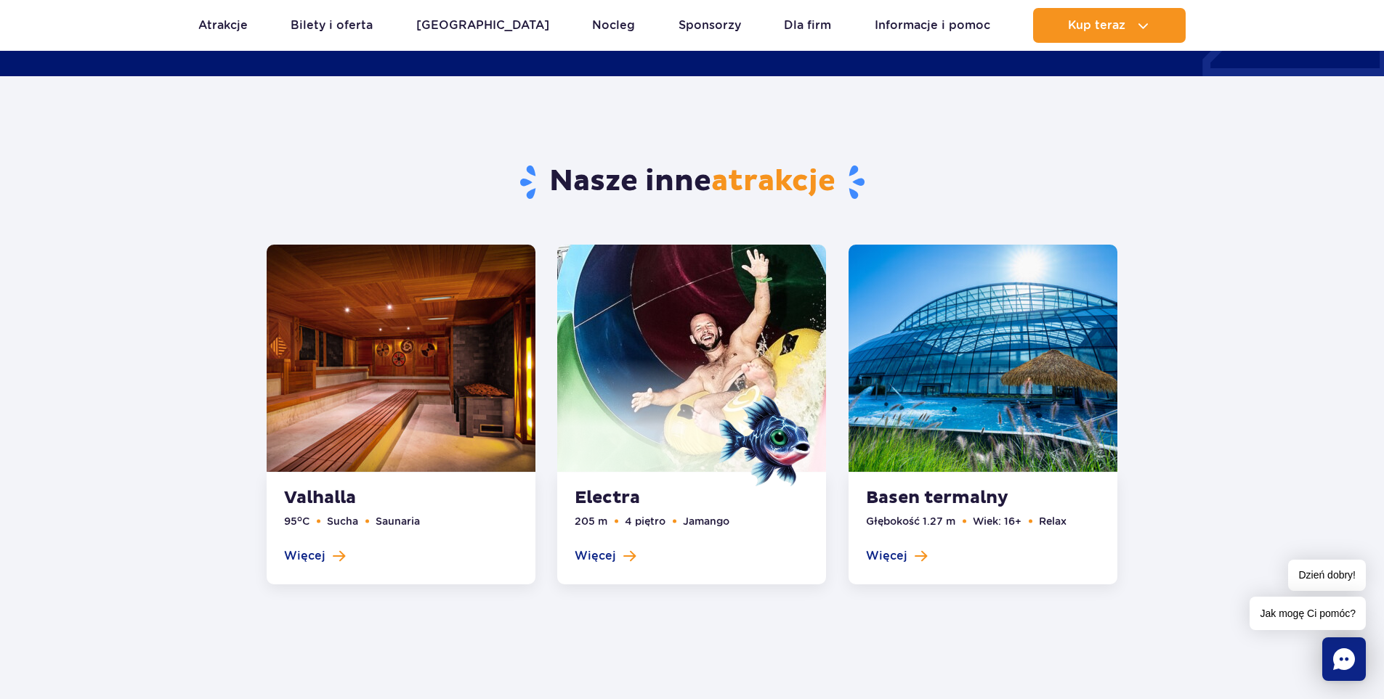
scroll to position [2328, 0]
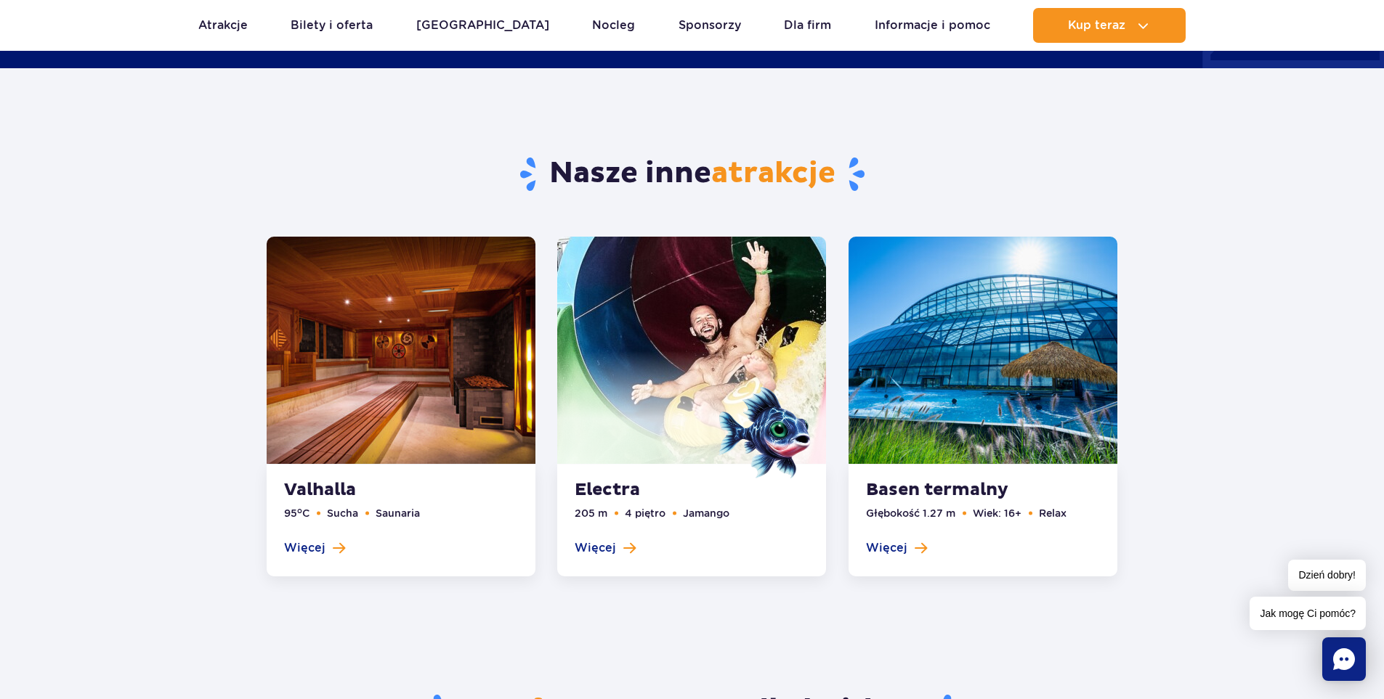
click at [622, 486] on link at bounding box center [691, 407] width 269 height 341
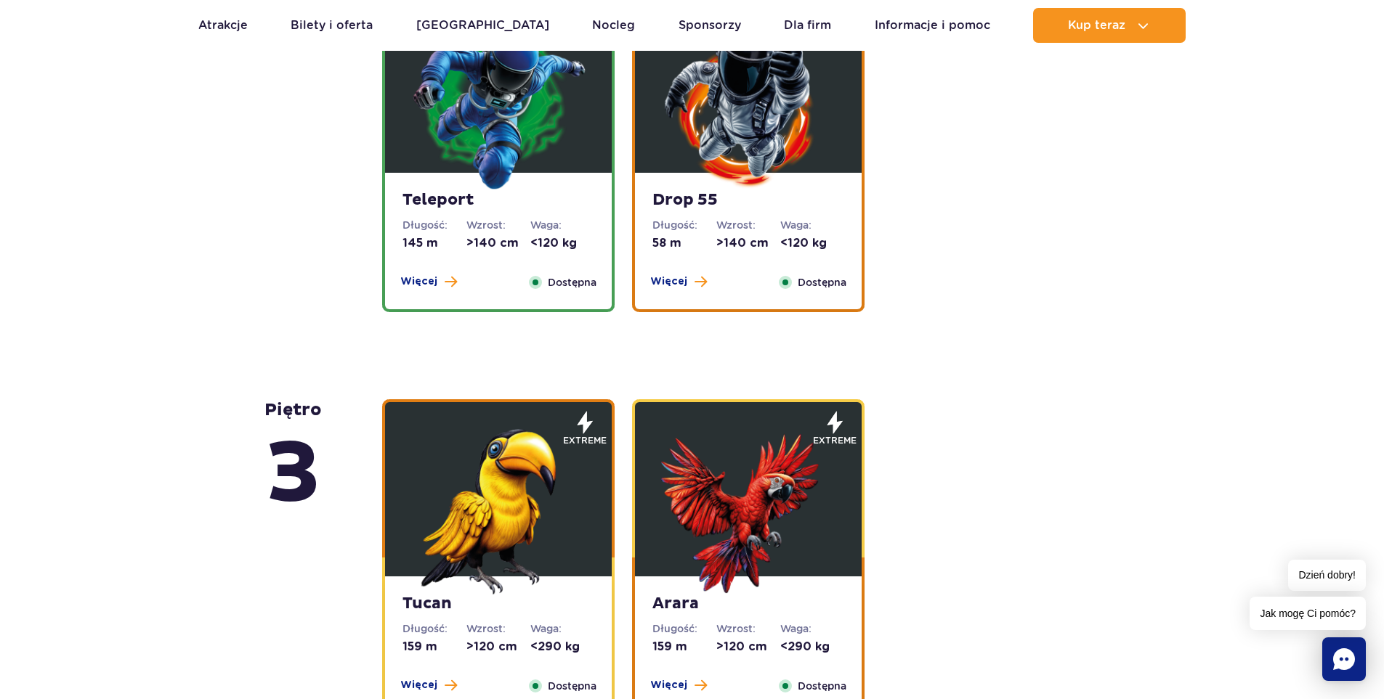
scroll to position [2247, 0]
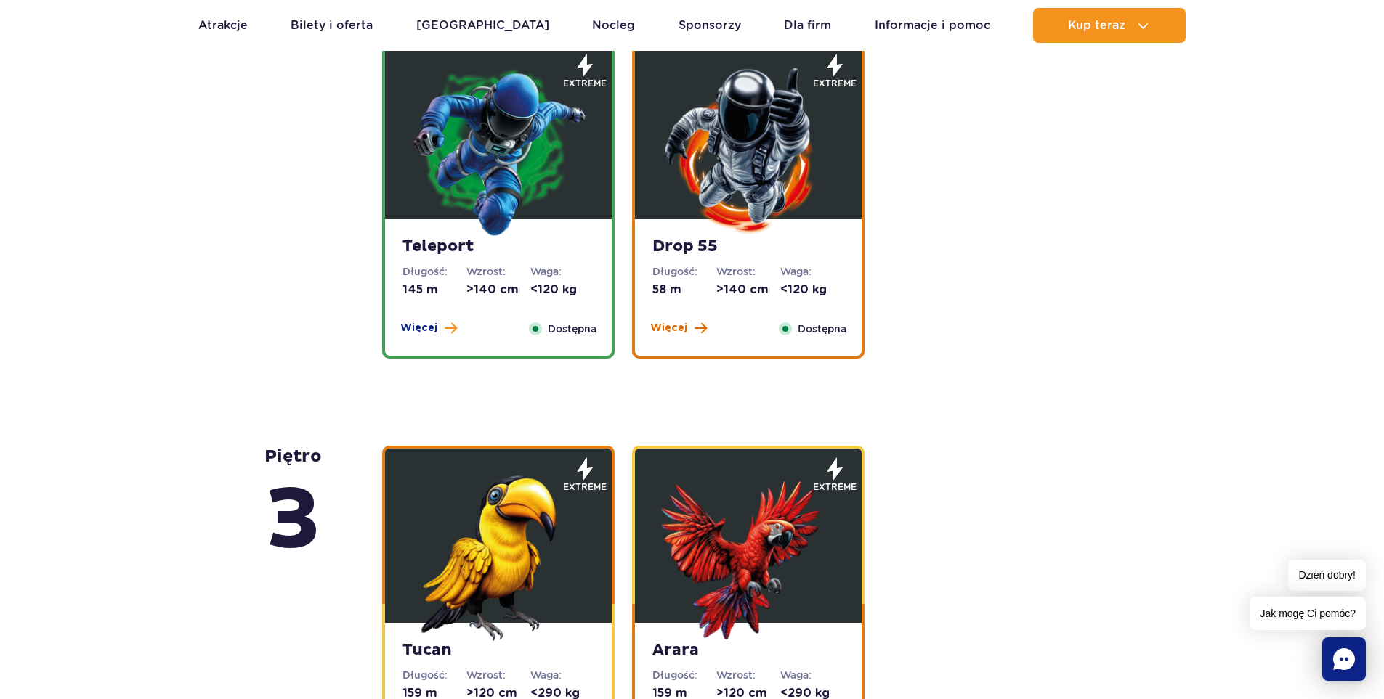
click at [667, 328] on span "Więcej" at bounding box center [668, 328] width 37 height 15
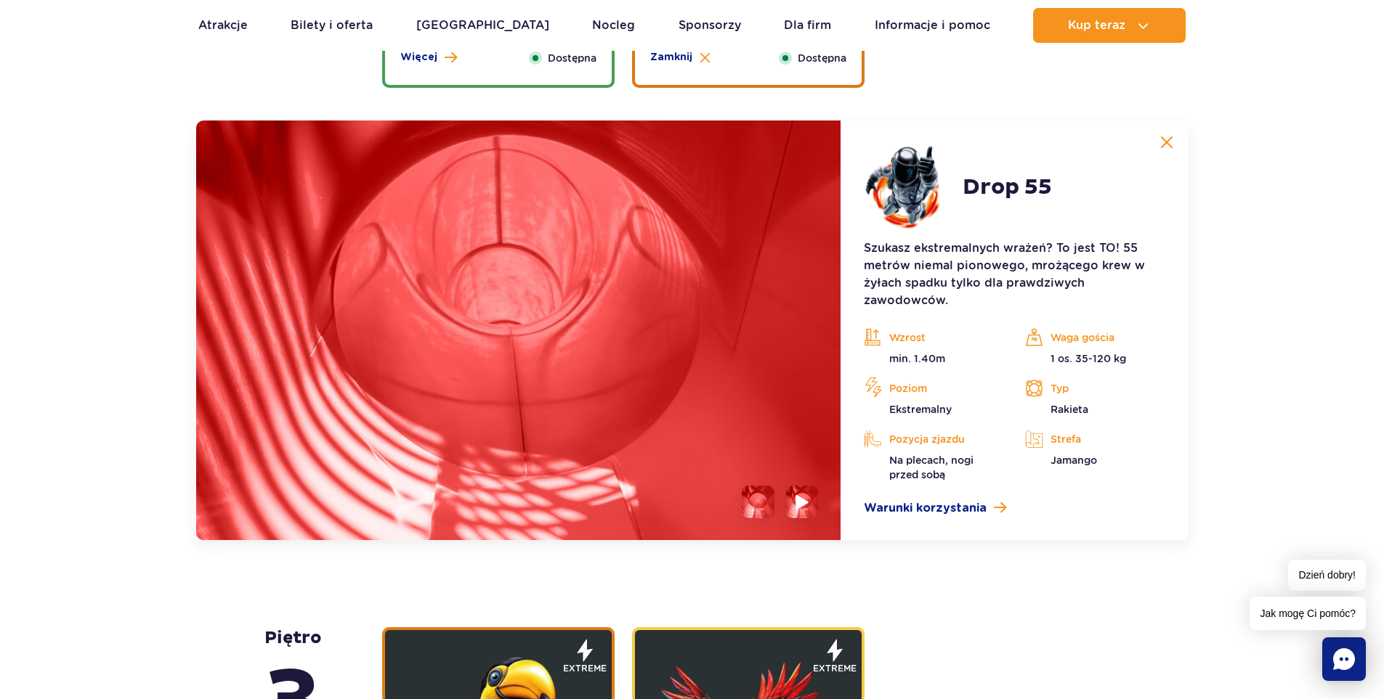
scroll to position [2084, 0]
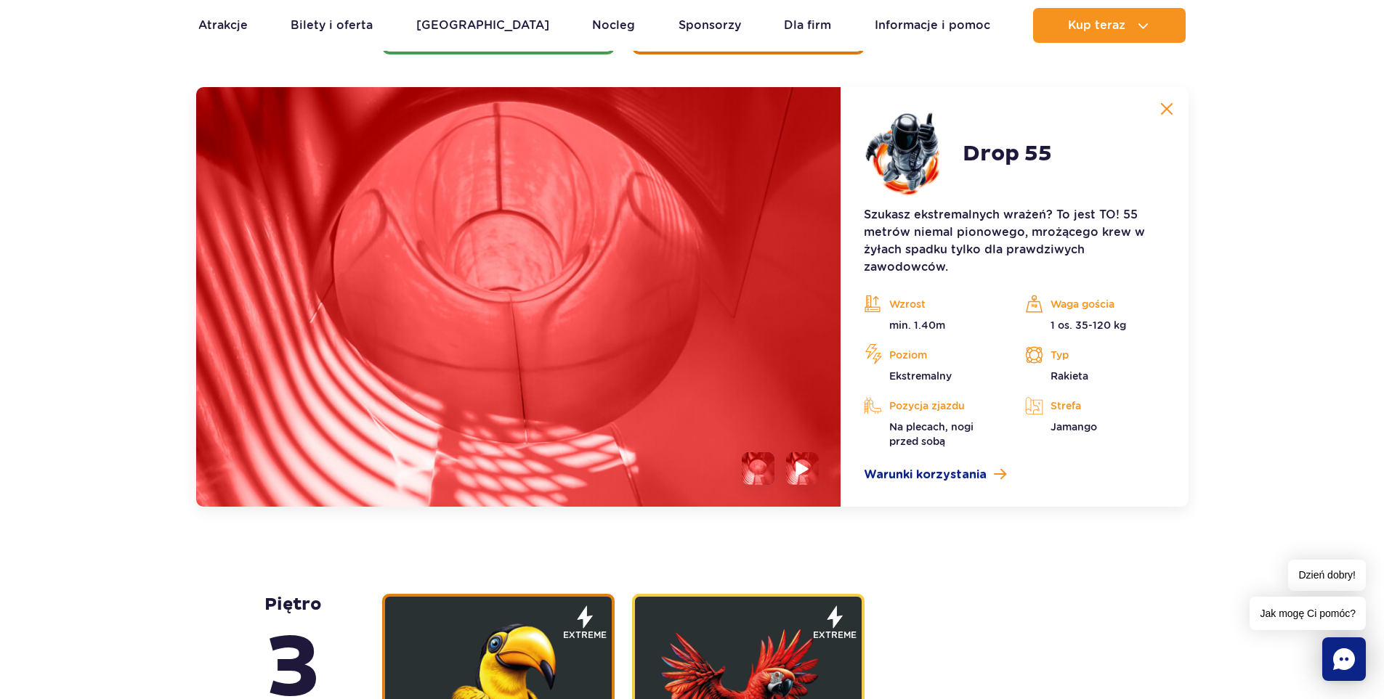
click at [797, 463] on img at bounding box center [803, 468] width 14 height 17
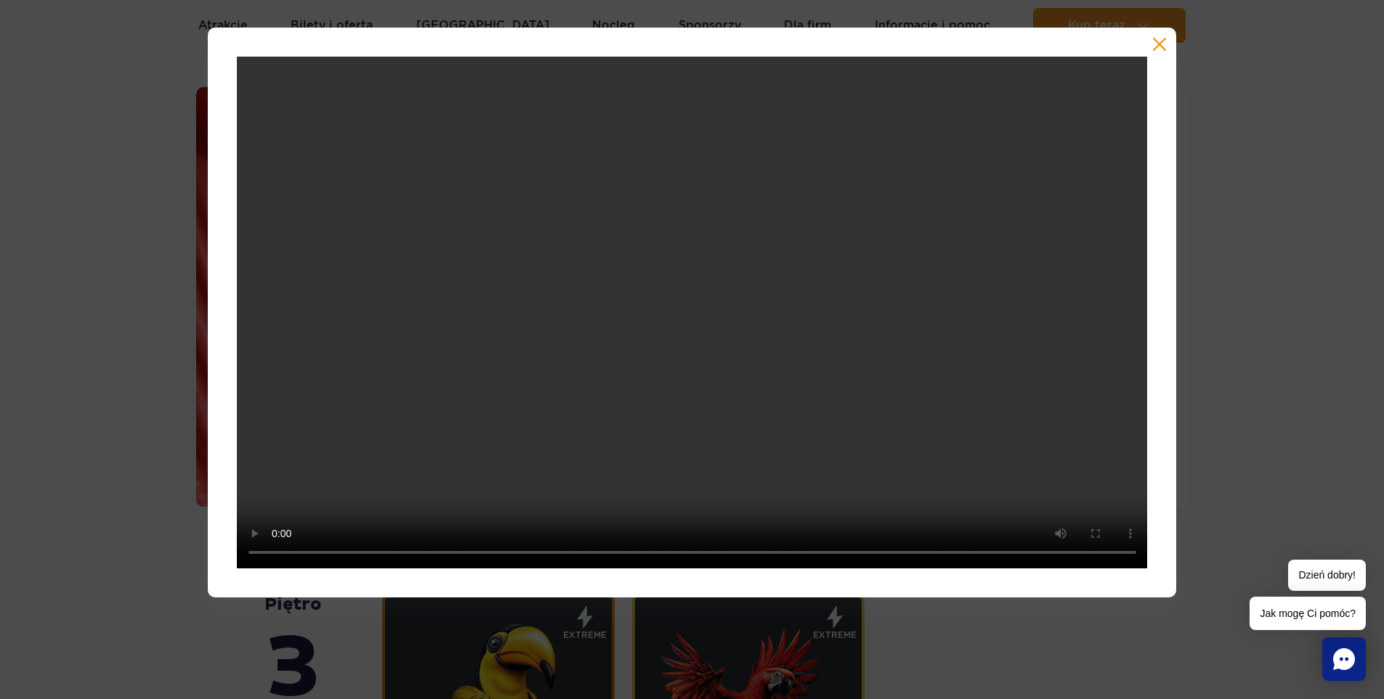
click at [1165, 44] on button "button" at bounding box center [1159, 44] width 15 height 15
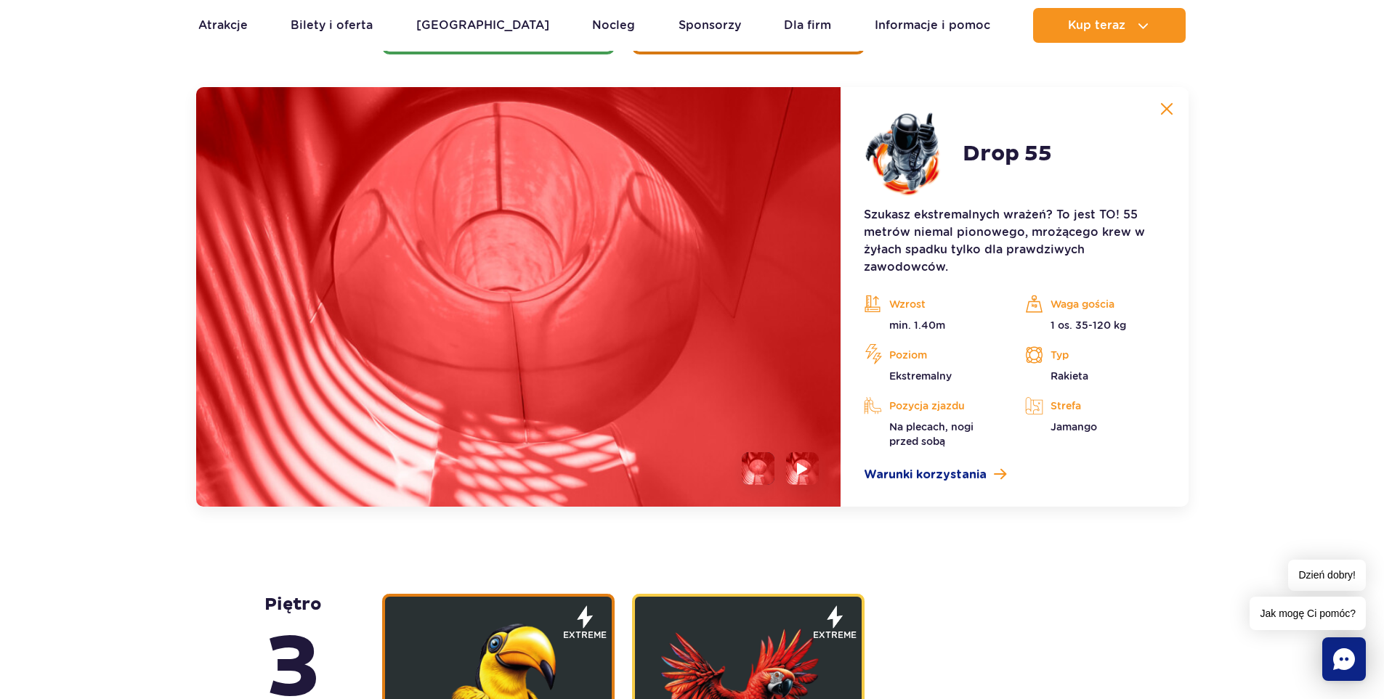
click at [1164, 107] on img at bounding box center [1166, 108] width 13 height 13
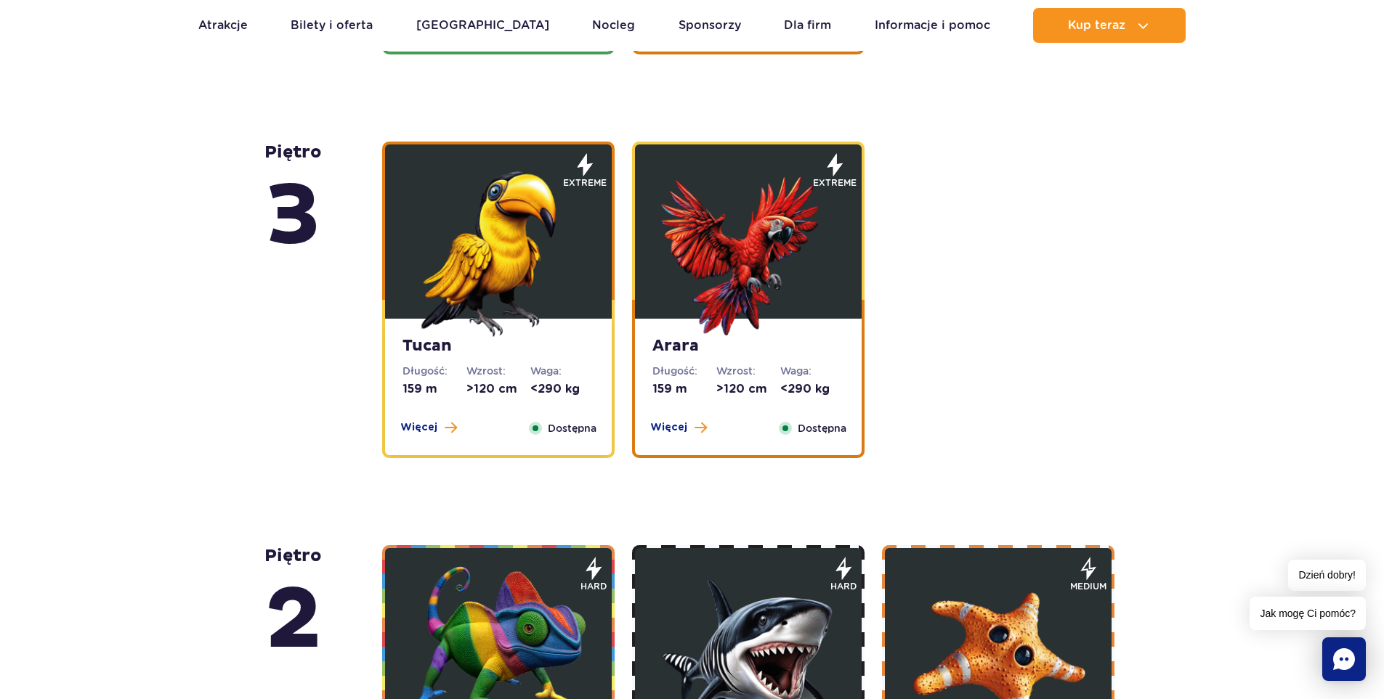
click at [487, 251] on img at bounding box center [498, 250] width 174 height 174
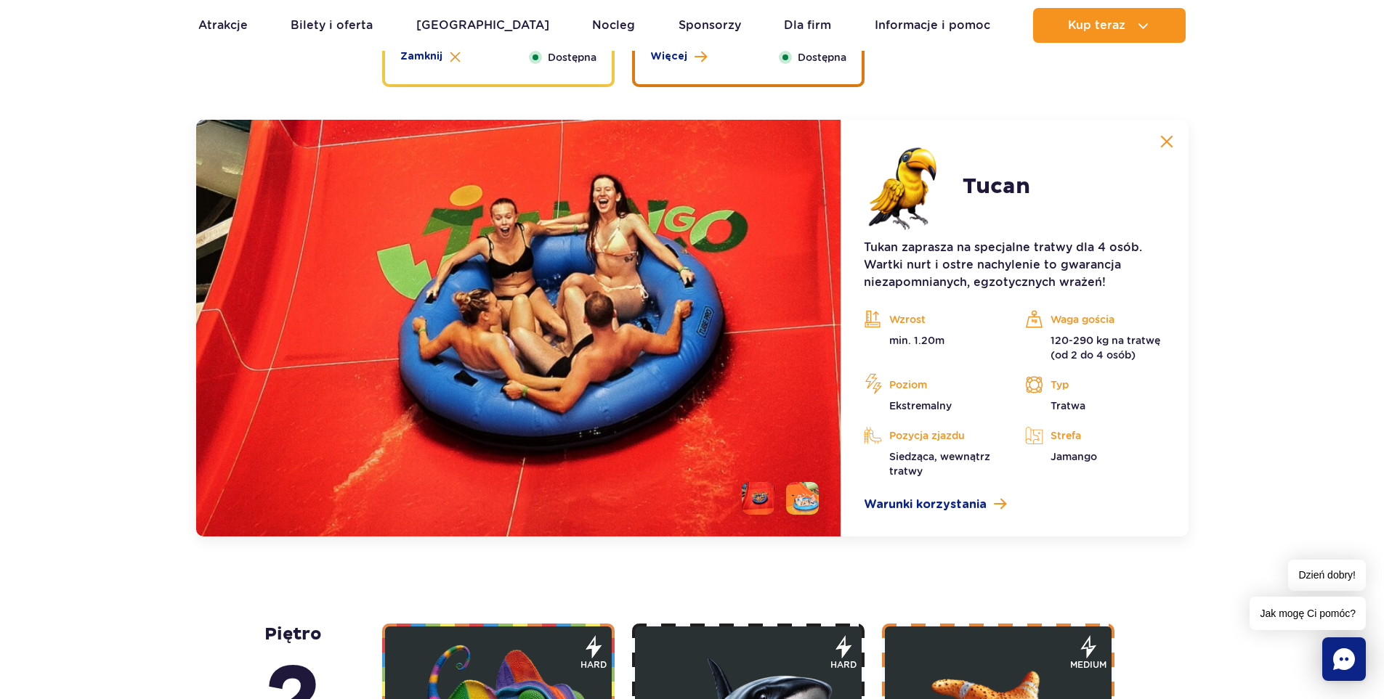
scroll to position [2488, 0]
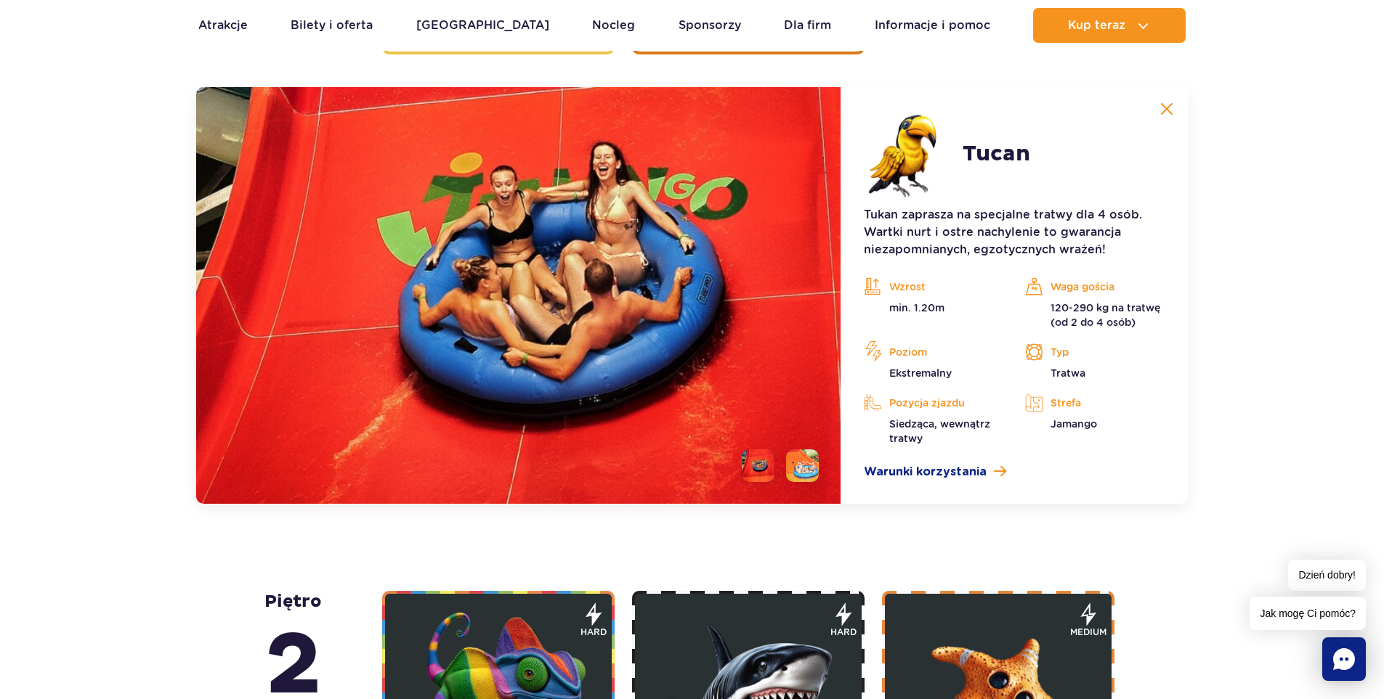
click at [801, 466] on li at bounding box center [802, 466] width 33 height 33
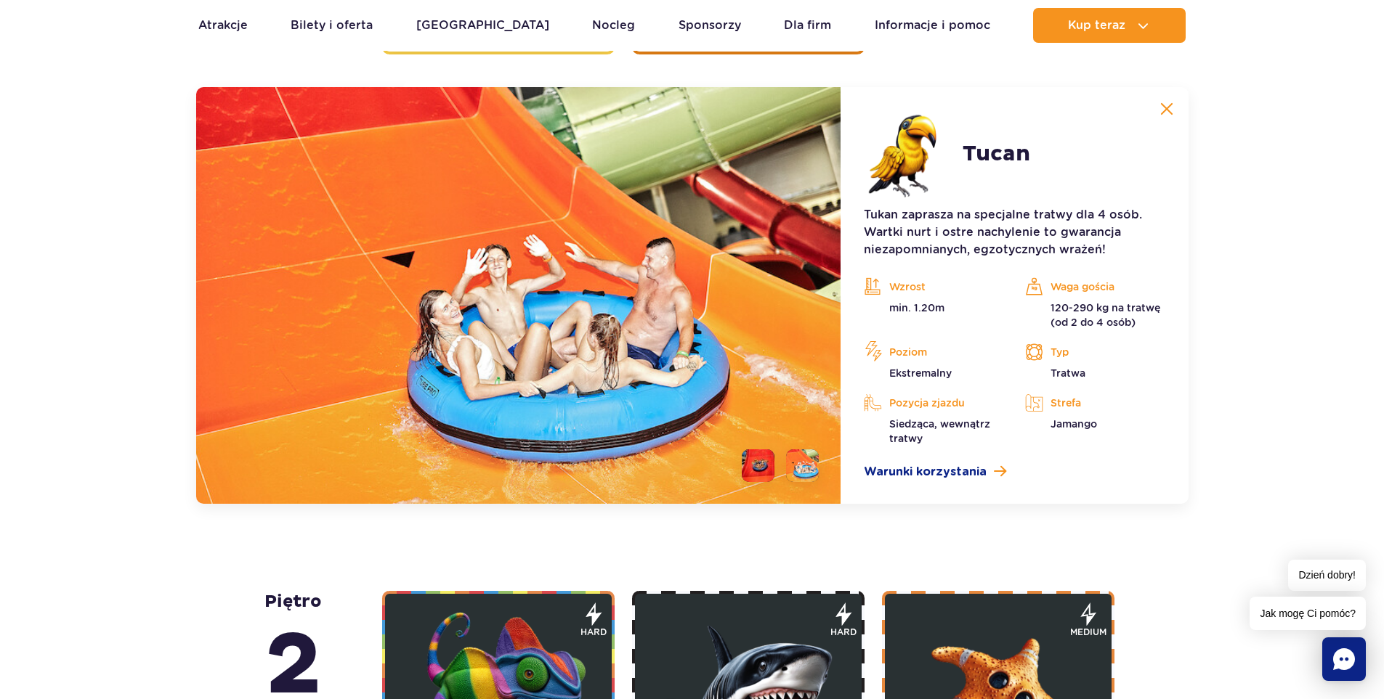
click at [767, 465] on li at bounding box center [758, 466] width 33 height 33
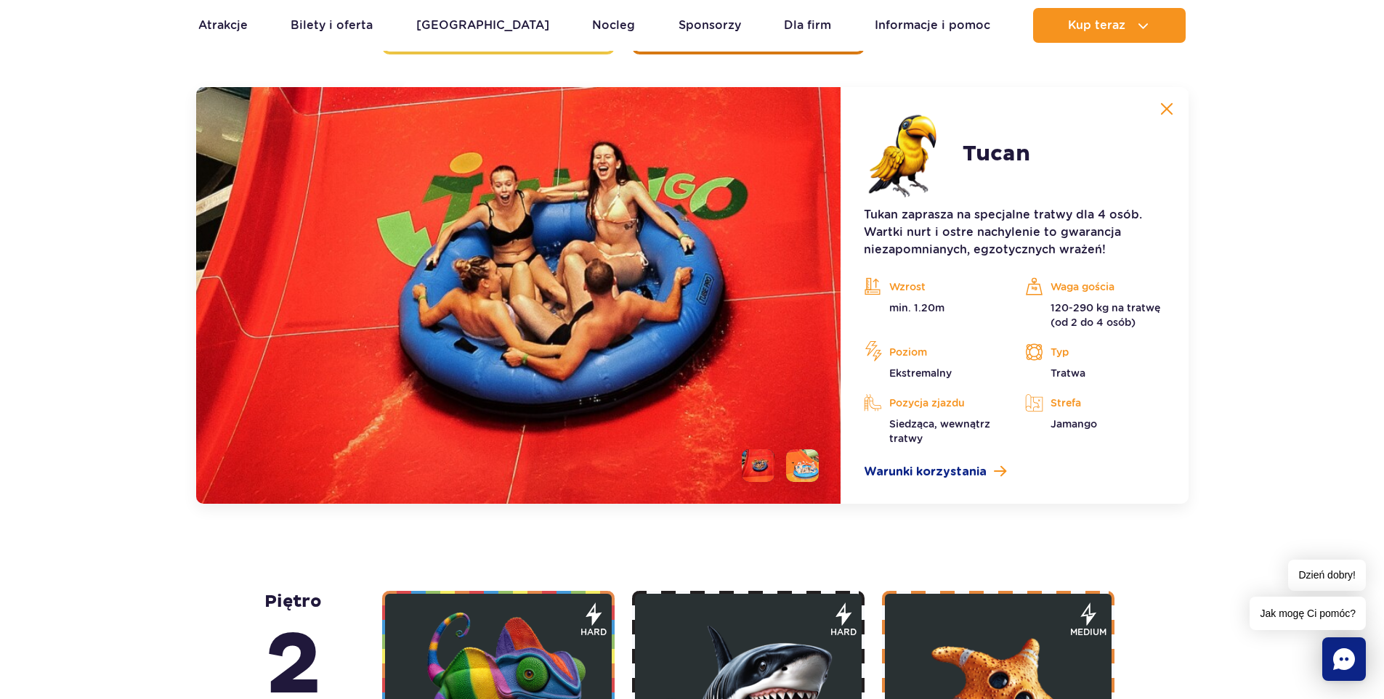
click at [804, 463] on li at bounding box center [802, 466] width 33 height 33
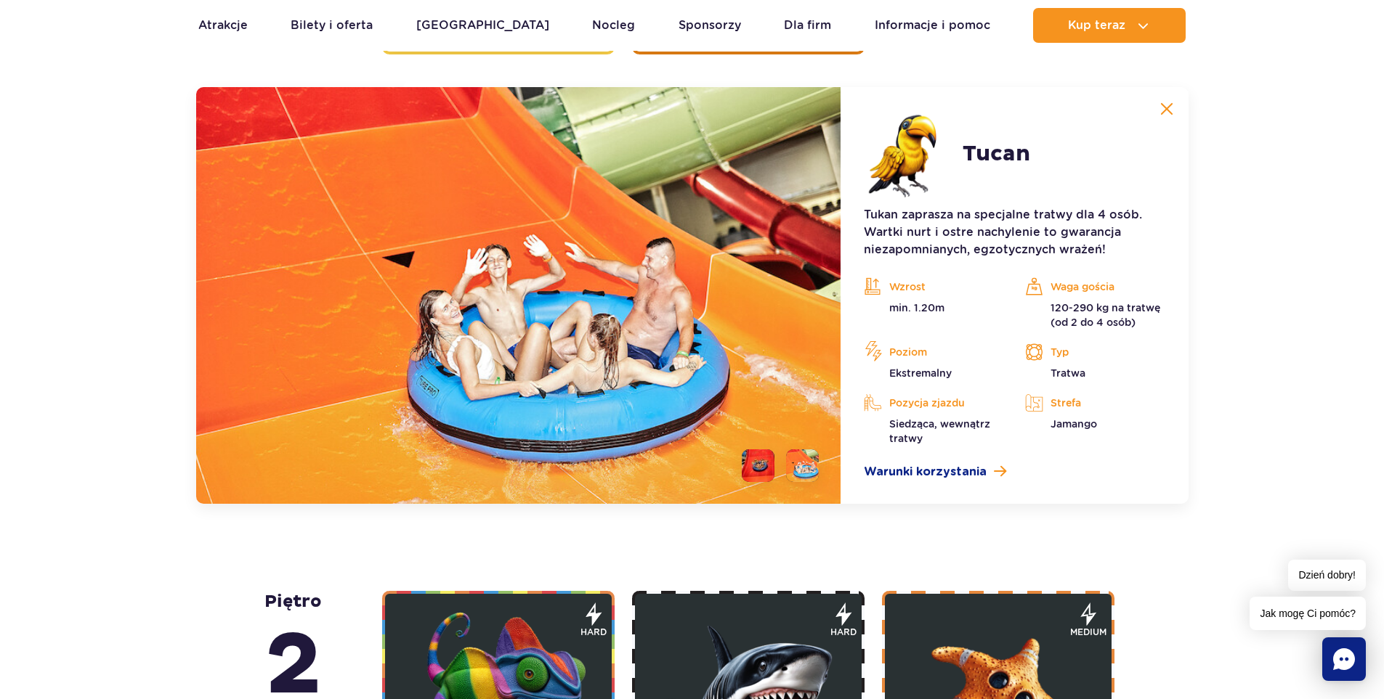
click at [1168, 108] on img at bounding box center [1166, 108] width 13 height 13
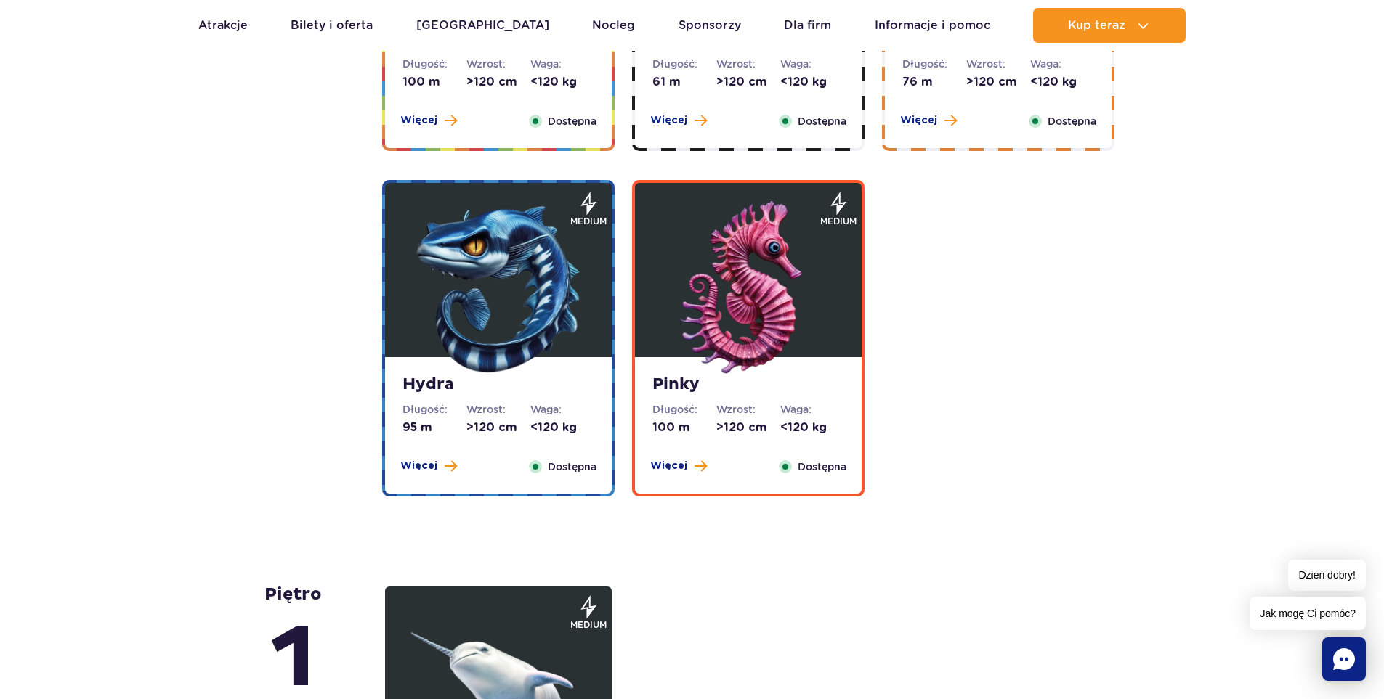
scroll to position [2778, 0]
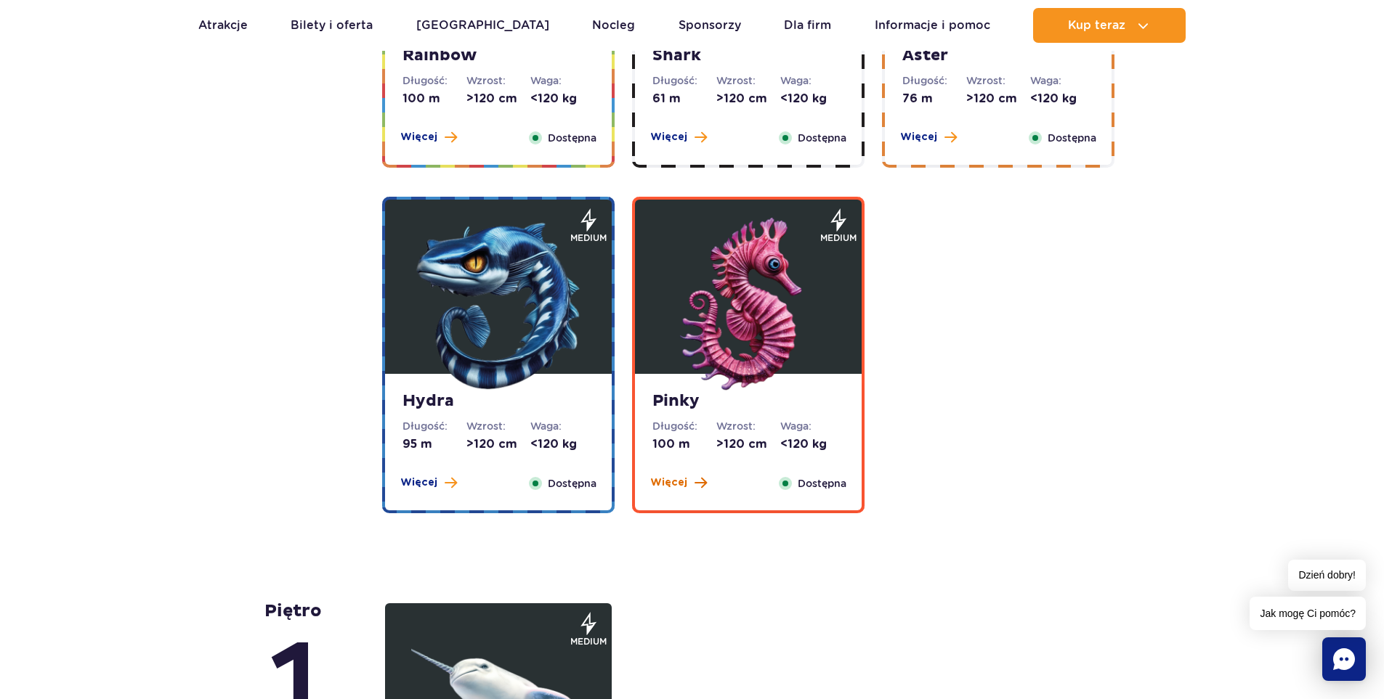
click at [689, 484] on button "Więcej" at bounding box center [678, 483] width 57 height 15
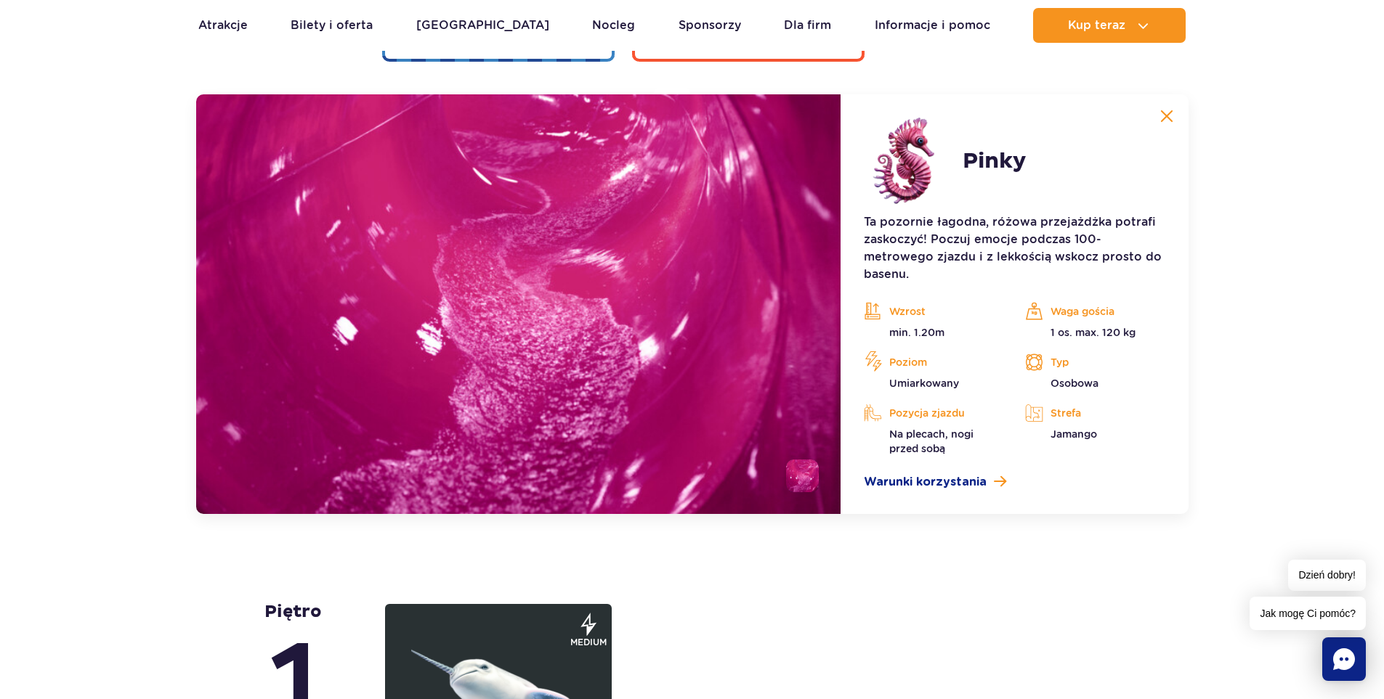
scroll to position [3237, 0]
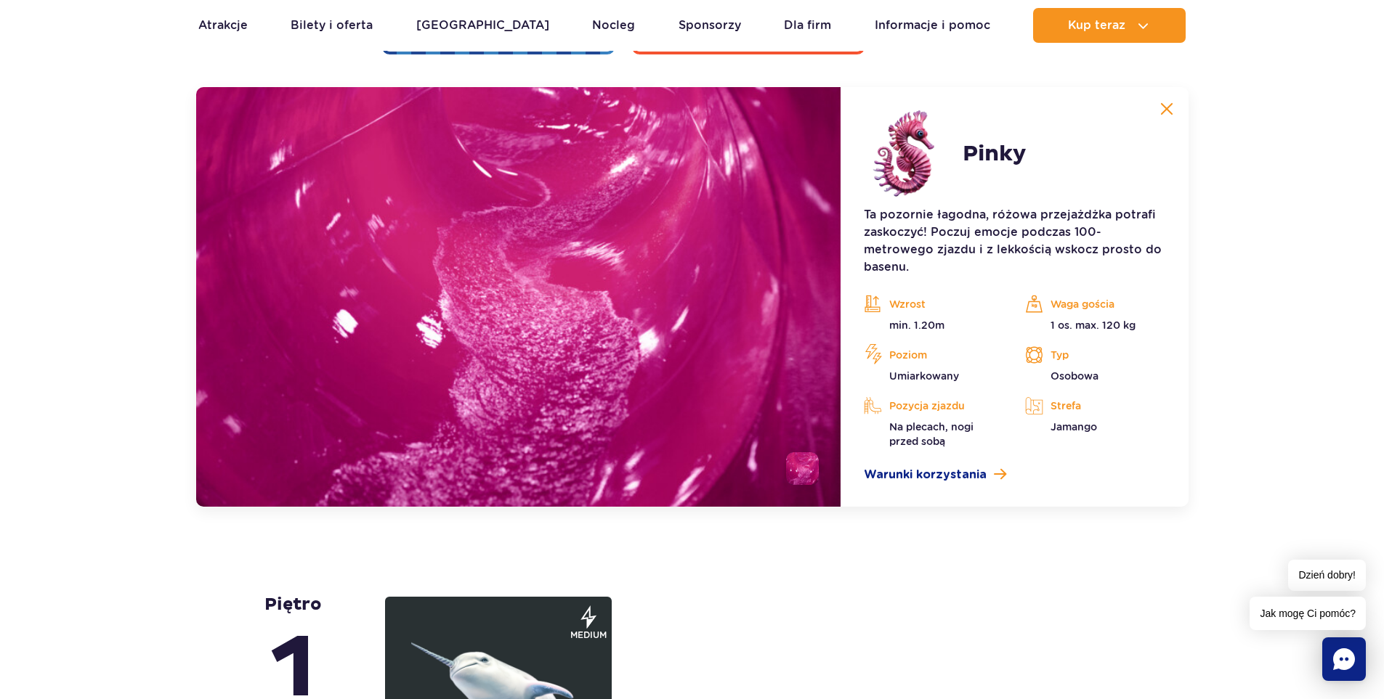
click at [807, 464] on li at bounding box center [802, 468] width 33 height 33
click at [801, 470] on img at bounding box center [802, 468] width 33 height 33
click at [1166, 105] on img at bounding box center [1166, 108] width 13 height 13
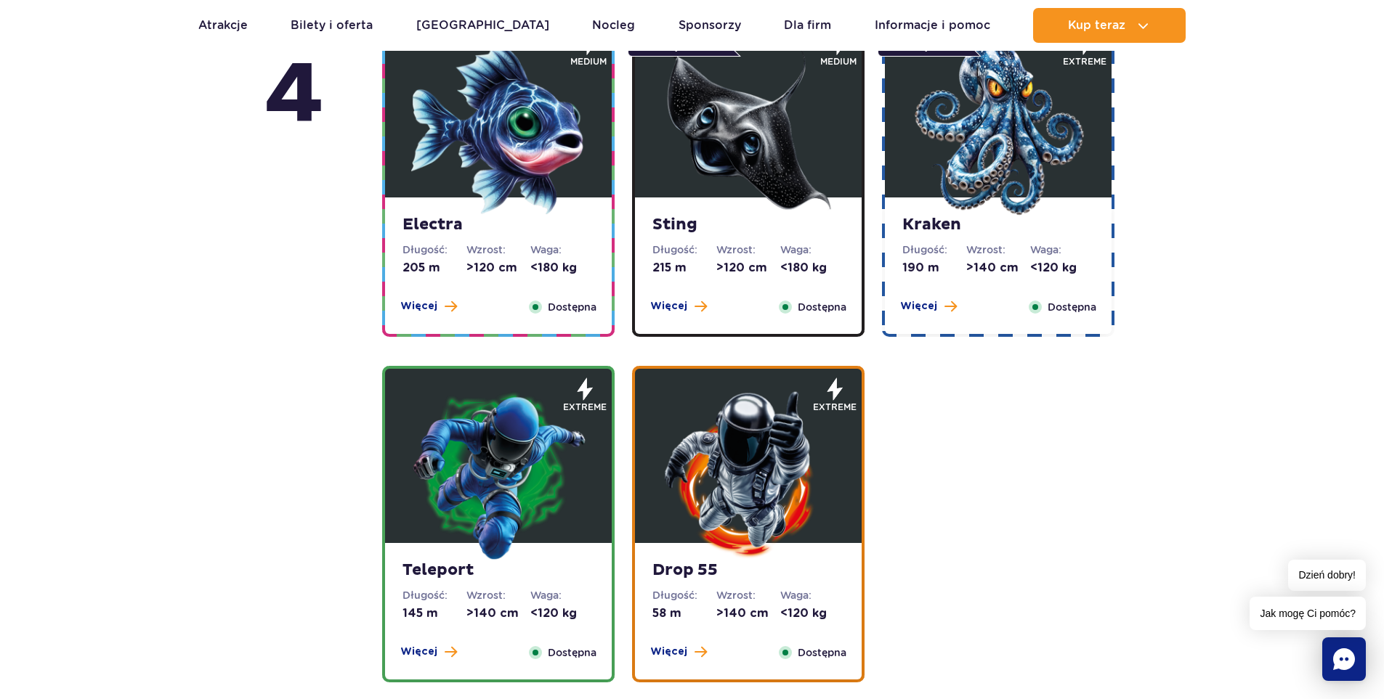
scroll to position [1567, 0]
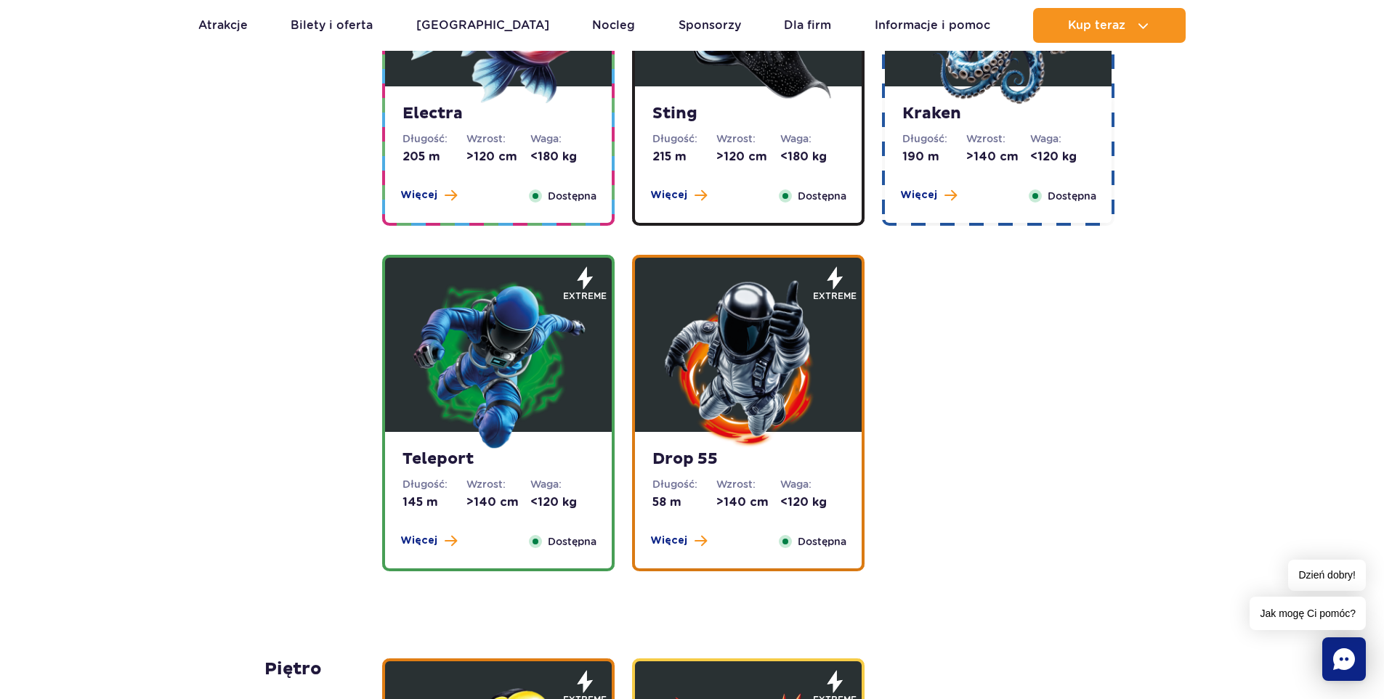
click at [489, 445] on img at bounding box center [498, 363] width 174 height 174
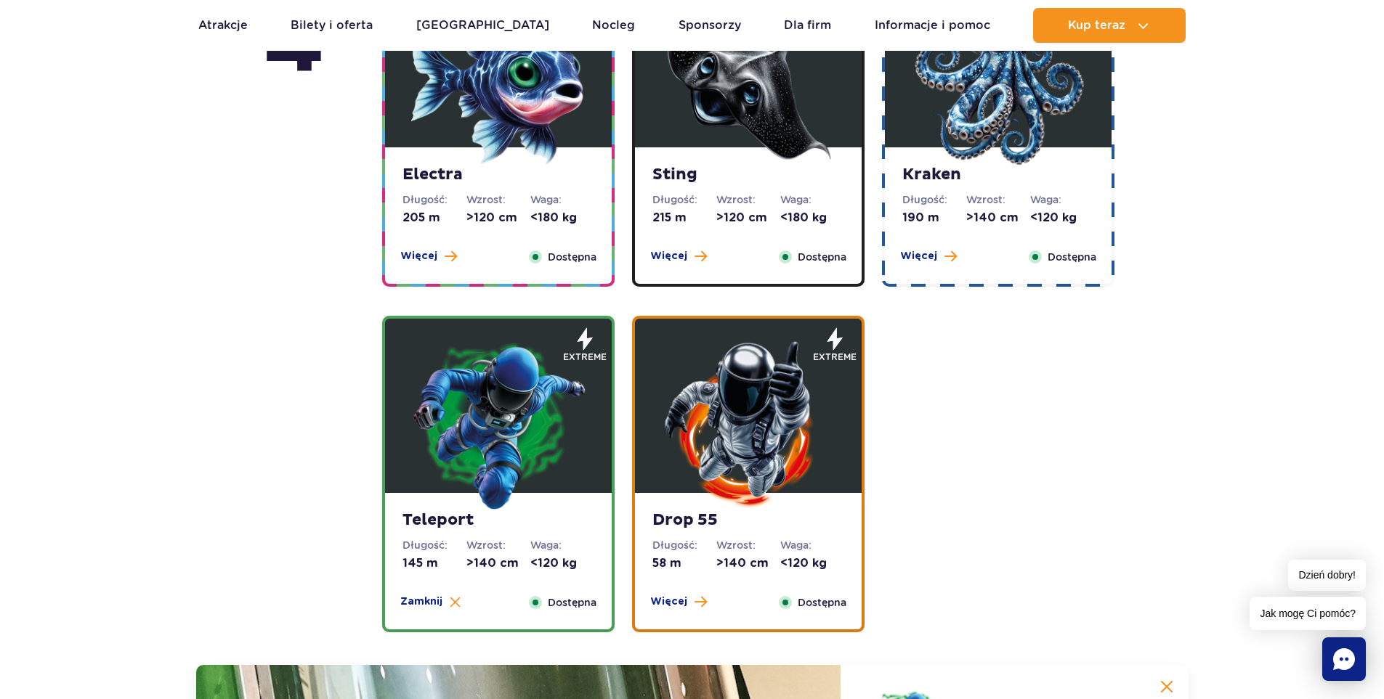
scroll to position [1503, 0]
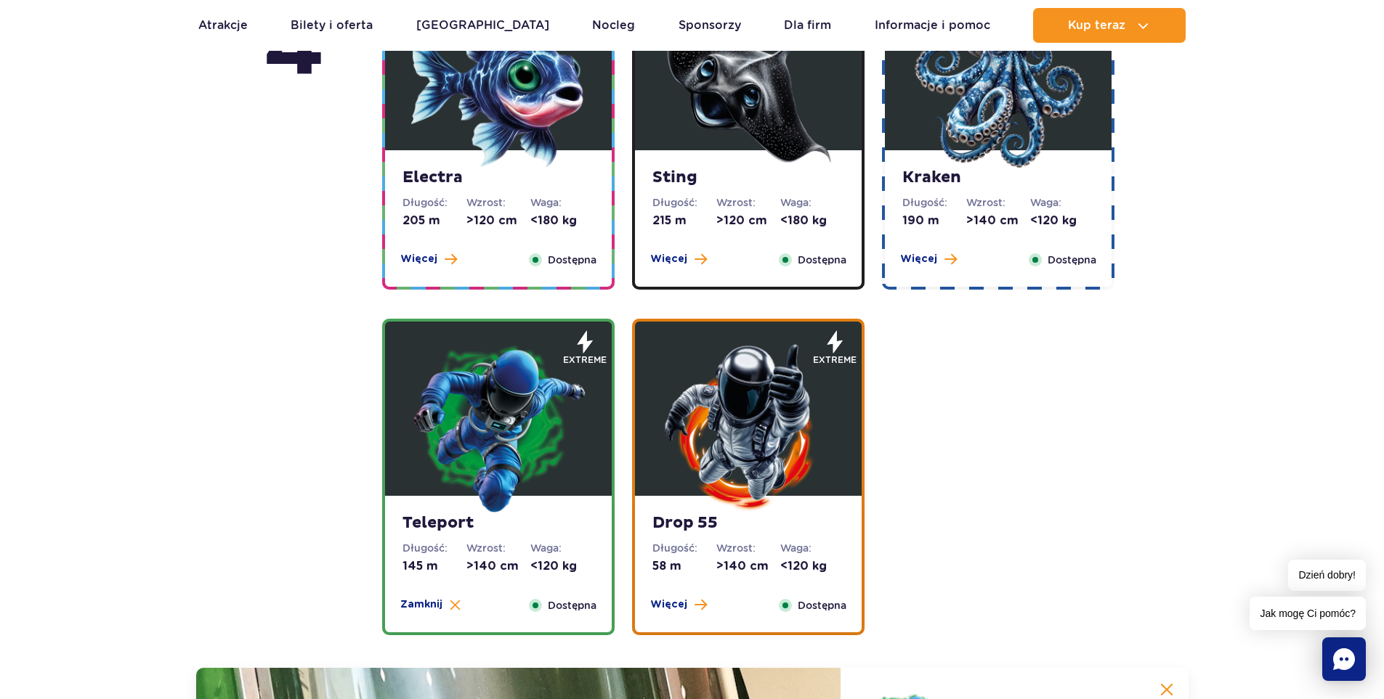
click at [761, 434] on img at bounding box center [748, 427] width 174 height 174
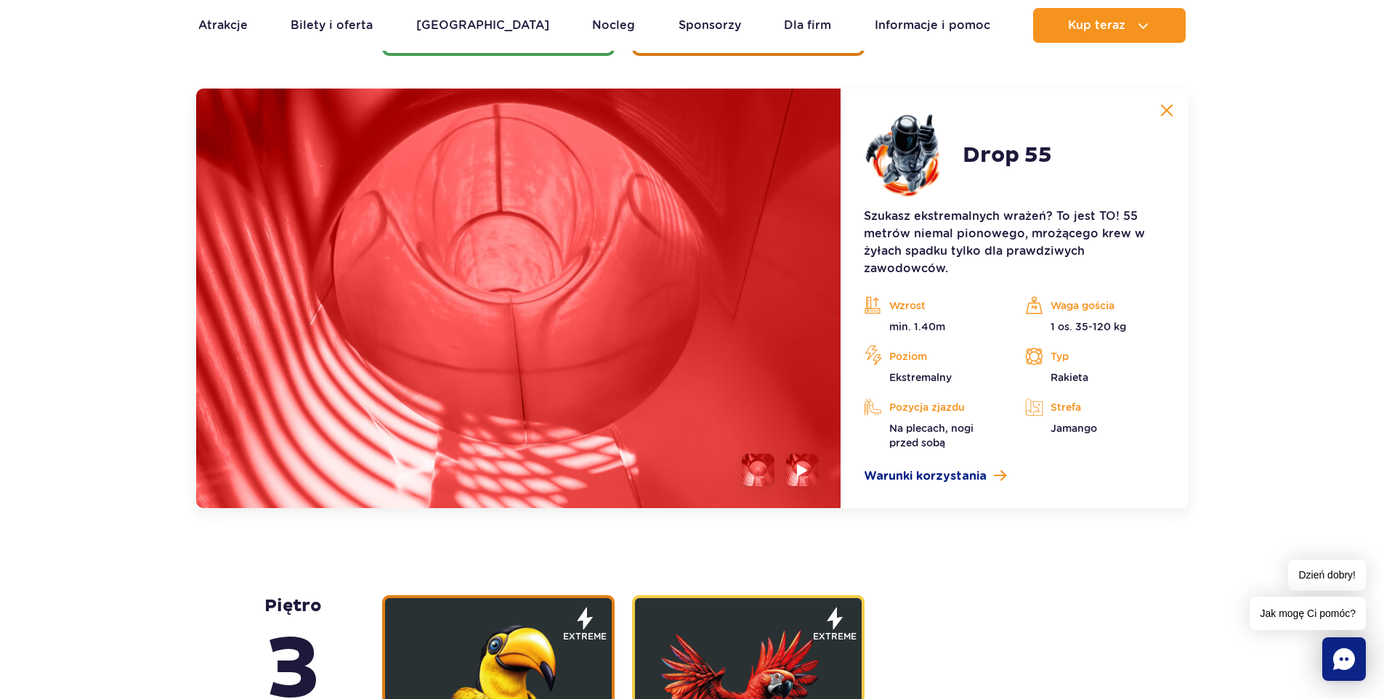
scroll to position [2084, 0]
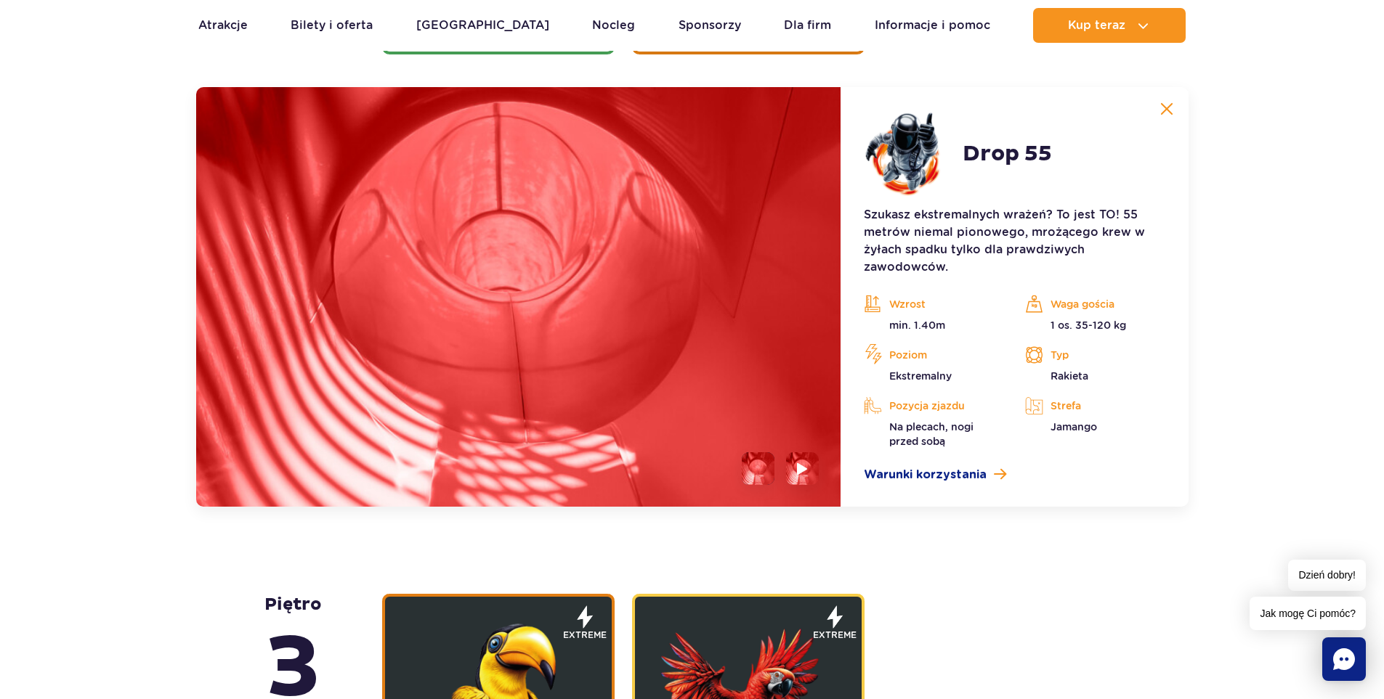
click at [1169, 106] on img at bounding box center [1166, 108] width 13 height 13
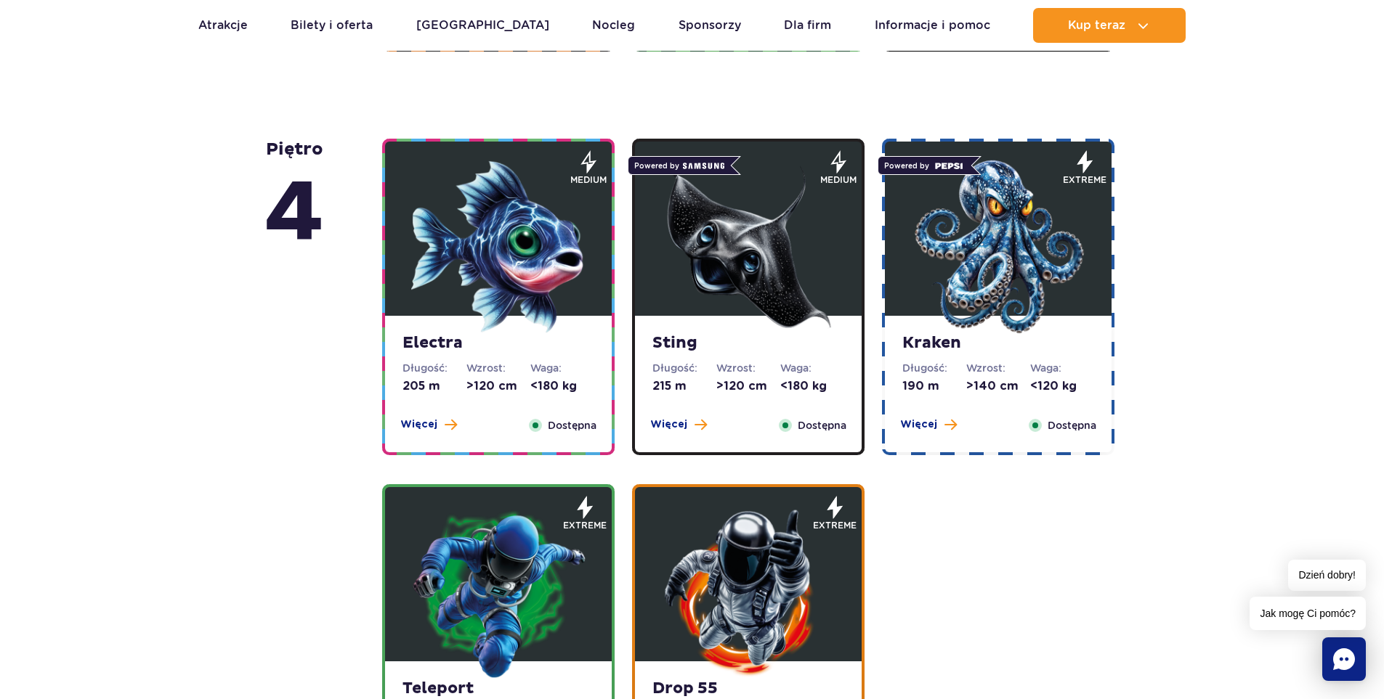
scroll to position [1285, 0]
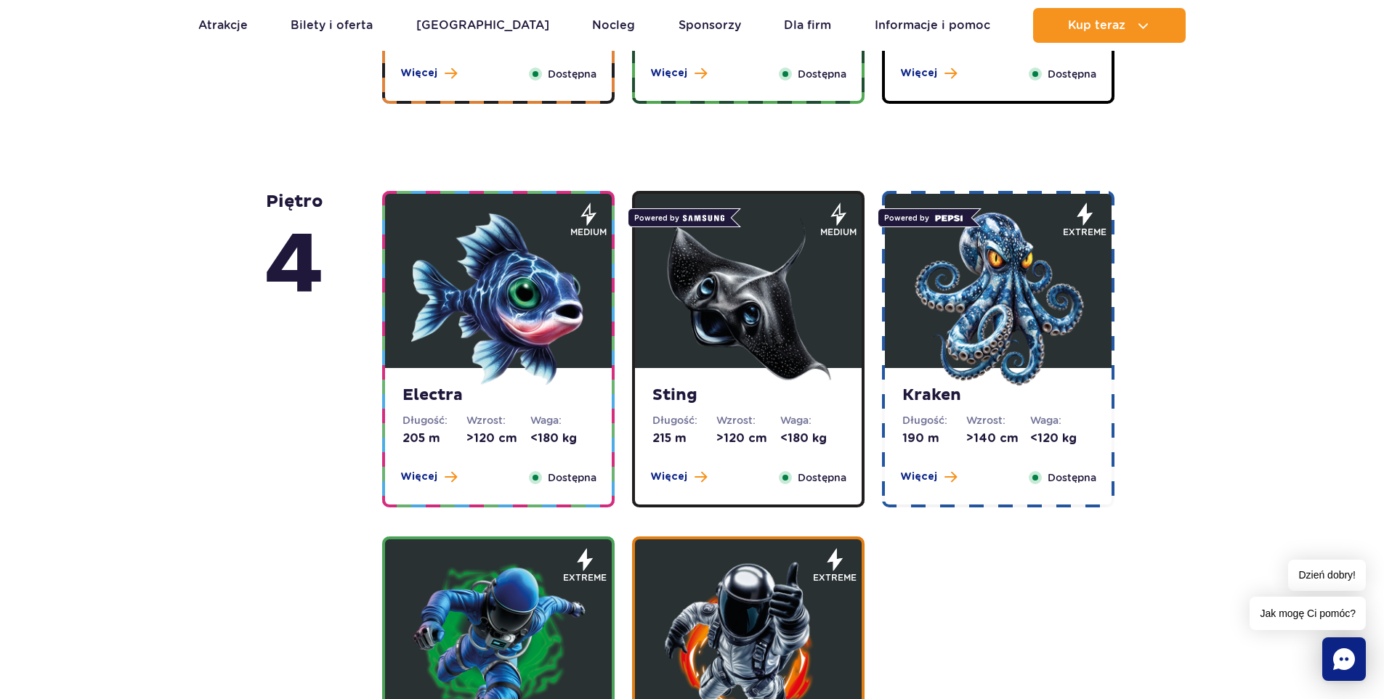
click at [944, 388] on strong "Kraken" at bounding box center [998, 396] width 192 height 20
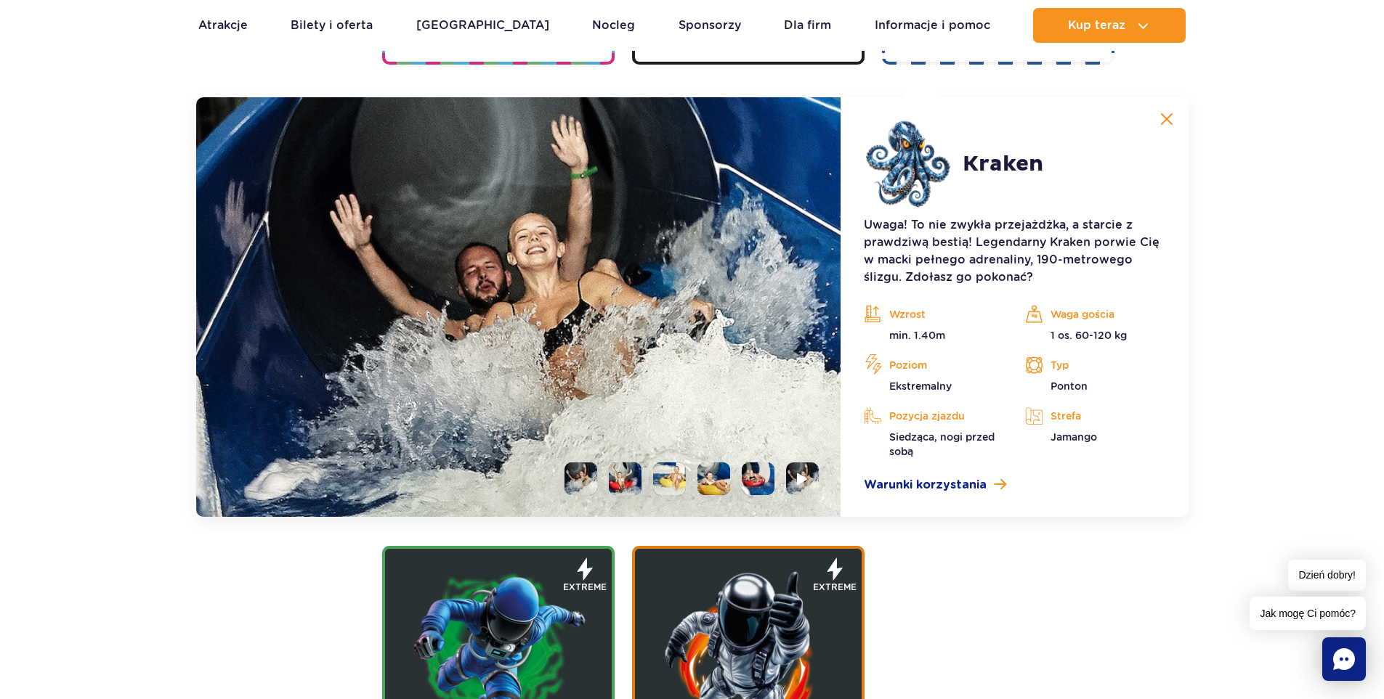
scroll to position [1738, 0]
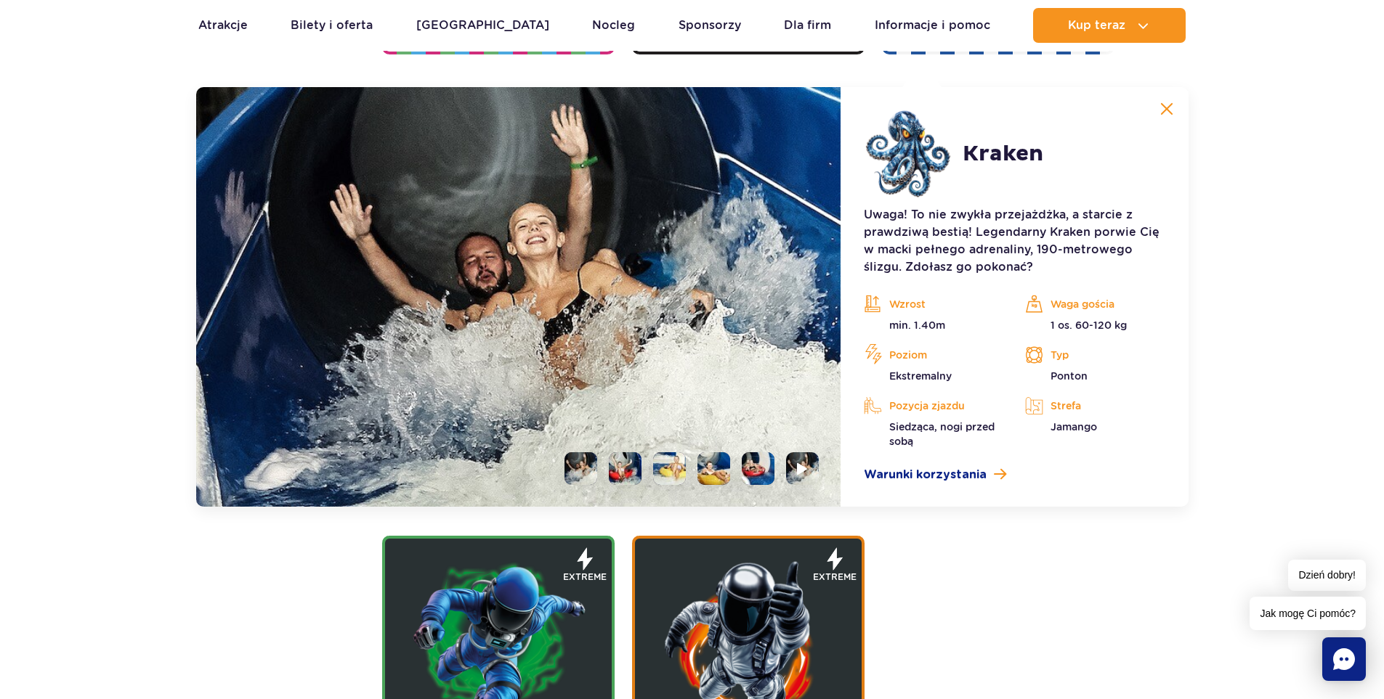
click at [1165, 108] on img at bounding box center [1166, 108] width 13 height 13
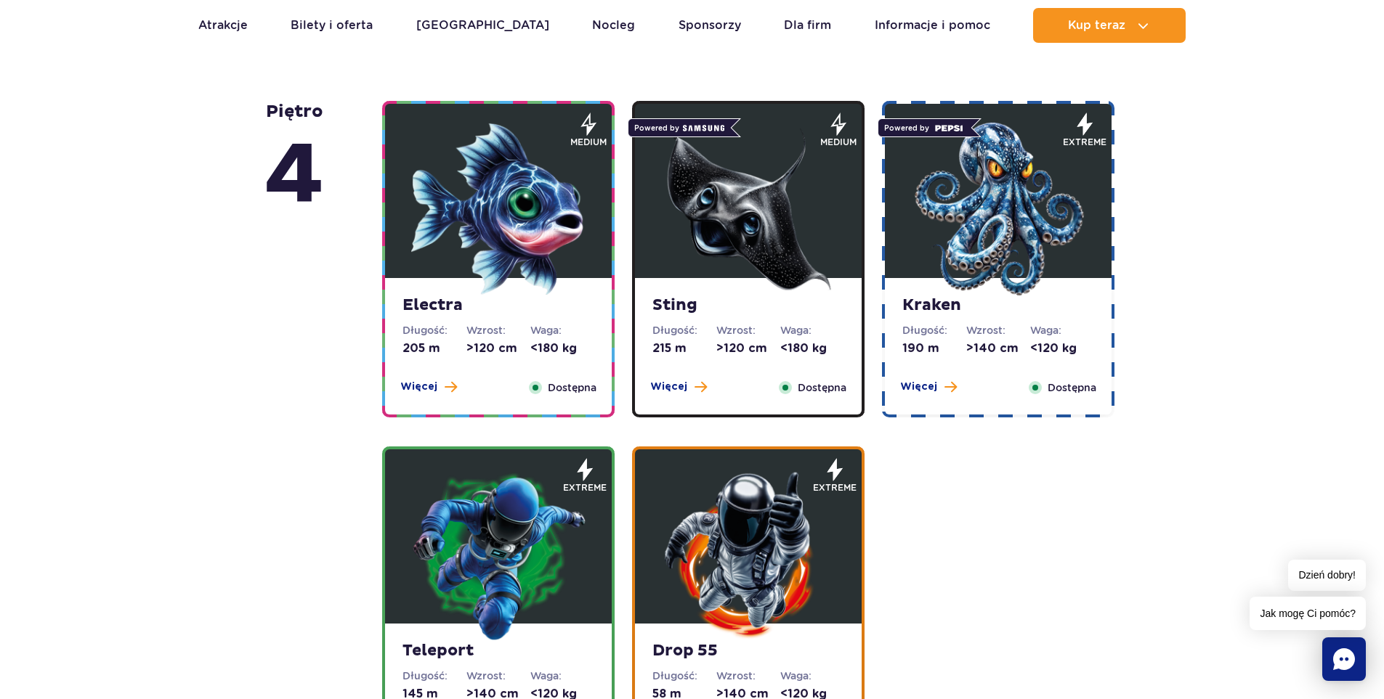
click at [769, 238] on img at bounding box center [748, 209] width 174 height 174
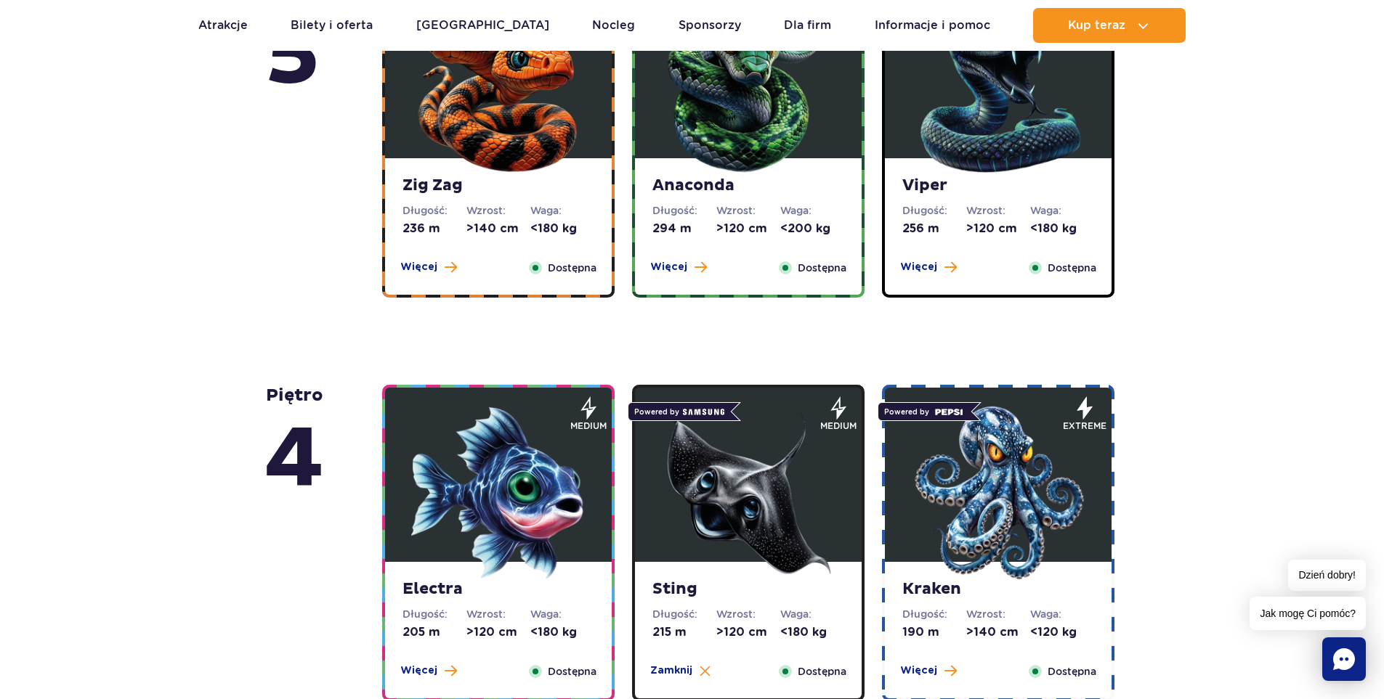
scroll to position [1084, 0]
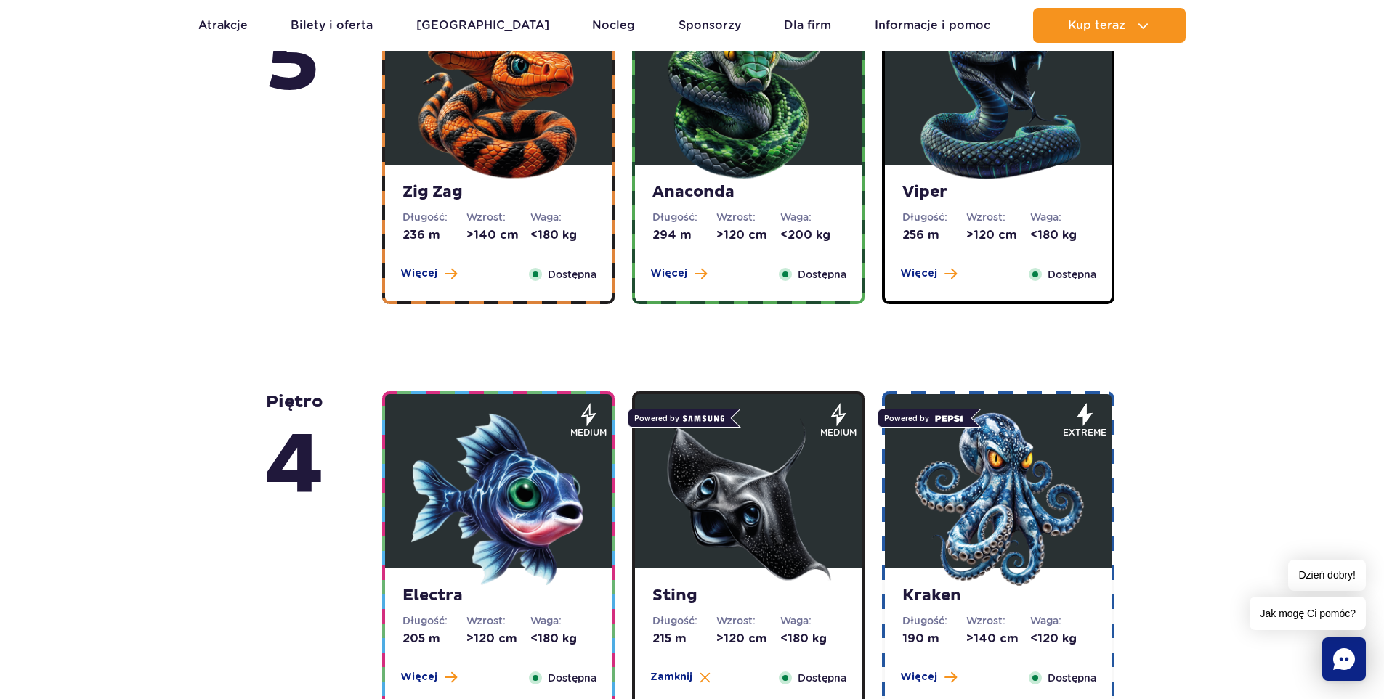
click at [498, 227] on dd ">140 cm" at bounding box center [498, 235] width 64 height 16
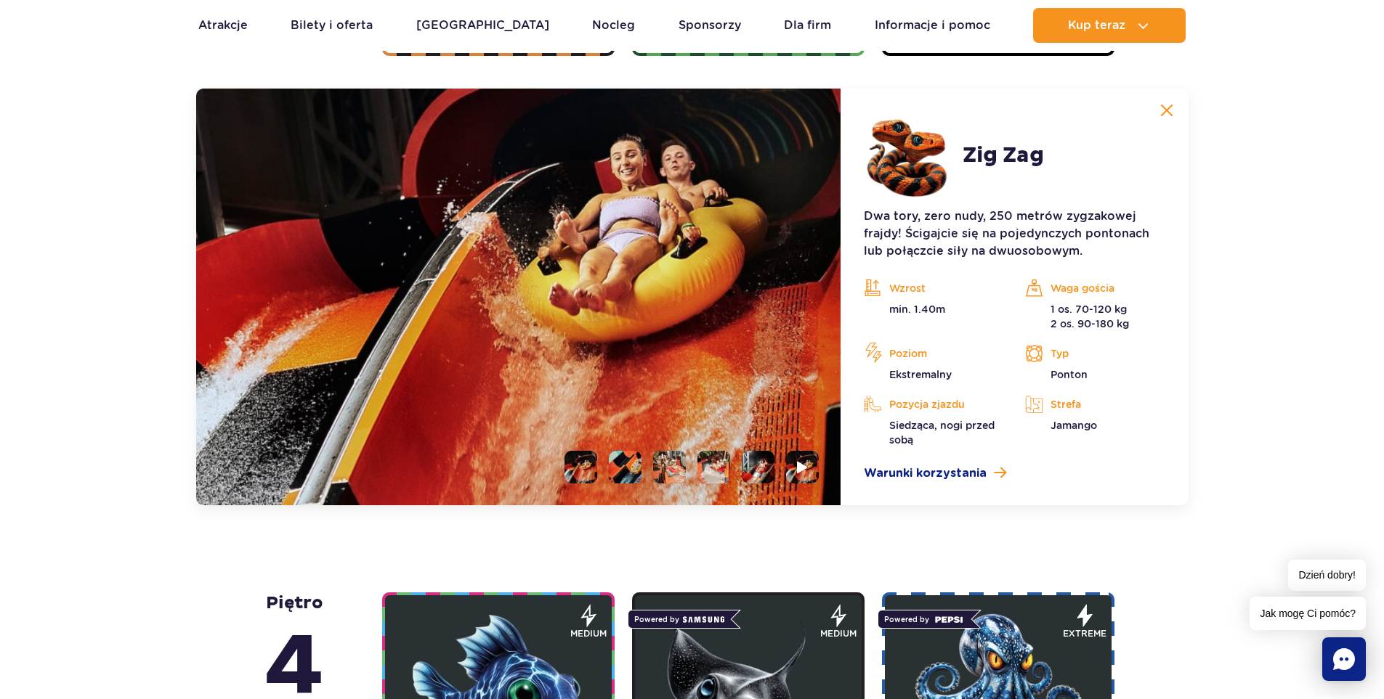
scroll to position [1334, 0]
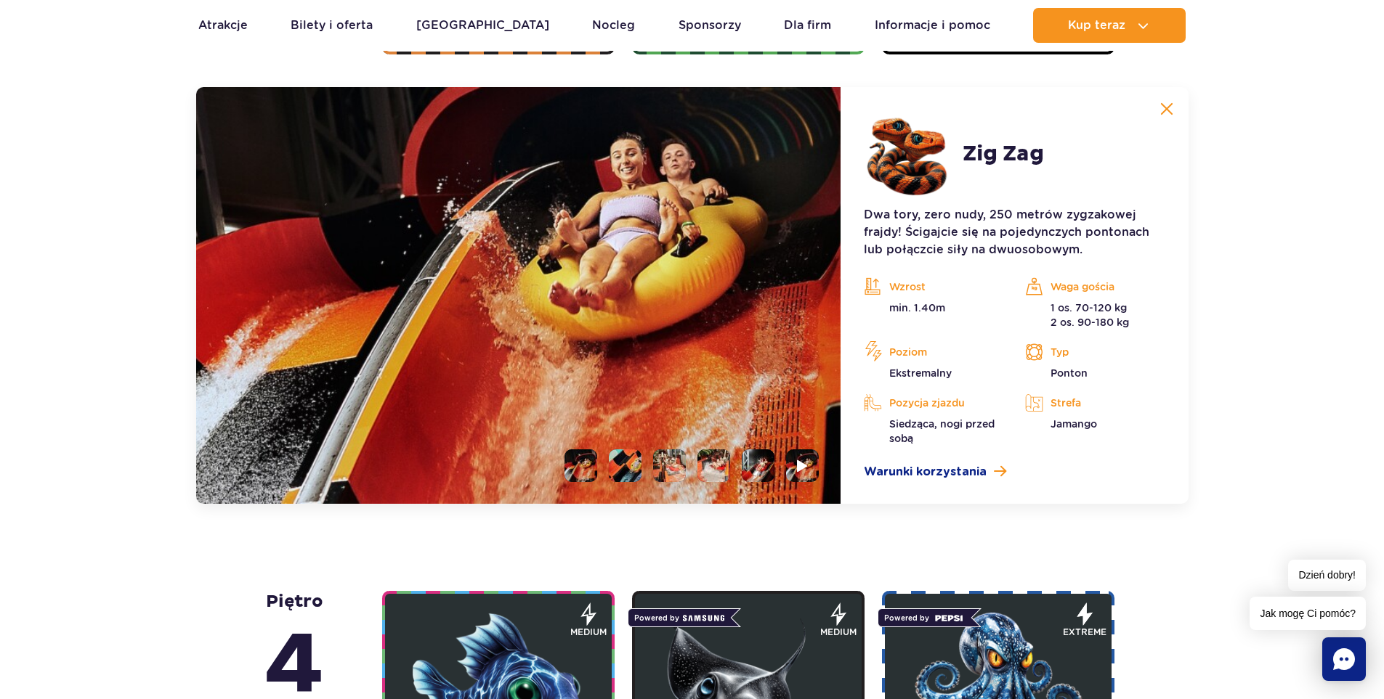
click at [1167, 111] on img at bounding box center [1166, 108] width 13 height 13
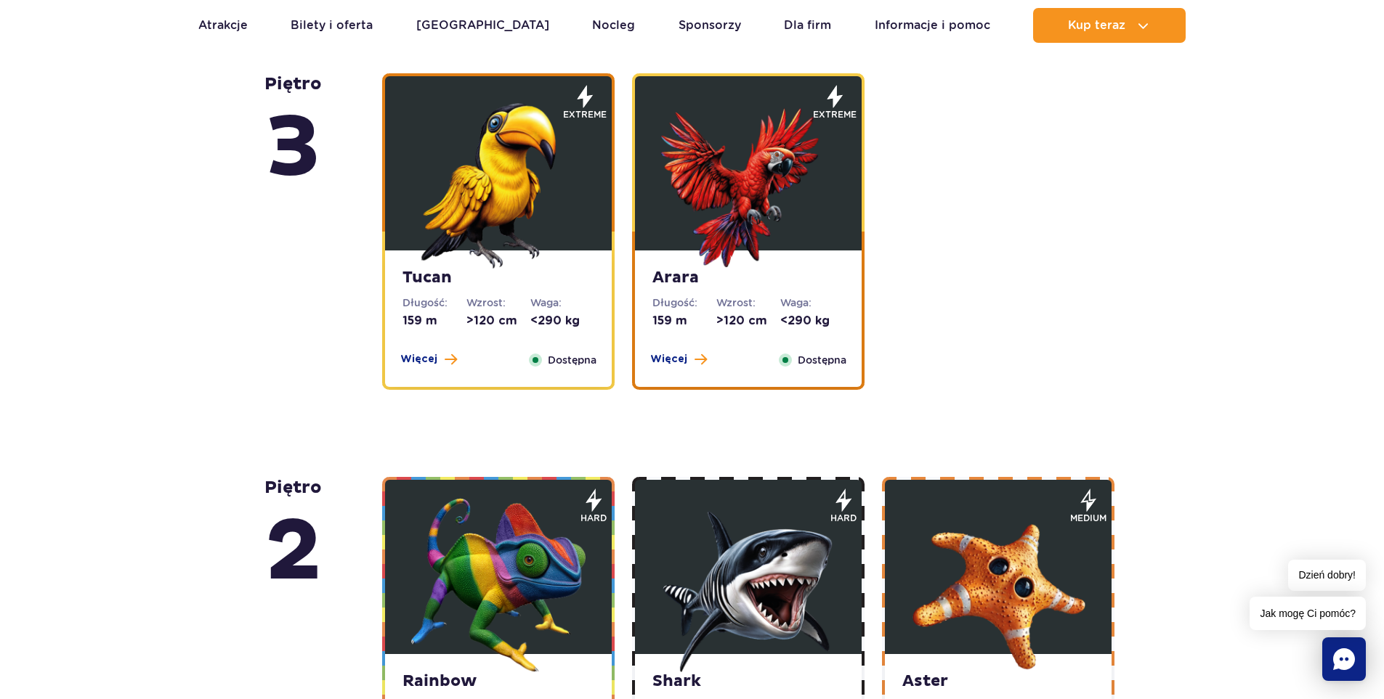
scroll to position [2351, 0]
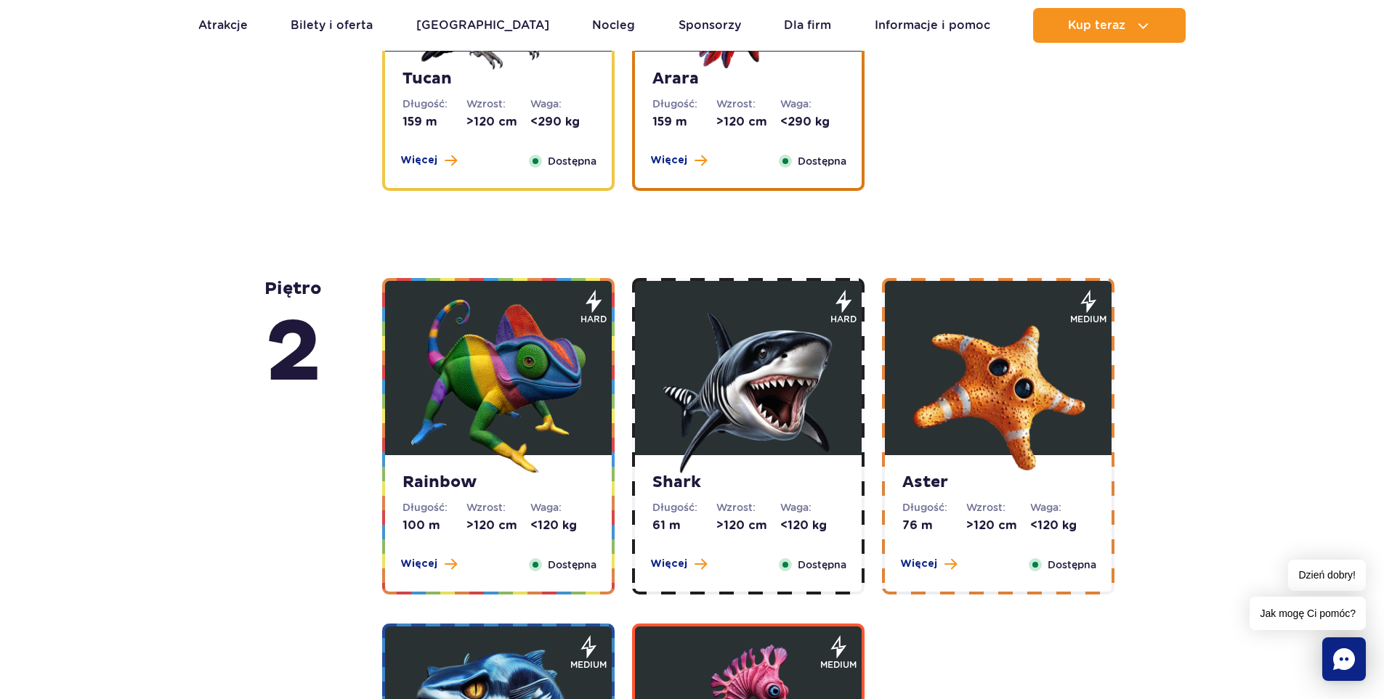
click at [500, 437] on img at bounding box center [498, 386] width 174 height 174
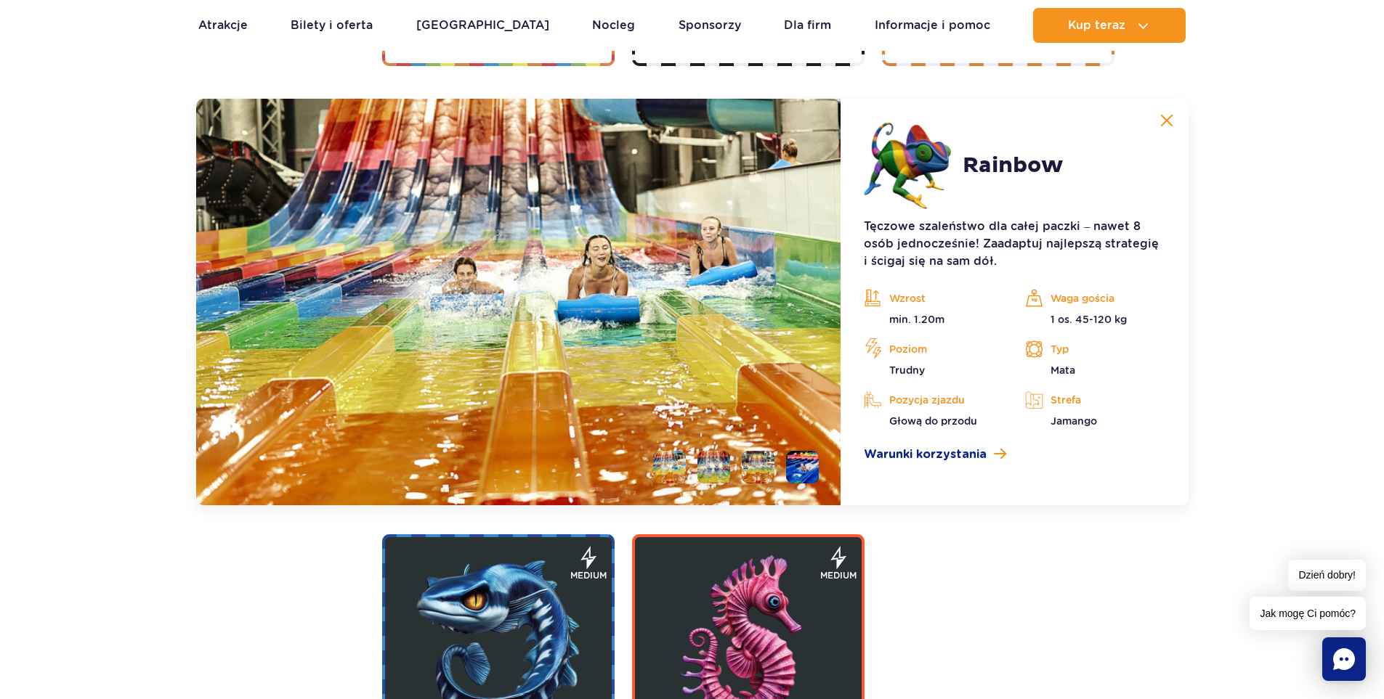
scroll to position [2891, 0]
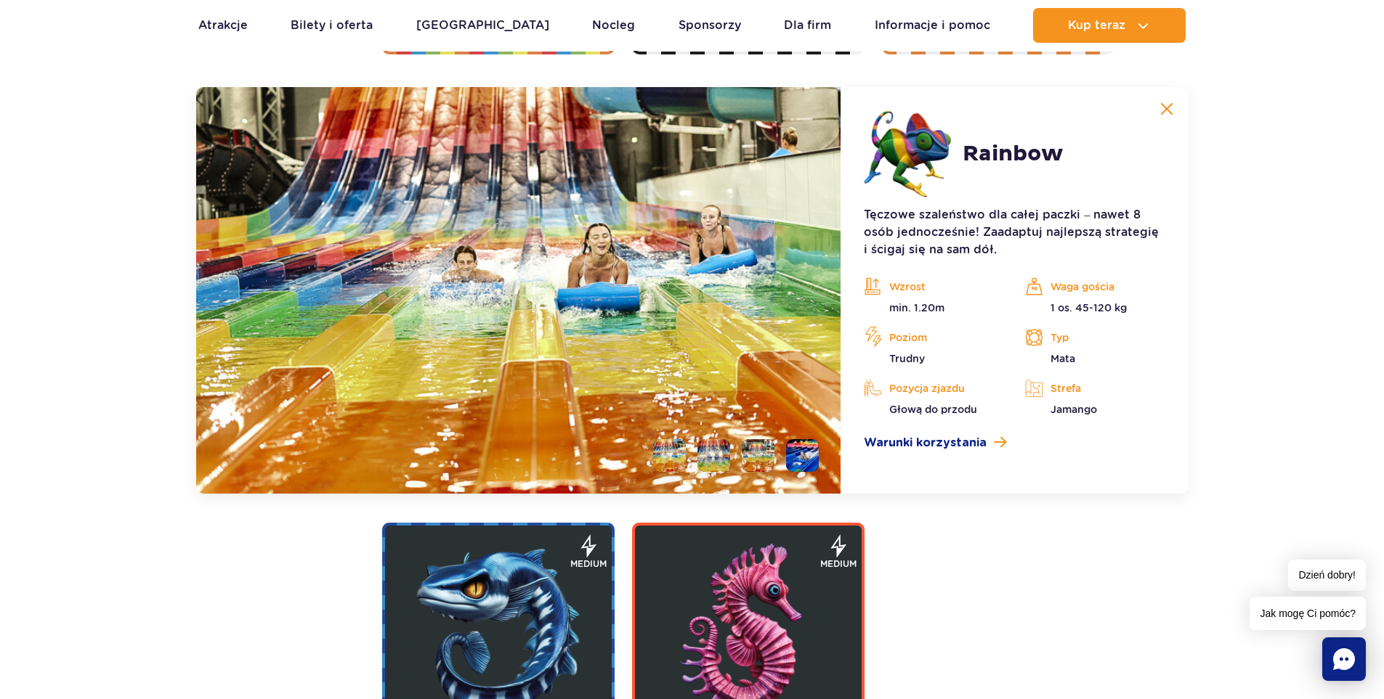
click at [671, 455] on li at bounding box center [669, 455] width 33 height 33
click at [713, 450] on li at bounding box center [713, 455] width 33 height 33
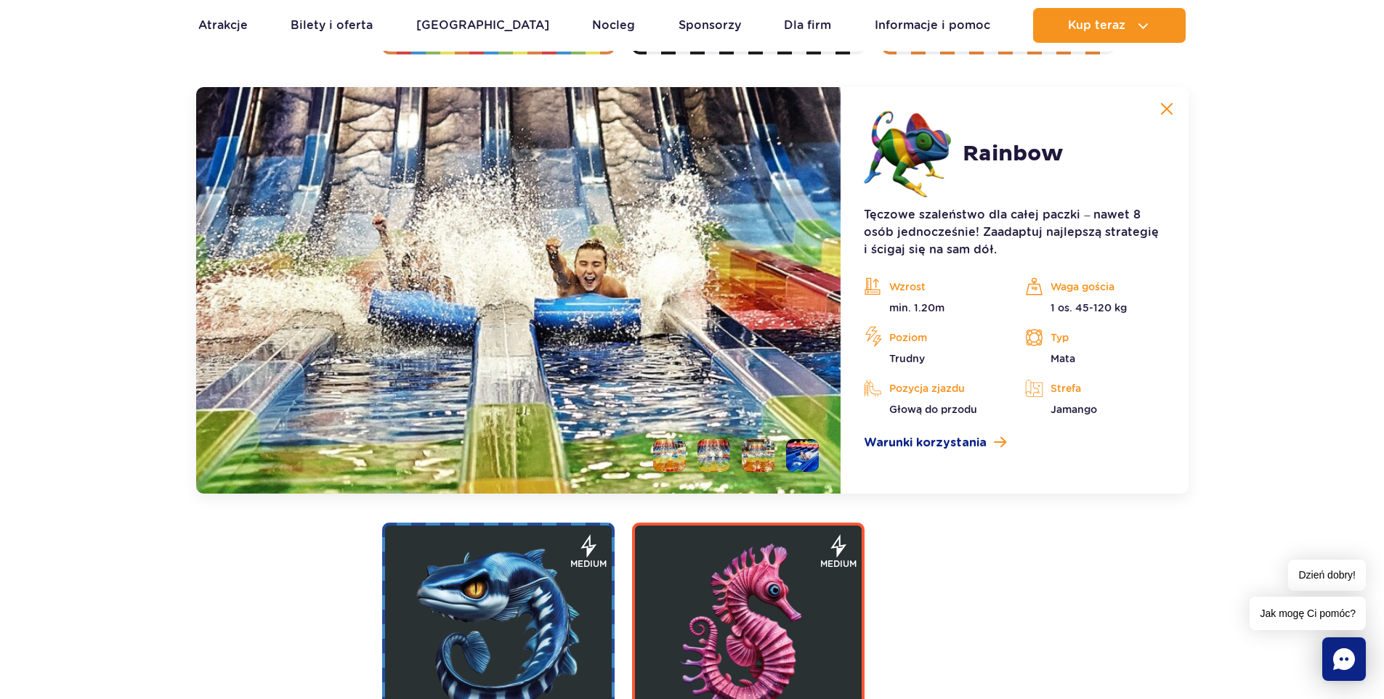
click at [766, 456] on li at bounding box center [758, 455] width 33 height 33
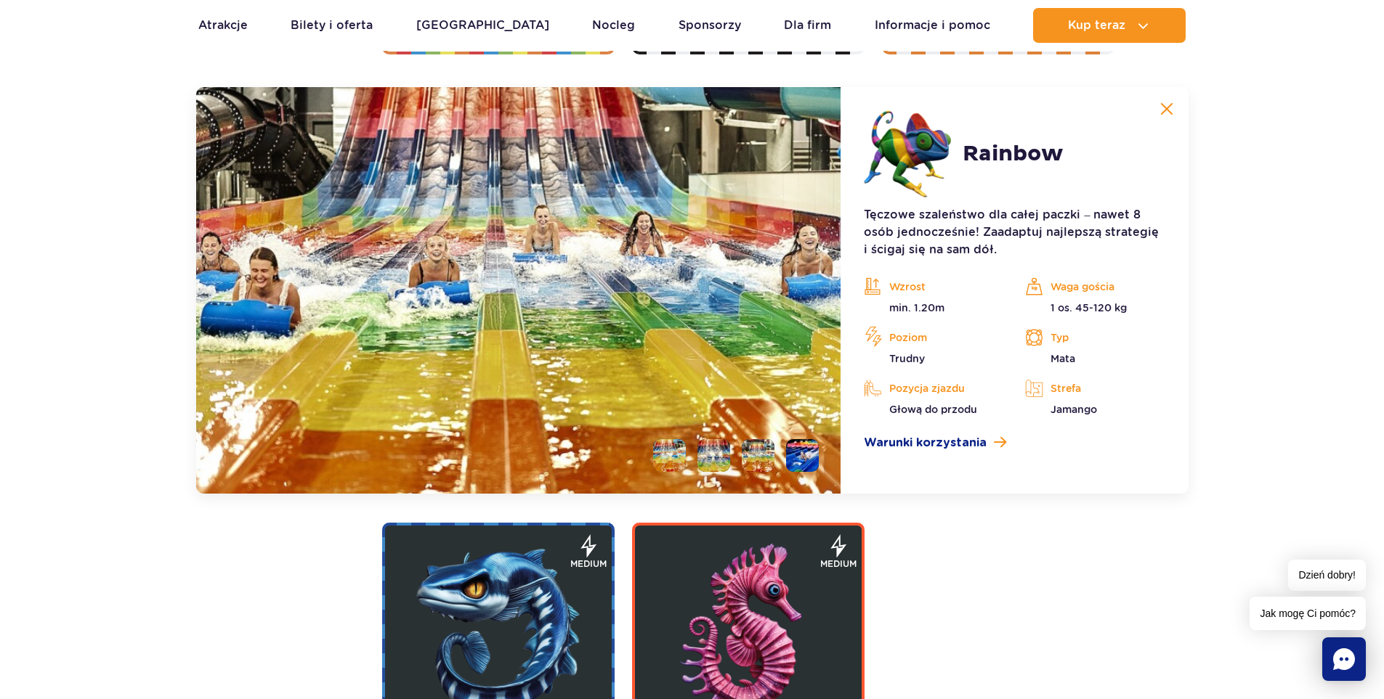
click at [808, 456] on li at bounding box center [802, 455] width 33 height 33
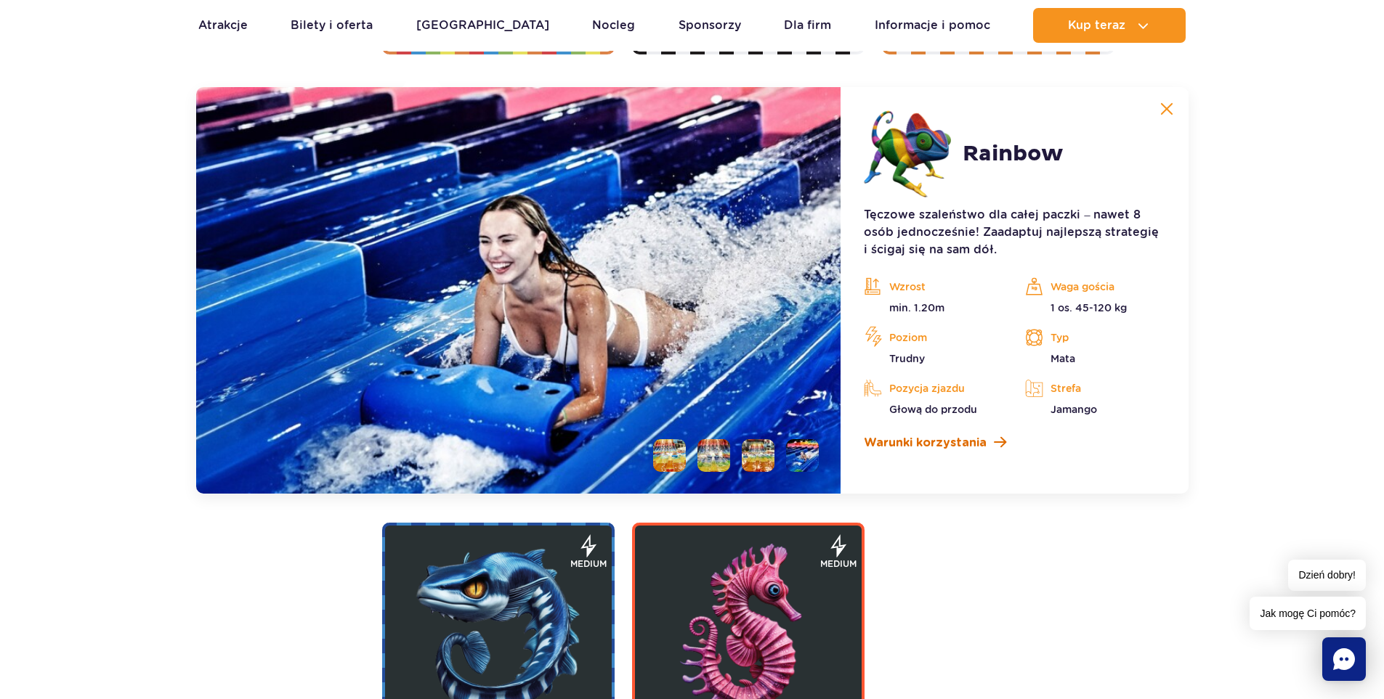
click at [951, 445] on span "Warunki korzystania" at bounding box center [925, 442] width 123 height 17
click at [1164, 105] on img at bounding box center [1166, 108] width 13 height 13
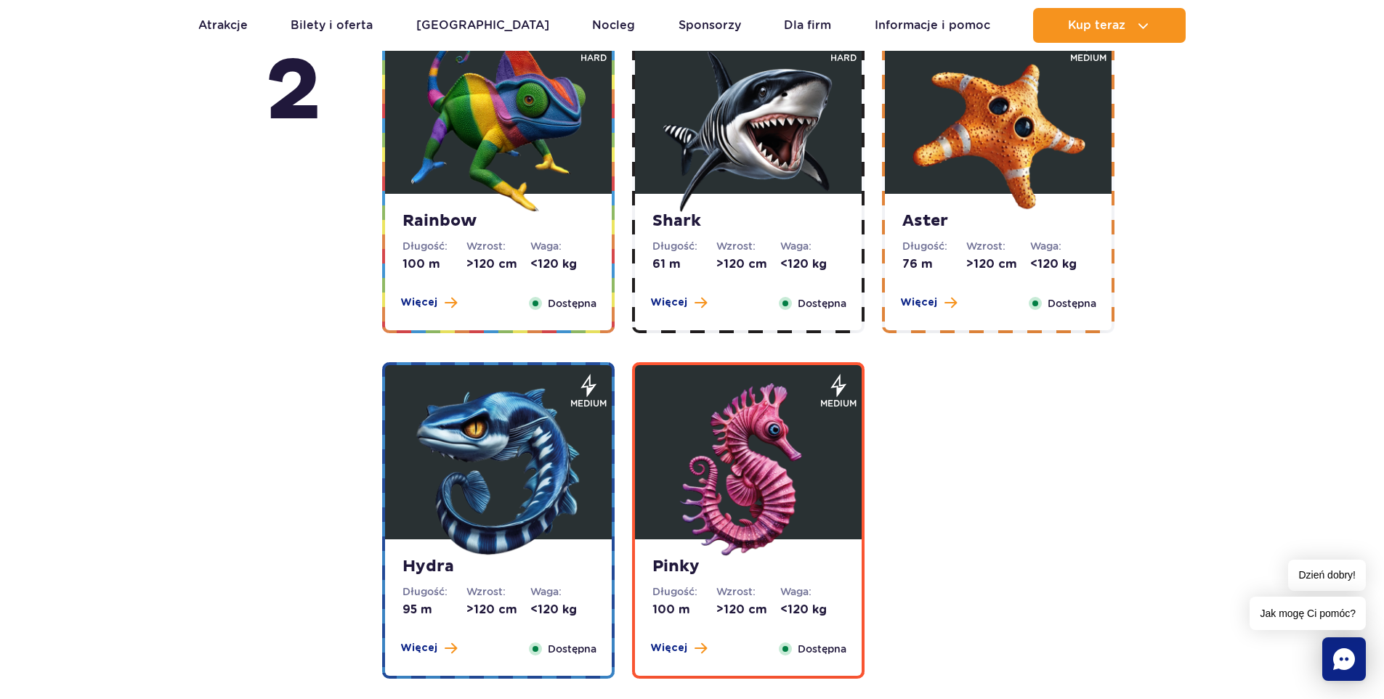
scroll to position [2601, 0]
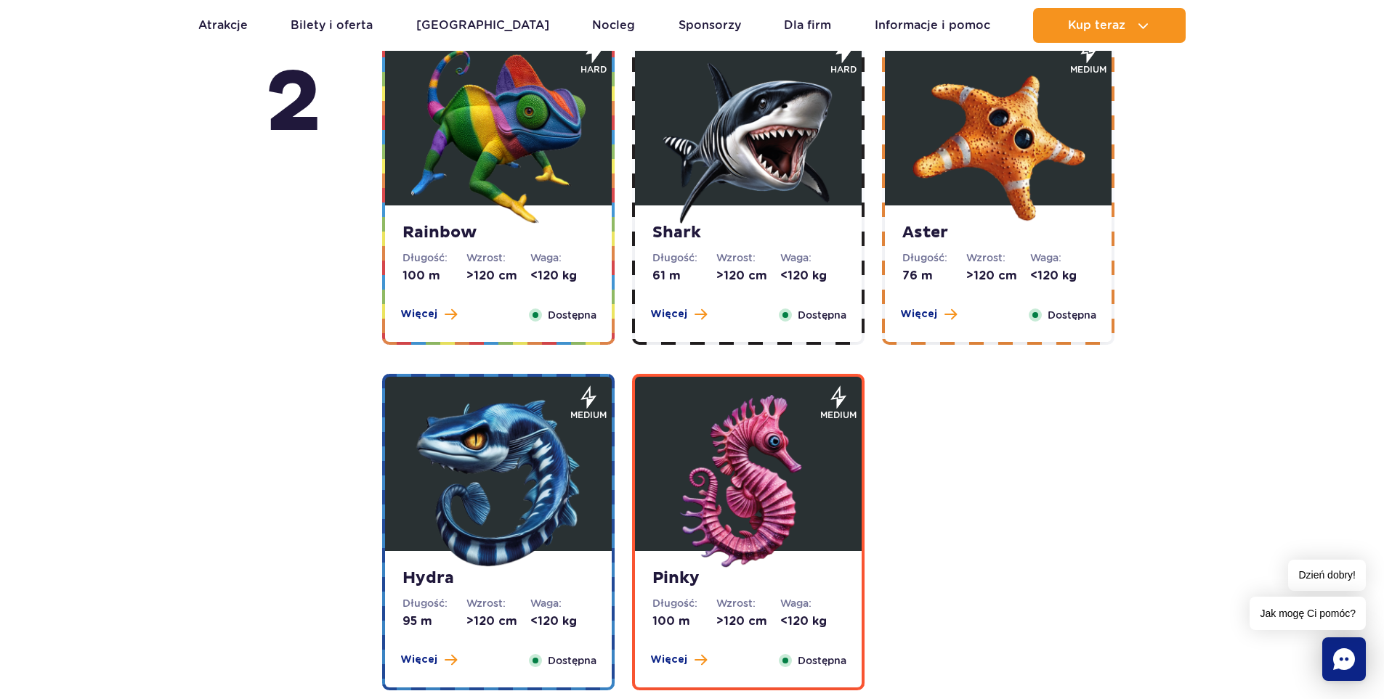
click at [1013, 208] on img at bounding box center [998, 136] width 174 height 174
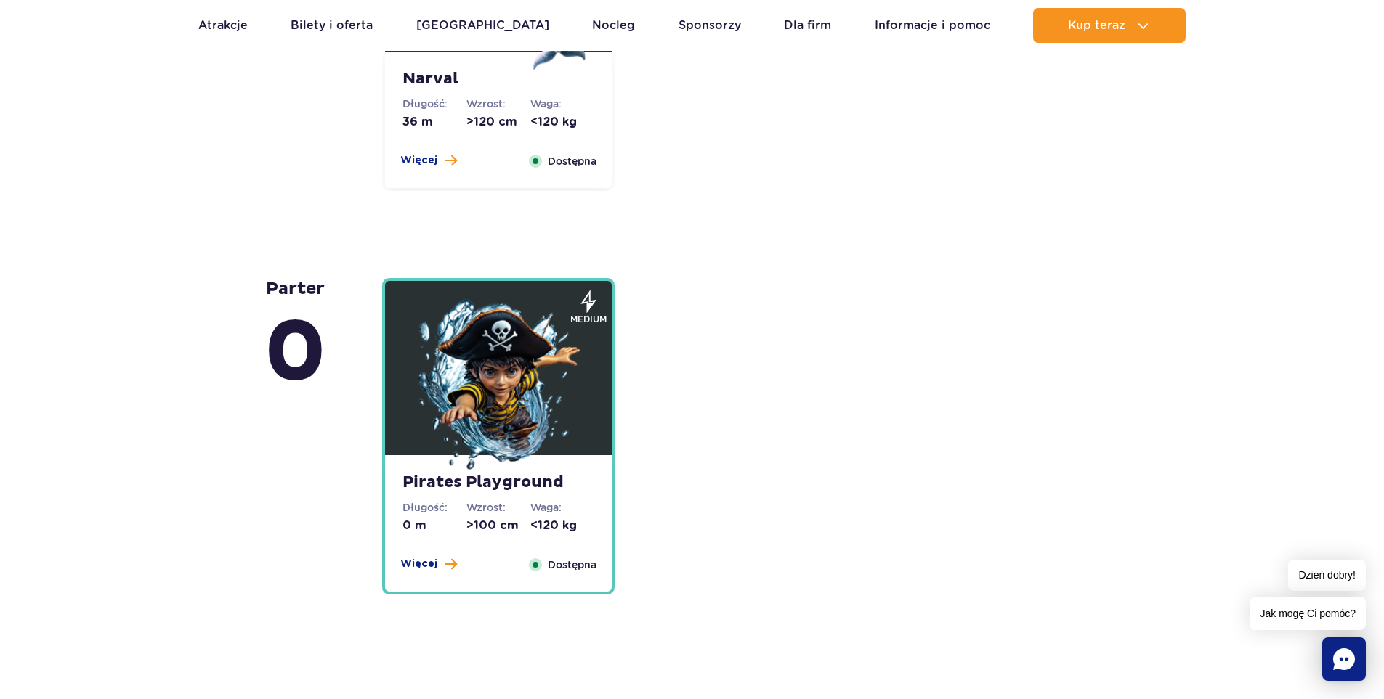
scroll to position [3908, 0]
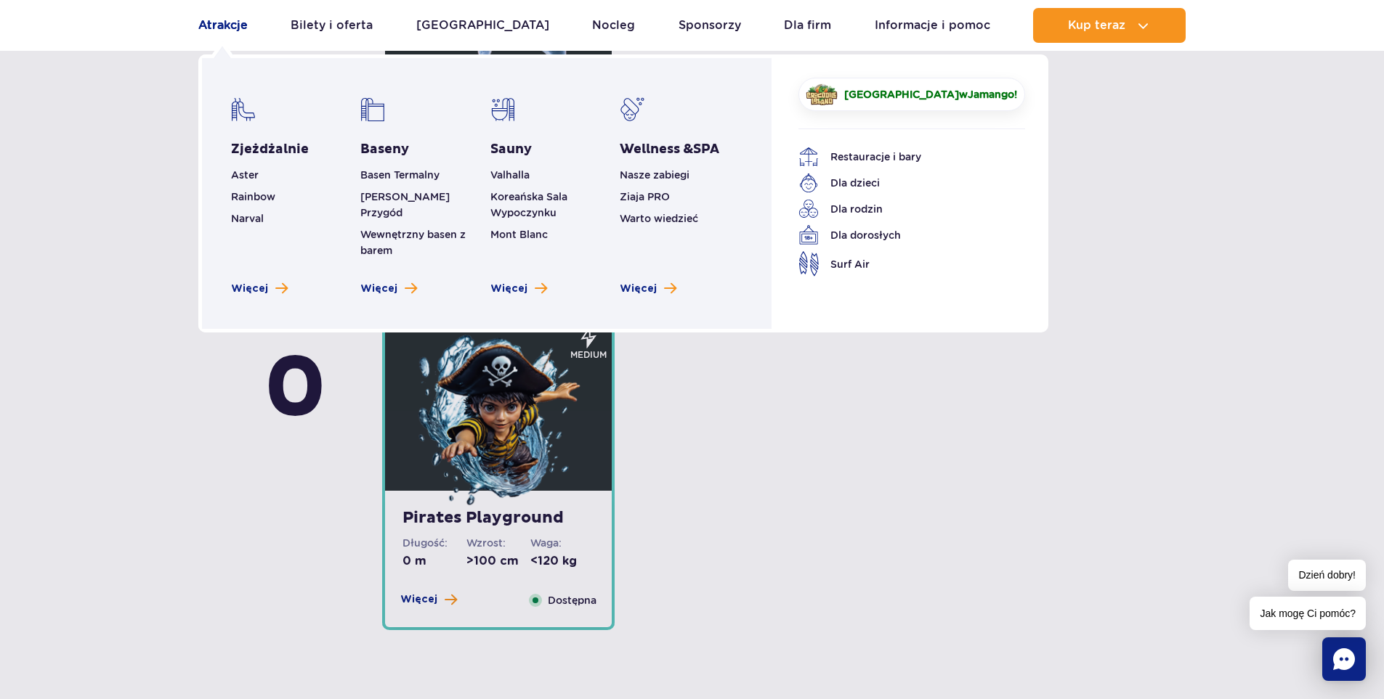
click at [230, 28] on link "Atrakcje" at bounding box center [222, 25] width 49 height 35
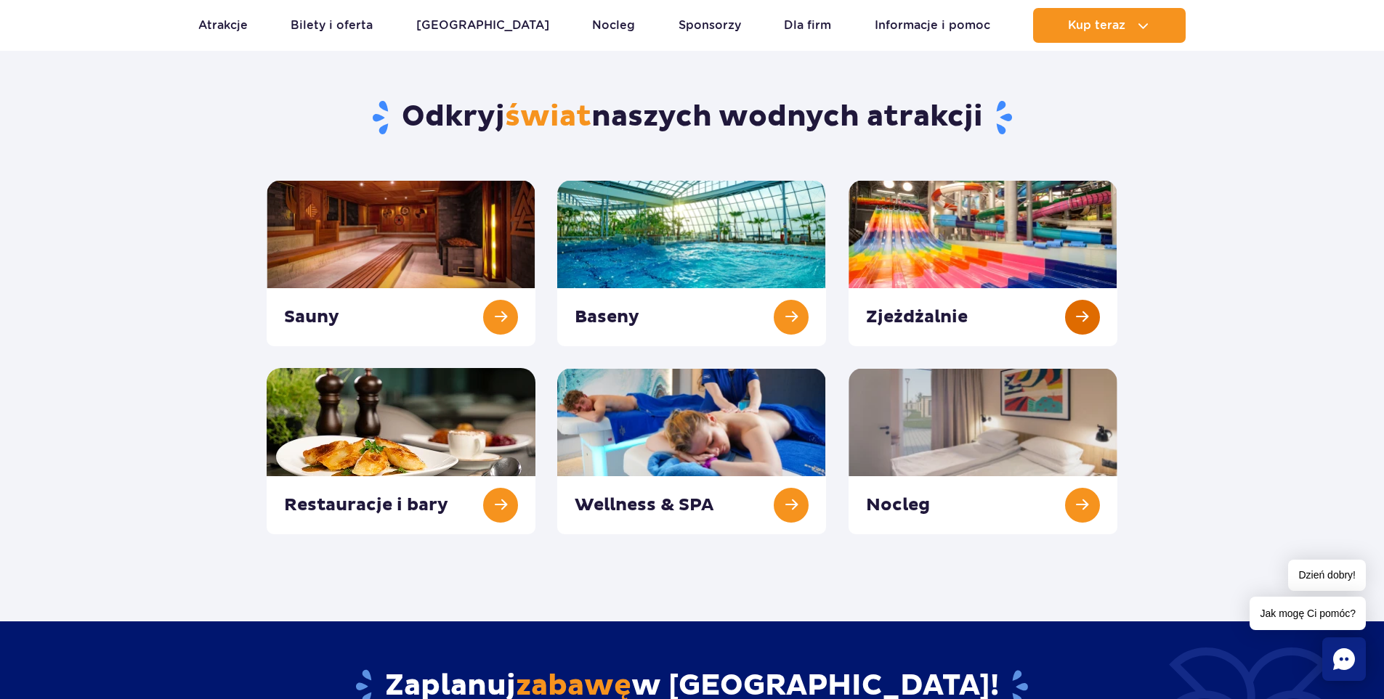
scroll to position [145, 0]
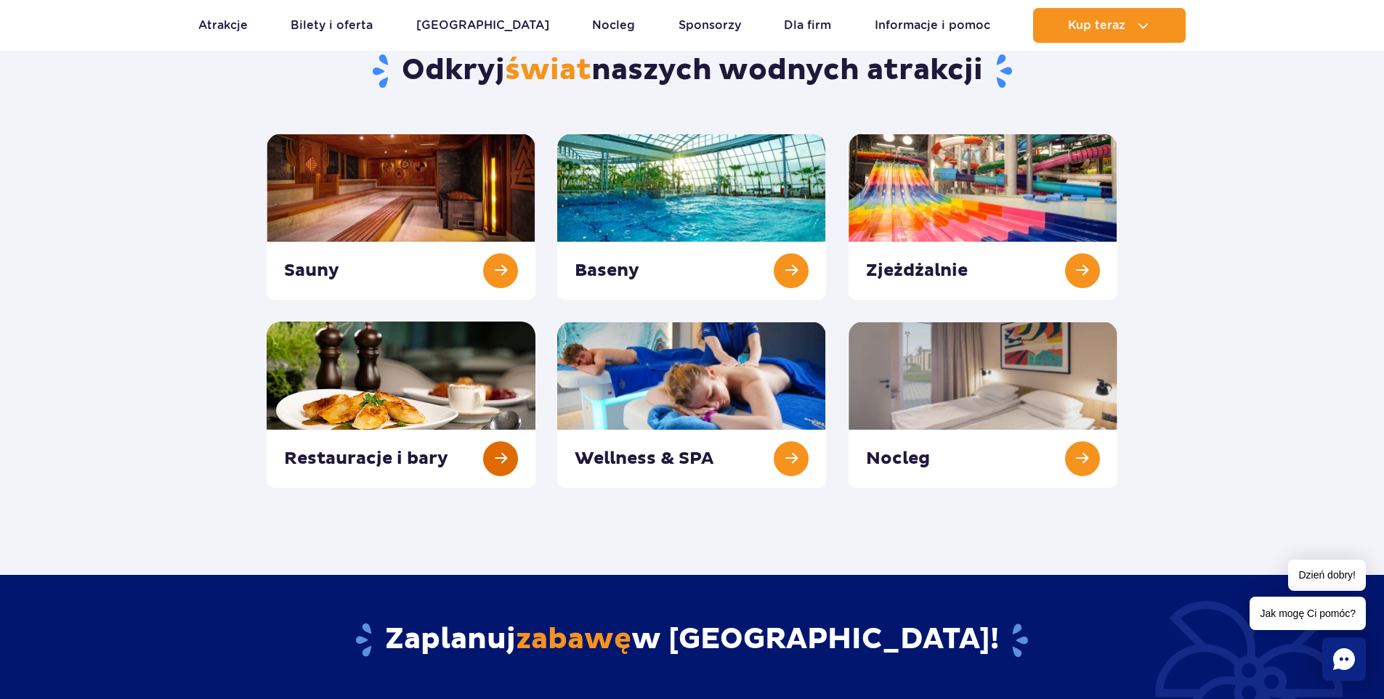
click at [385, 412] on link at bounding box center [401, 405] width 269 height 166
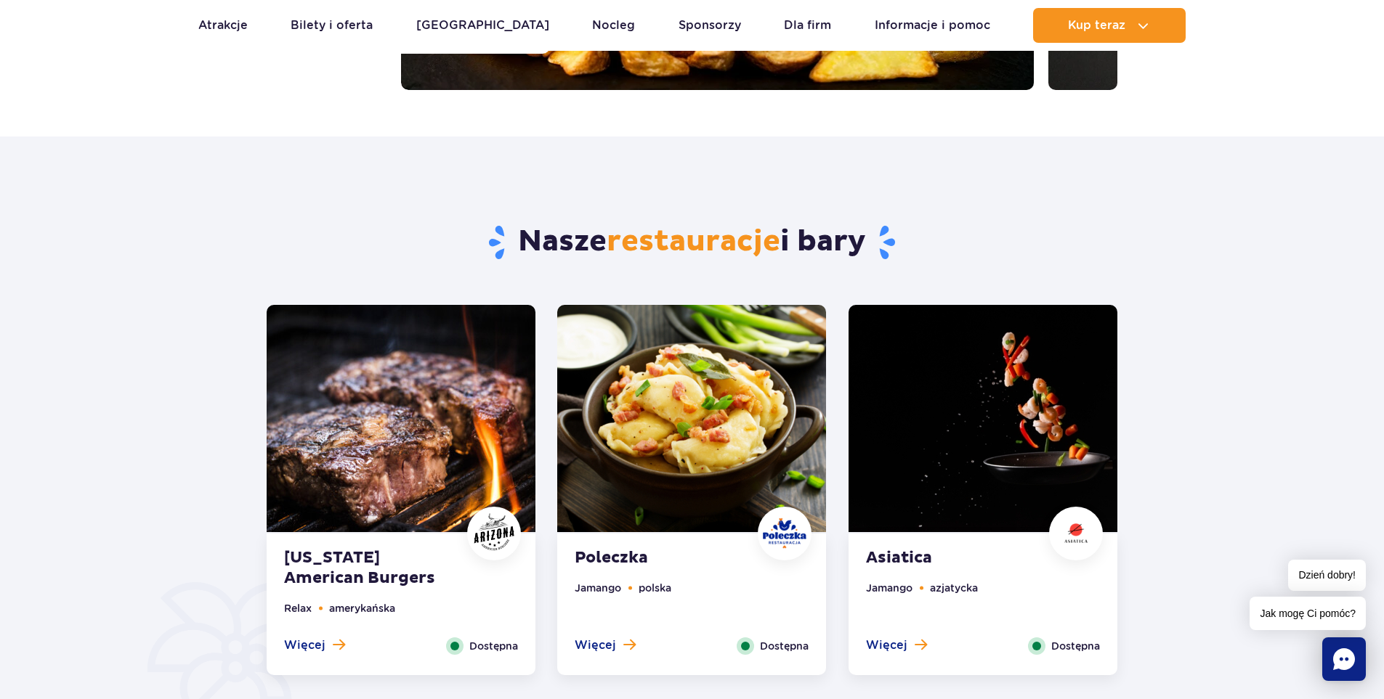
scroll to position [581, 0]
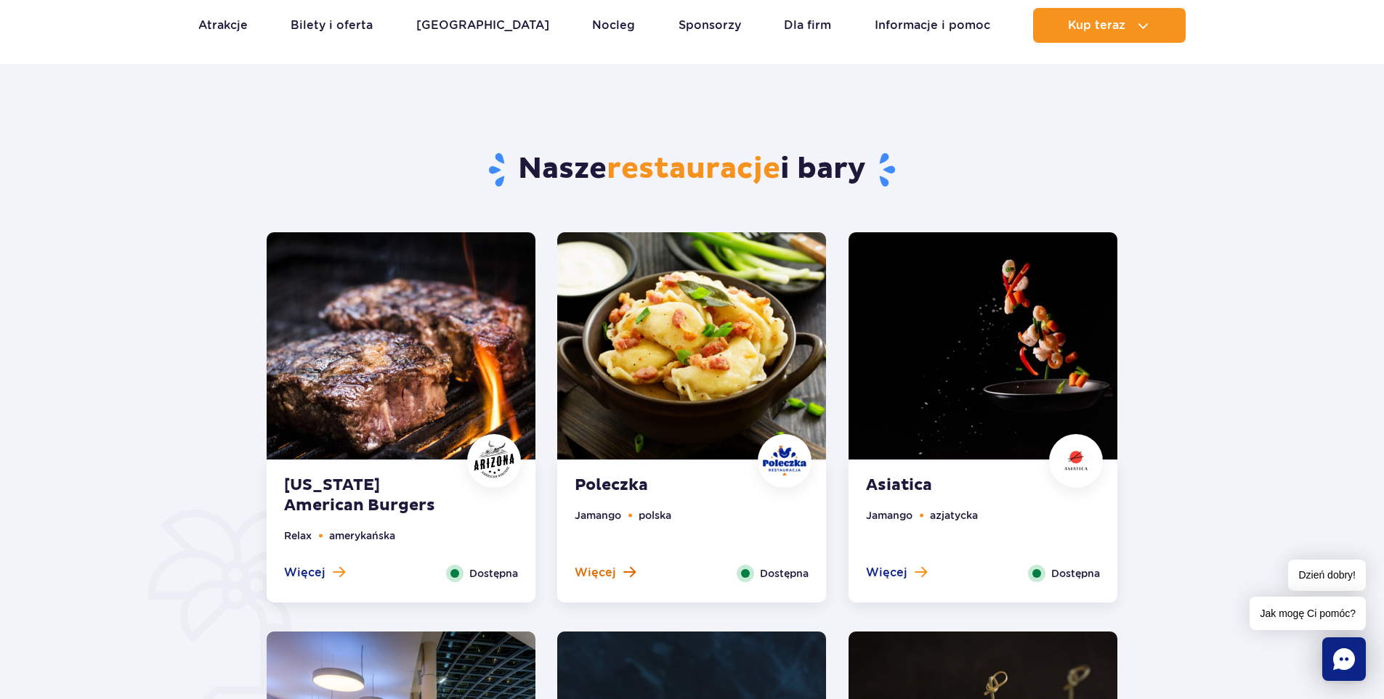
click at [616, 568] on button "Więcej" at bounding box center [605, 573] width 61 height 16
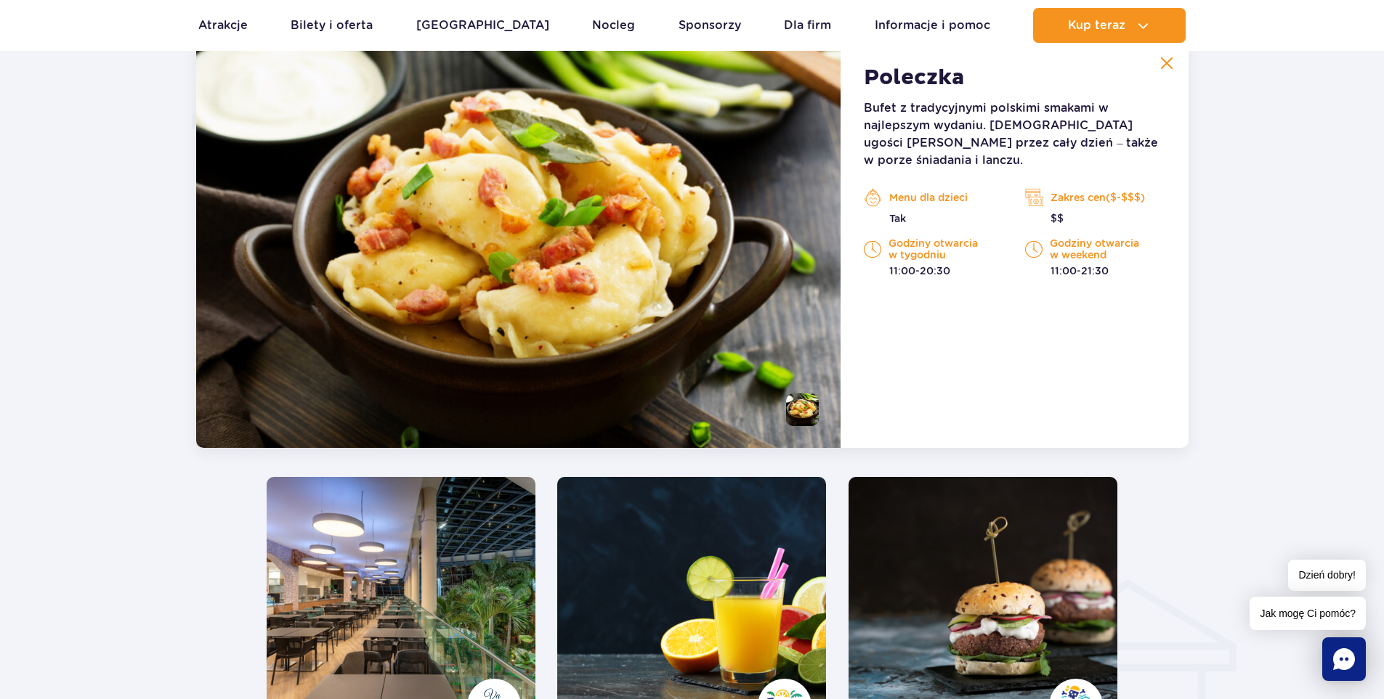
scroll to position [1129, 0]
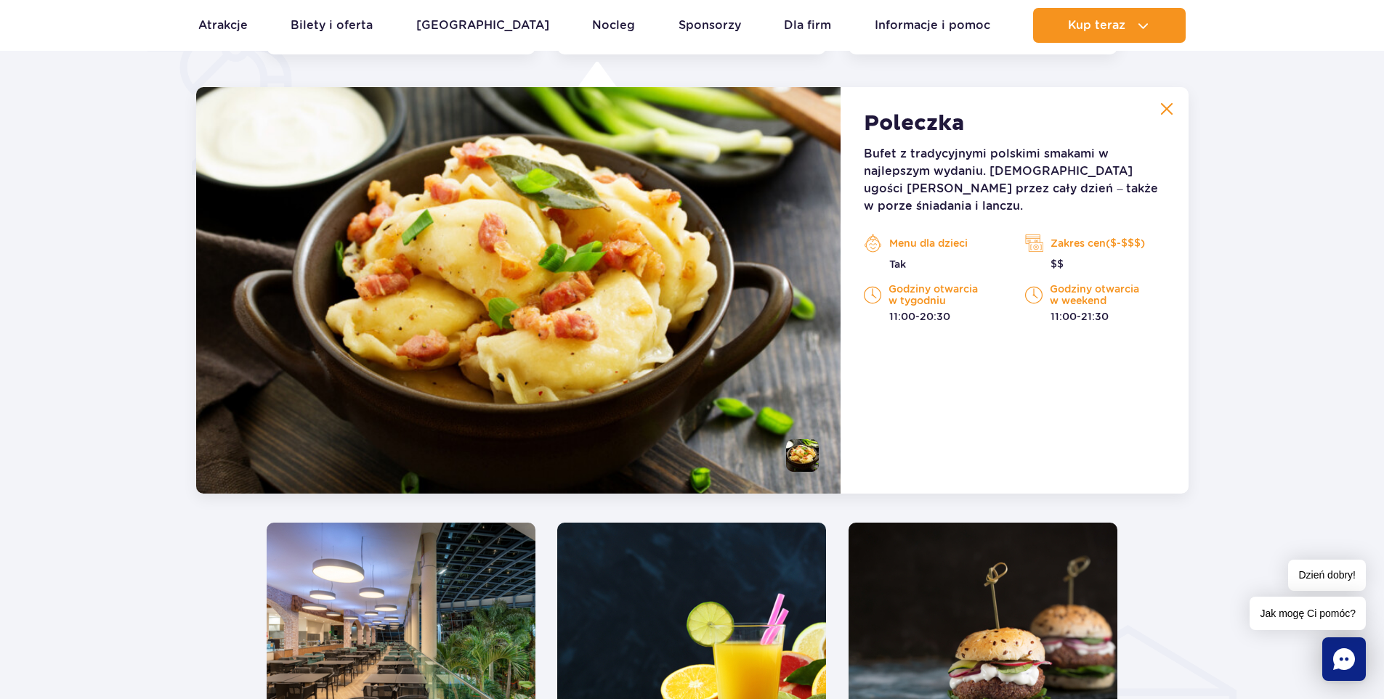
click at [814, 455] on li at bounding box center [802, 455] width 33 height 33
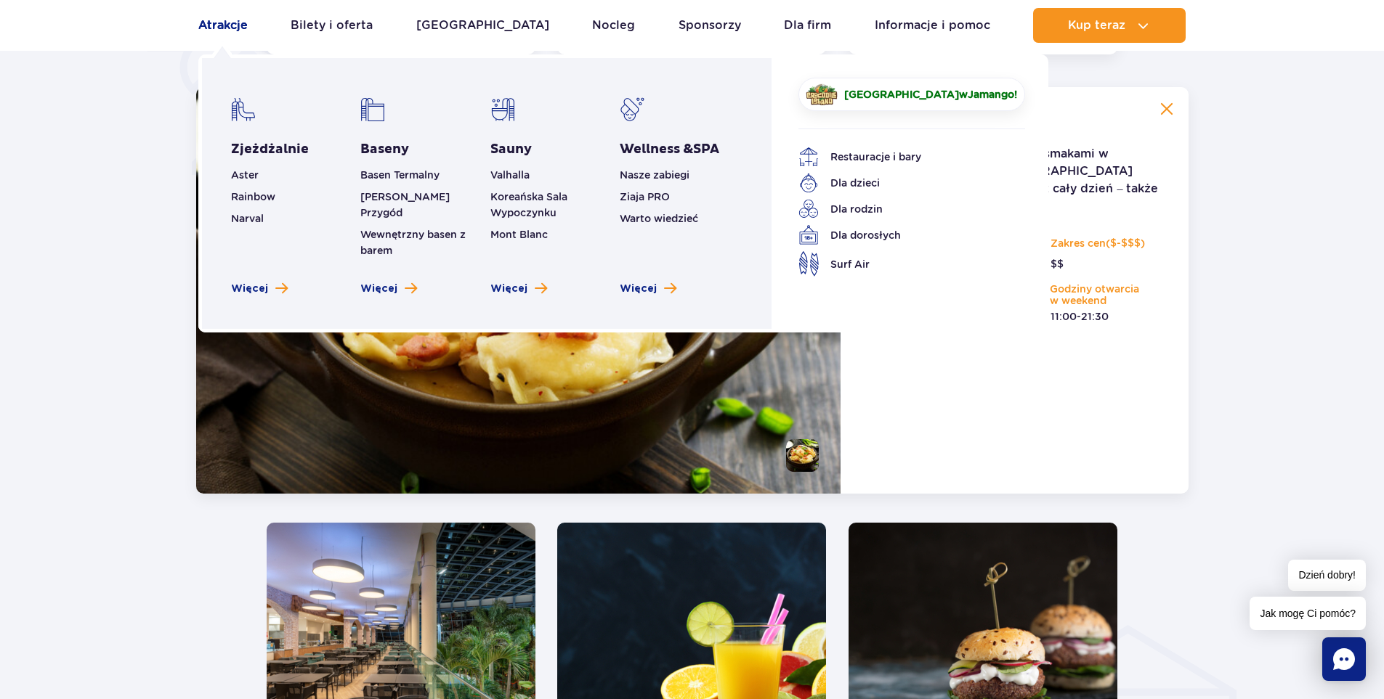
click at [213, 23] on link "Atrakcje" at bounding box center [222, 25] width 49 height 35
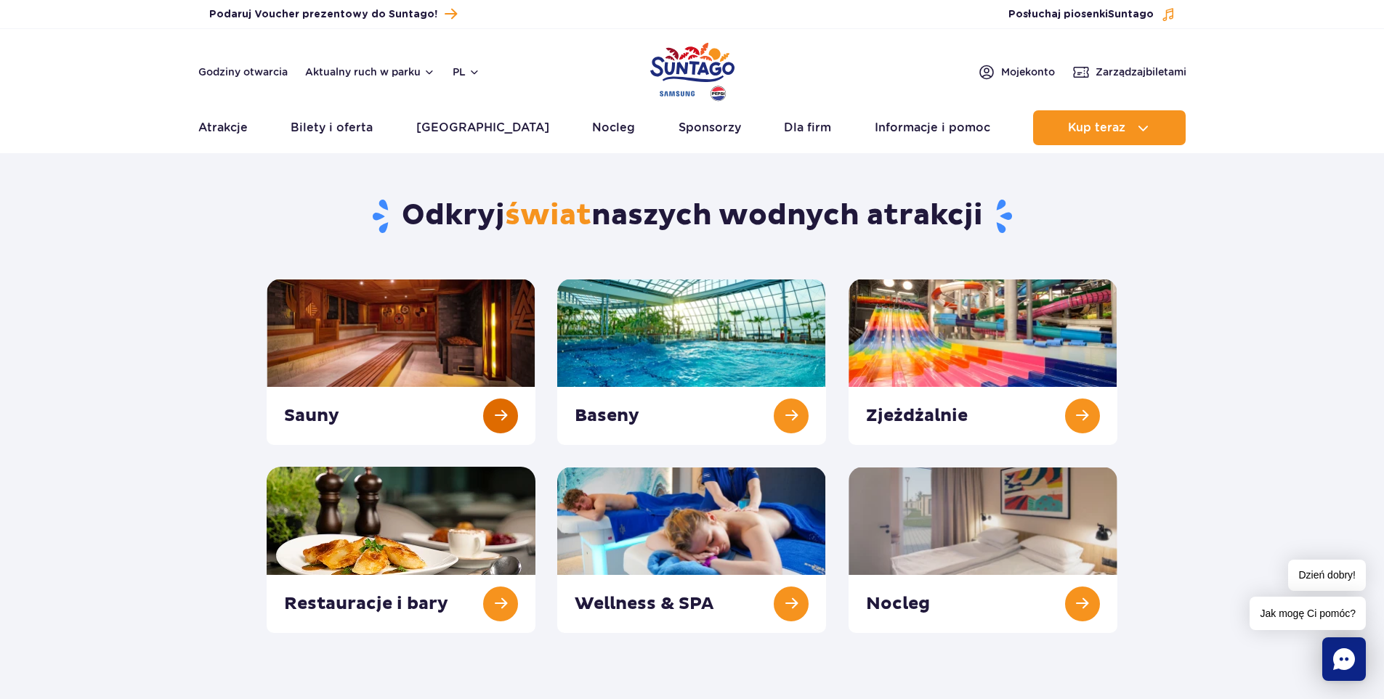
click at [333, 410] on link at bounding box center [401, 362] width 269 height 166
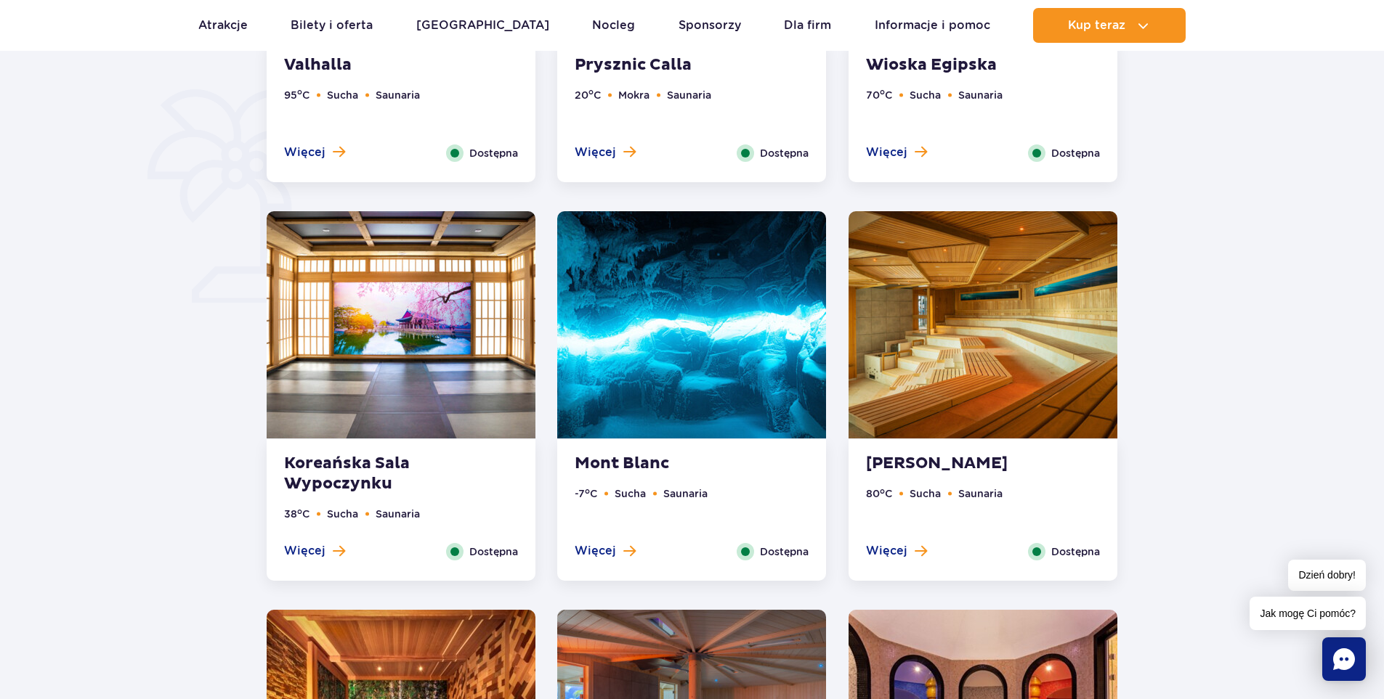
scroll to position [1089, 0]
click at [354, 463] on strong "Koreańska Sala Wypoczynku" at bounding box center [372, 473] width 176 height 41
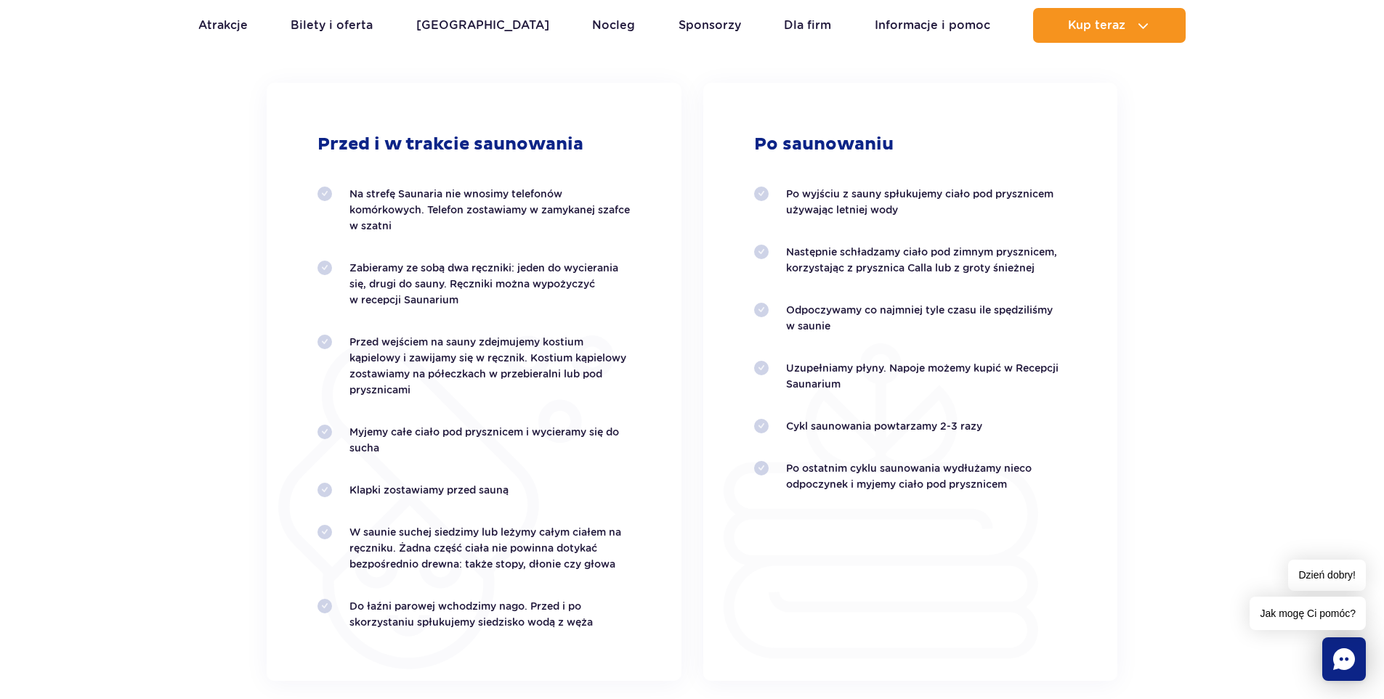
scroll to position [2996, 0]
